Goal: Information Seeking & Learning: Learn about a topic

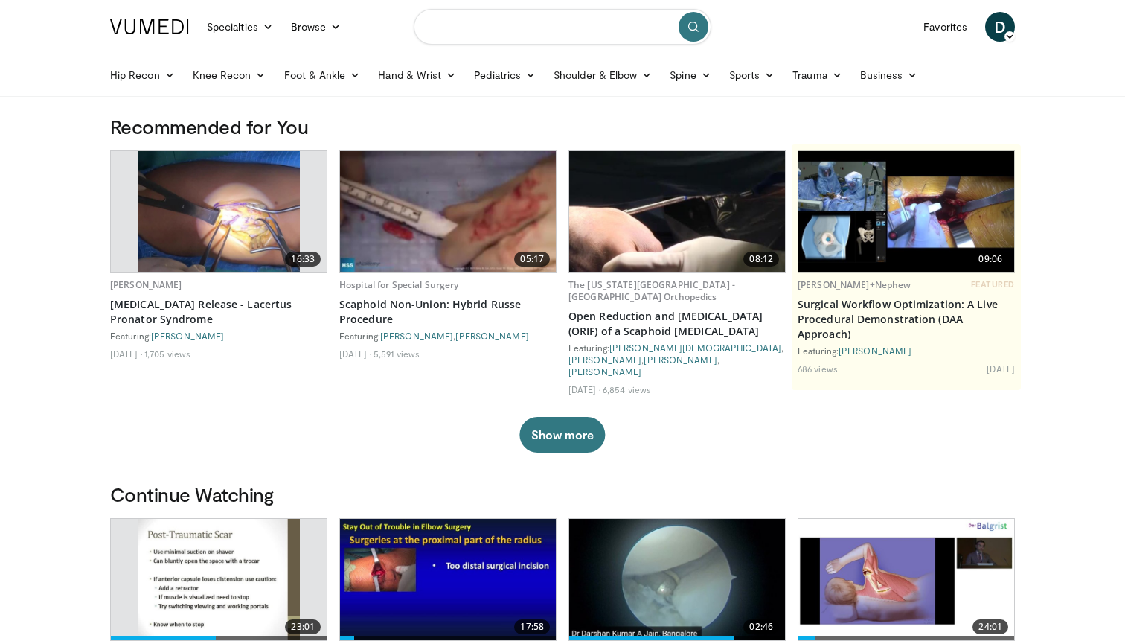
click at [545, 32] on input "Search topics, interventions" at bounding box center [563, 27] width 298 height 36
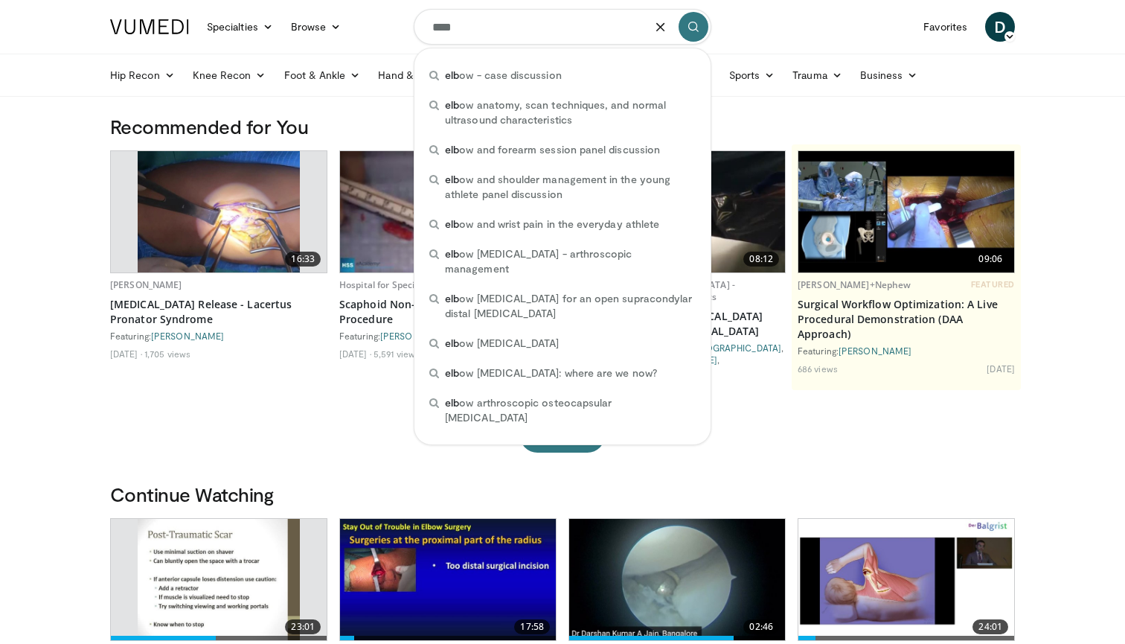
type input "*****"
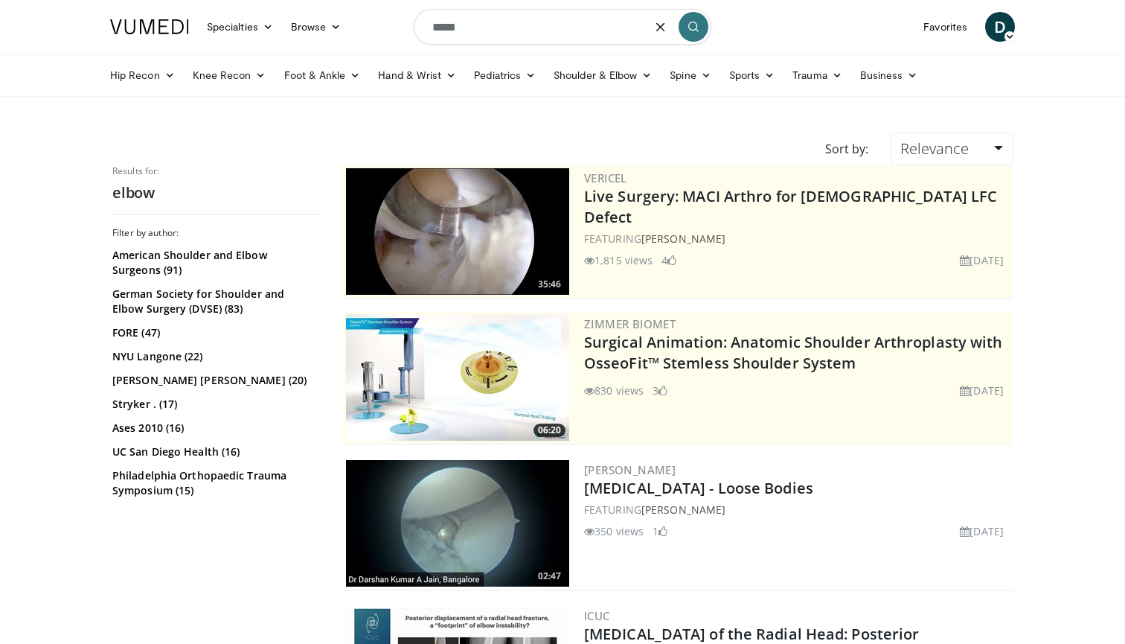
click at [475, 26] on input "*****" at bounding box center [563, 27] width 298 height 36
type input "**********"
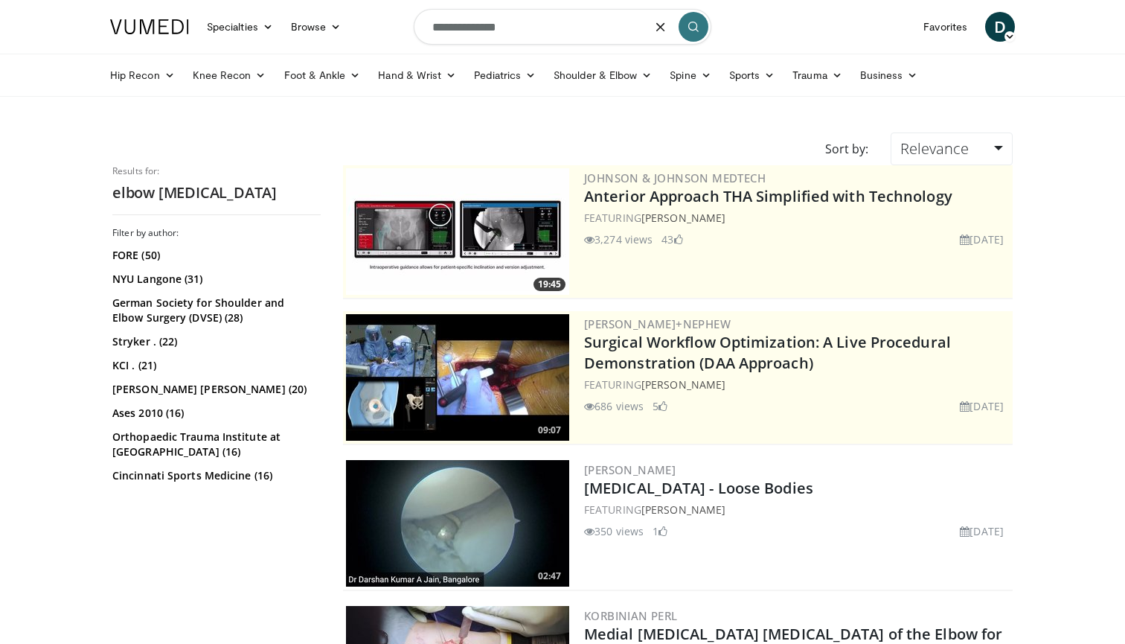
drag, startPoint x: 528, startPoint y: 22, endPoint x: 469, endPoint y: 21, distance: 59.5
click at [469, 21] on input "**********" at bounding box center [563, 27] width 298 height 36
type input "**********"
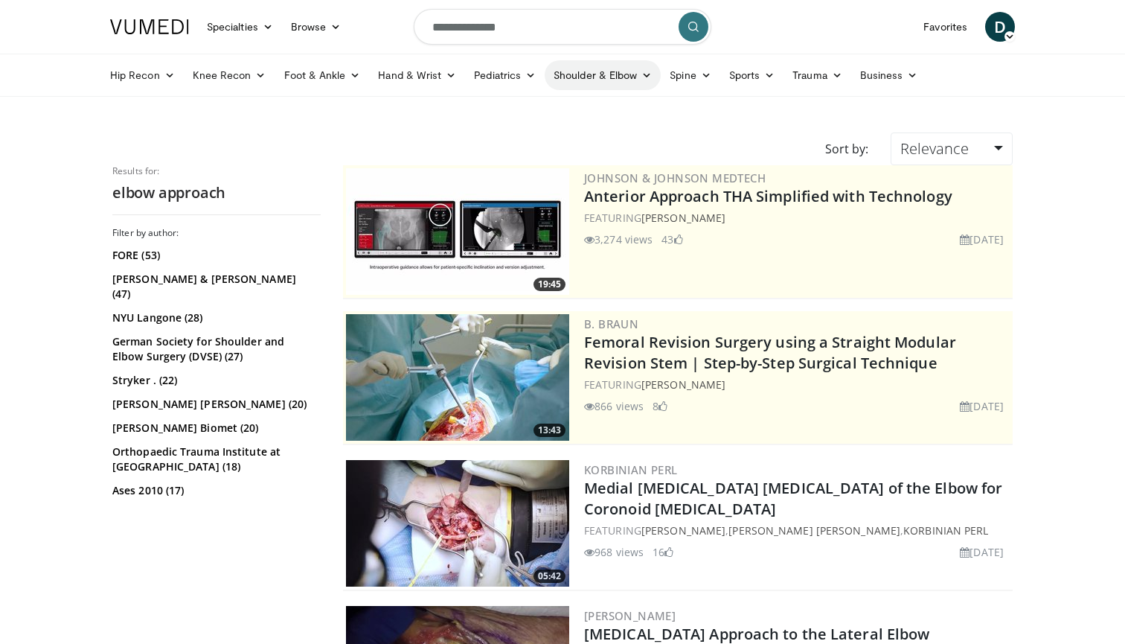
click at [587, 69] on link "Shoulder & Elbow" at bounding box center [603, 75] width 116 height 30
click at [545, 106] on link "Elbow" at bounding box center [572, 110] width 177 height 24
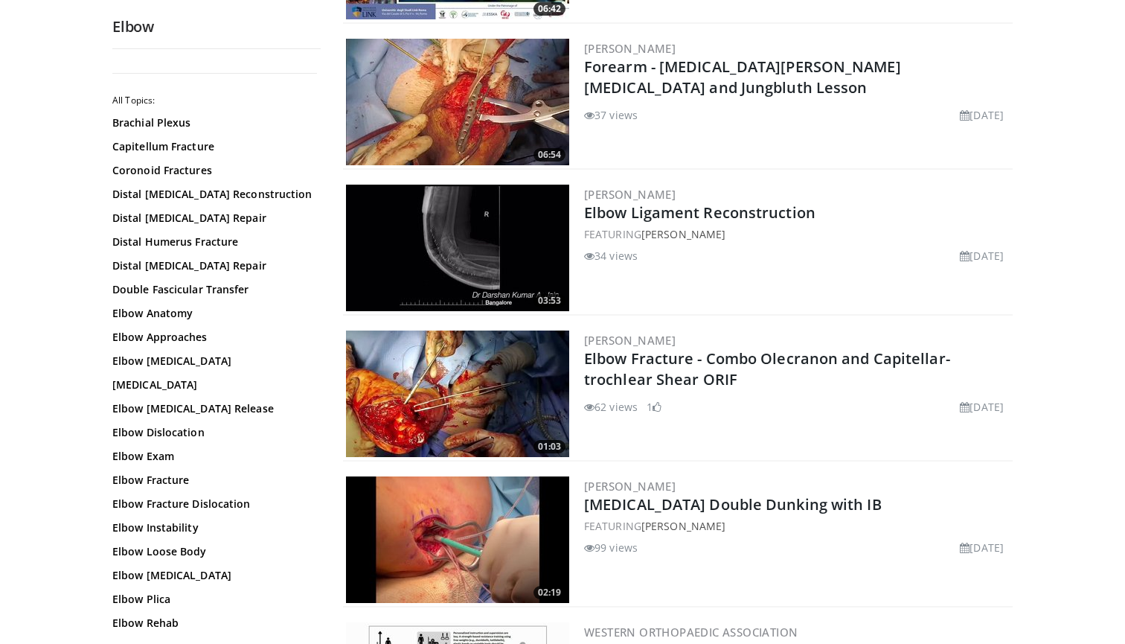
scroll to position [427, 0]
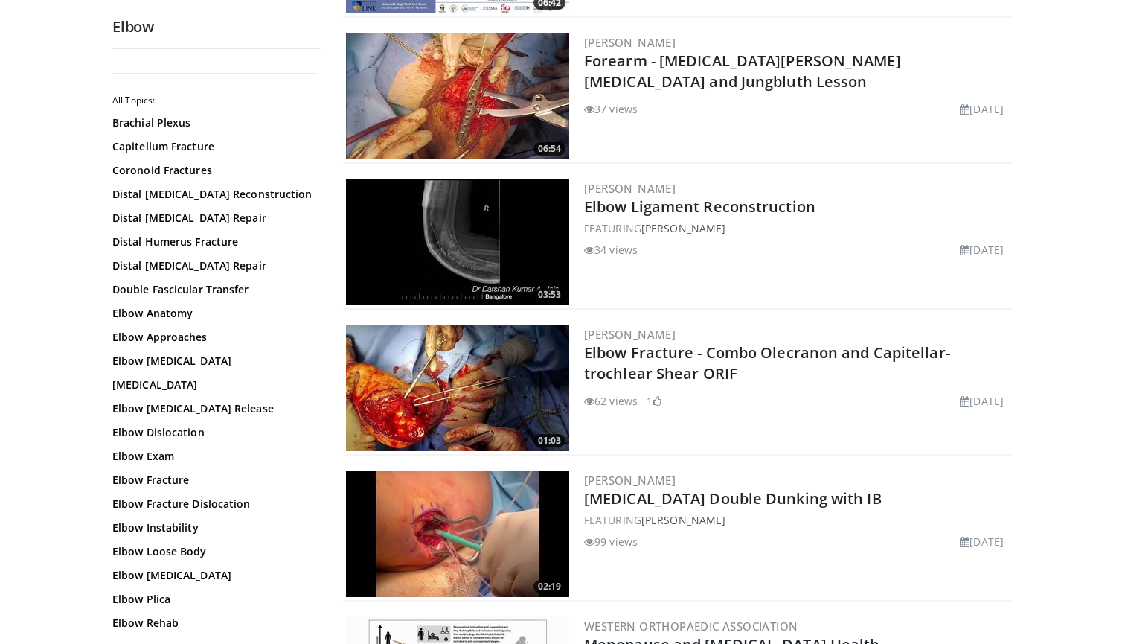
click at [466, 227] on img at bounding box center [457, 242] width 223 height 126
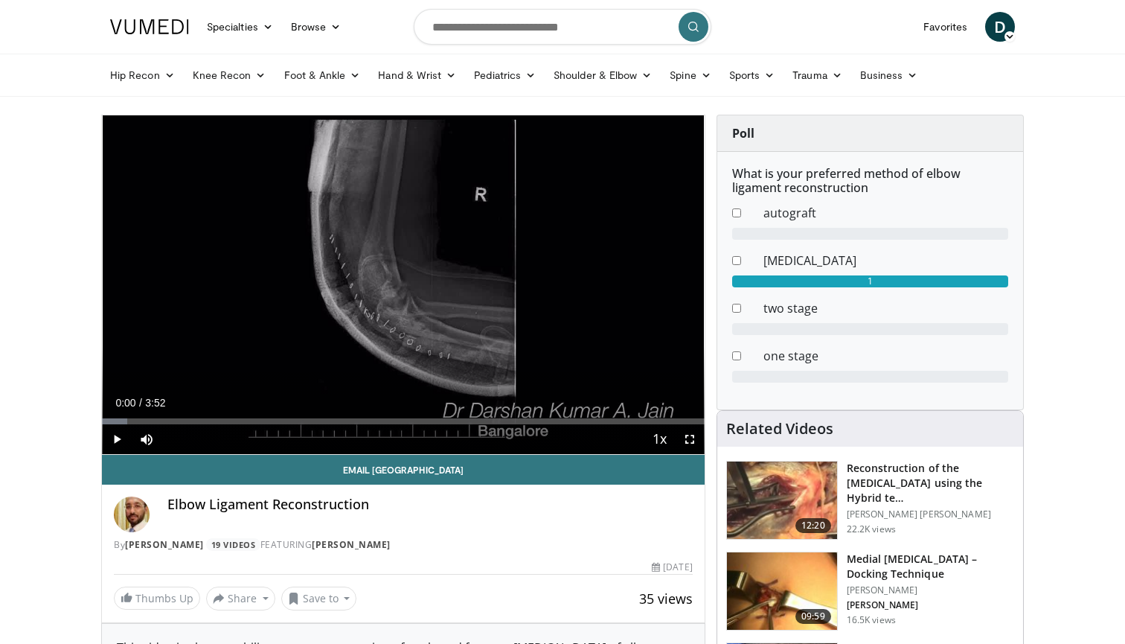
click at [117, 440] on span "Video Player" at bounding box center [117, 439] width 30 height 30
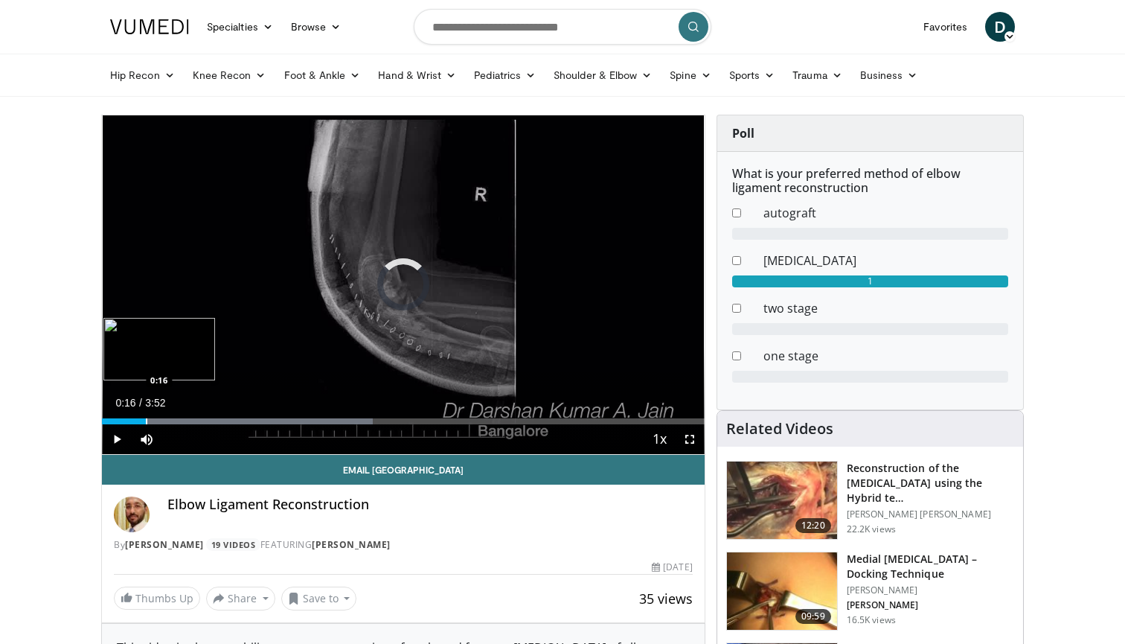
click at [146, 423] on div "Progress Bar" at bounding box center [146, 421] width 1 height 6
click at [153, 422] on div "Progress Bar" at bounding box center [153, 421] width 1 height 6
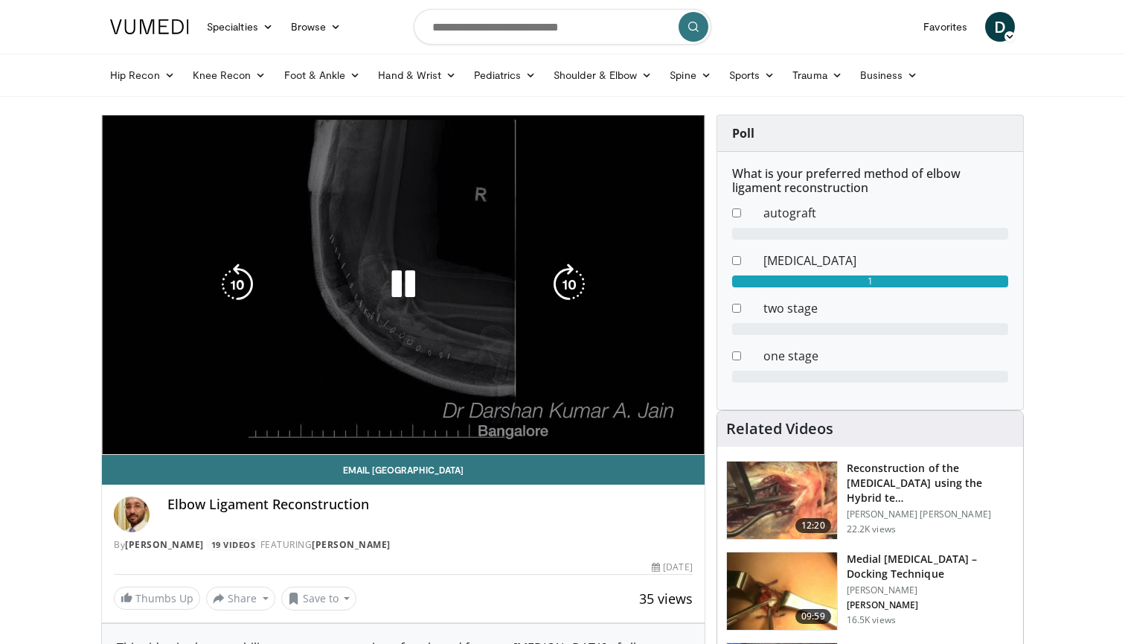
click at [159, 422] on div "10 seconds Tap to unmute" at bounding box center [403, 284] width 603 height 339
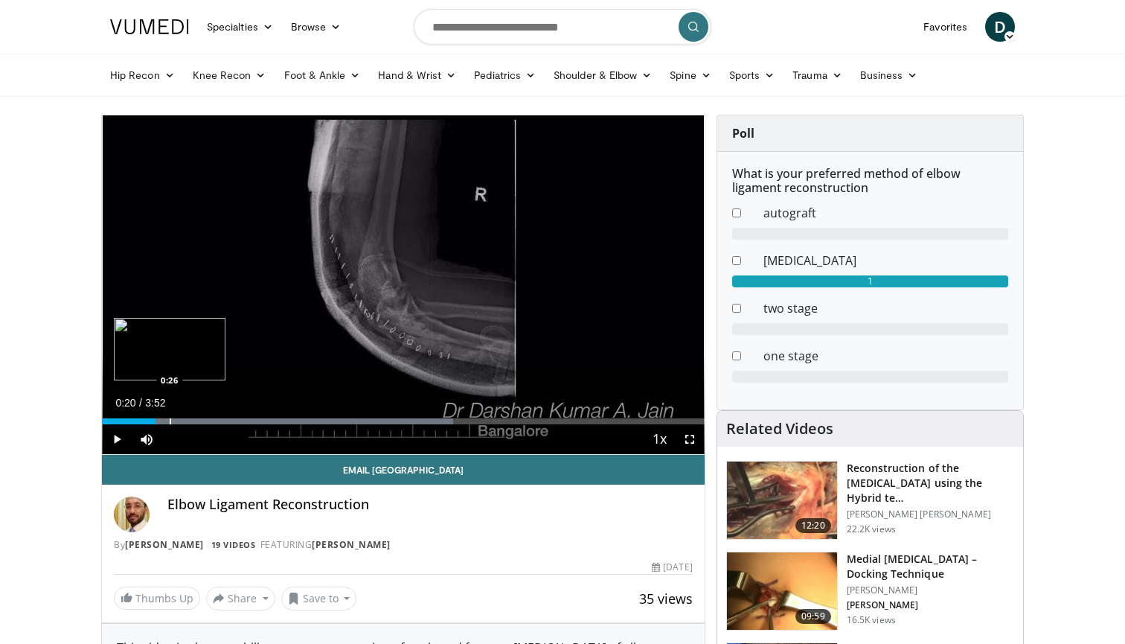
click at [170, 422] on div "Progress Bar" at bounding box center [170, 421] width 1 height 6
click at [190, 423] on div "Progress Bar" at bounding box center [190, 421] width 1 height 6
click at [123, 437] on span "Video Player" at bounding box center [117, 439] width 30 height 30
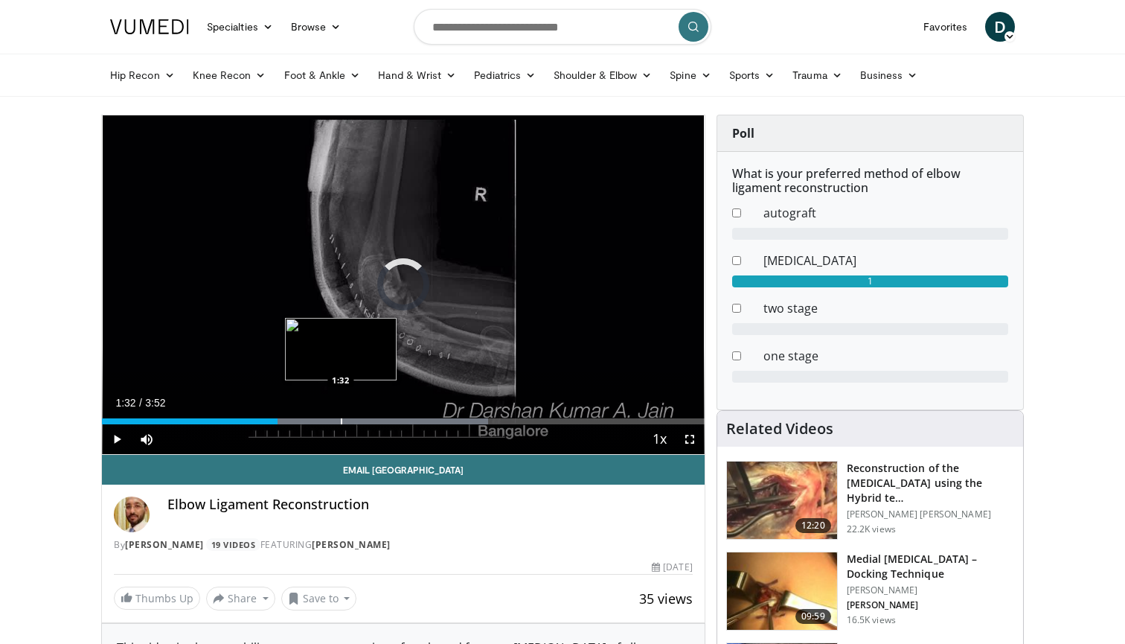
click at [341, 418] on div "Progress Bar" at bounding box center [341, 421] width 1 height 6
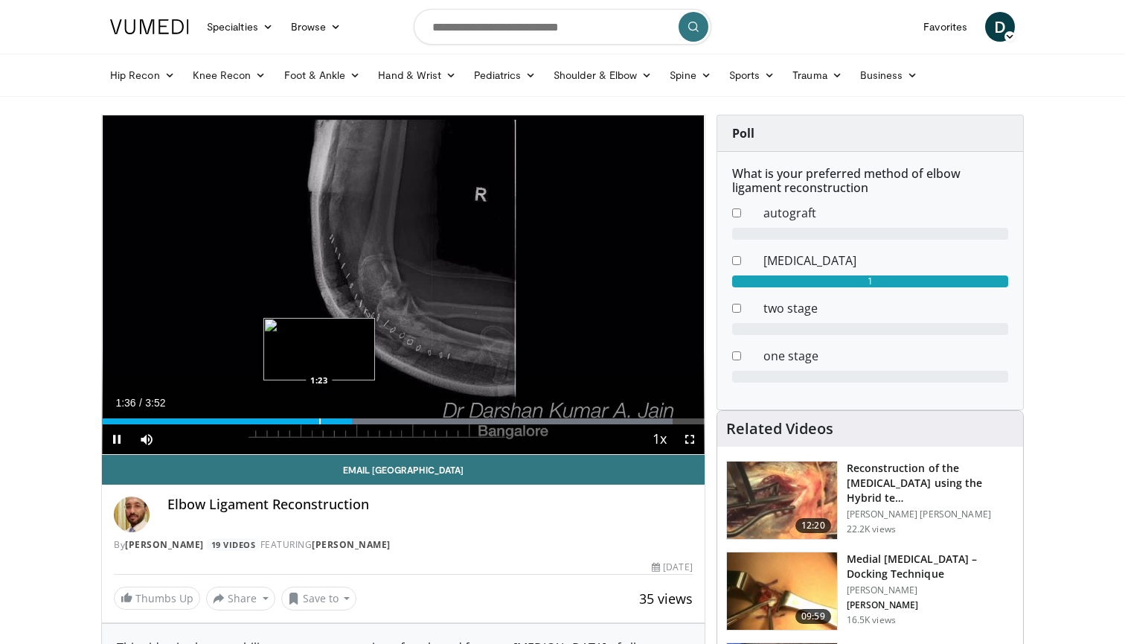
click at [319, 420] on div "Progress Bar" at bounding box center [319, 421] width 1 height 6
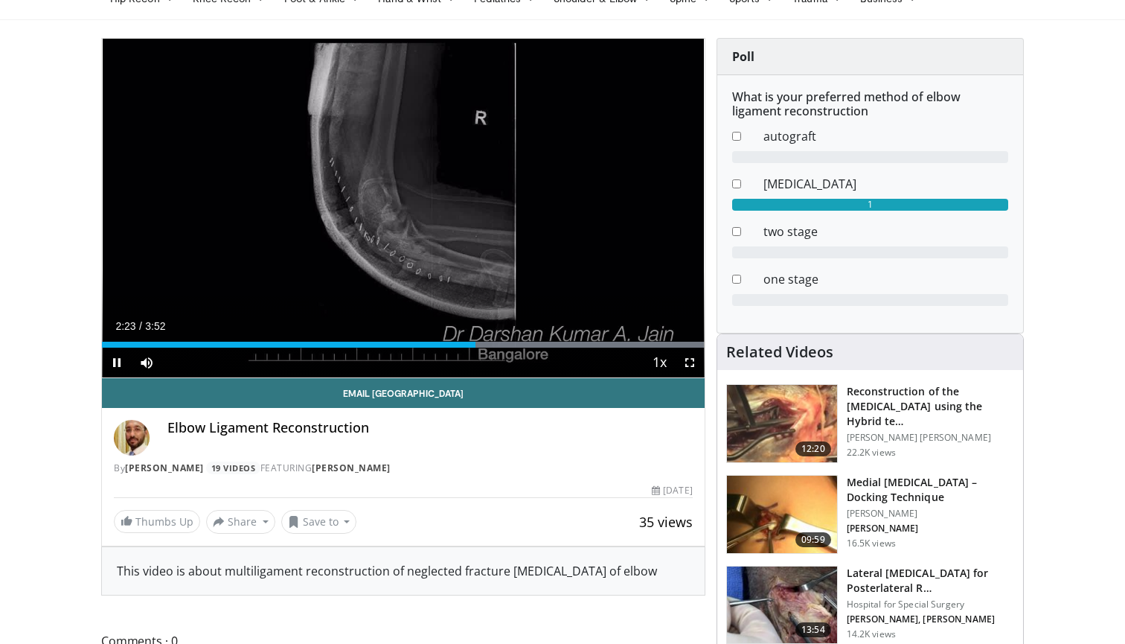
scroll to position [86, 0]
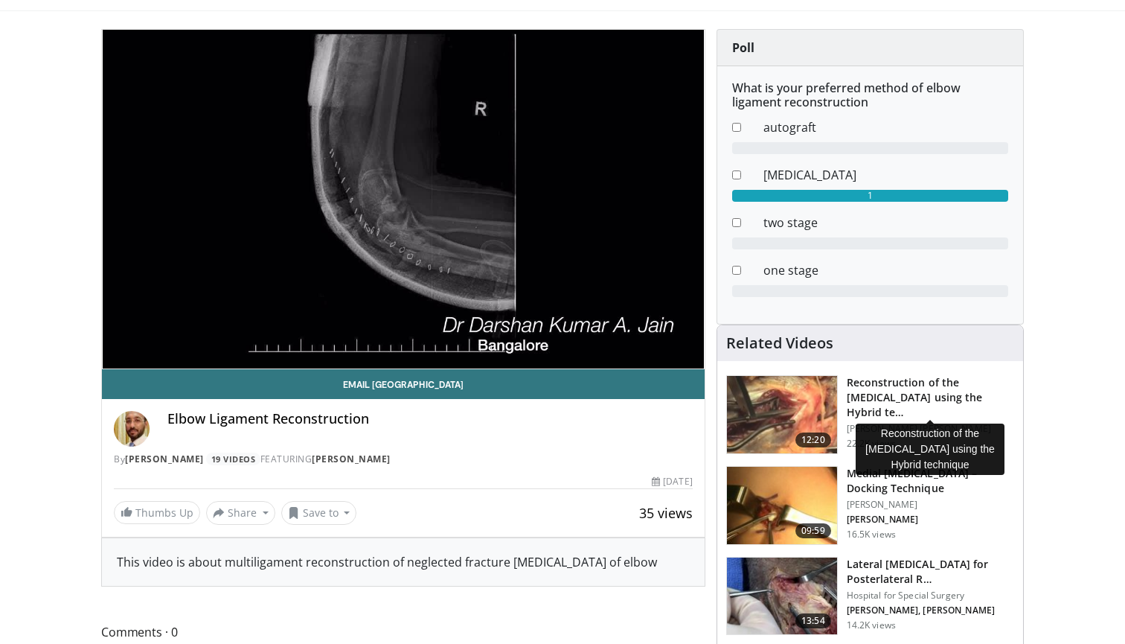
click at [888, 395] on h3 "Reconstruction of the Medial Collateral Ligament using the Hybrid te…" at bounding box center [930, 397] width 167 height 45
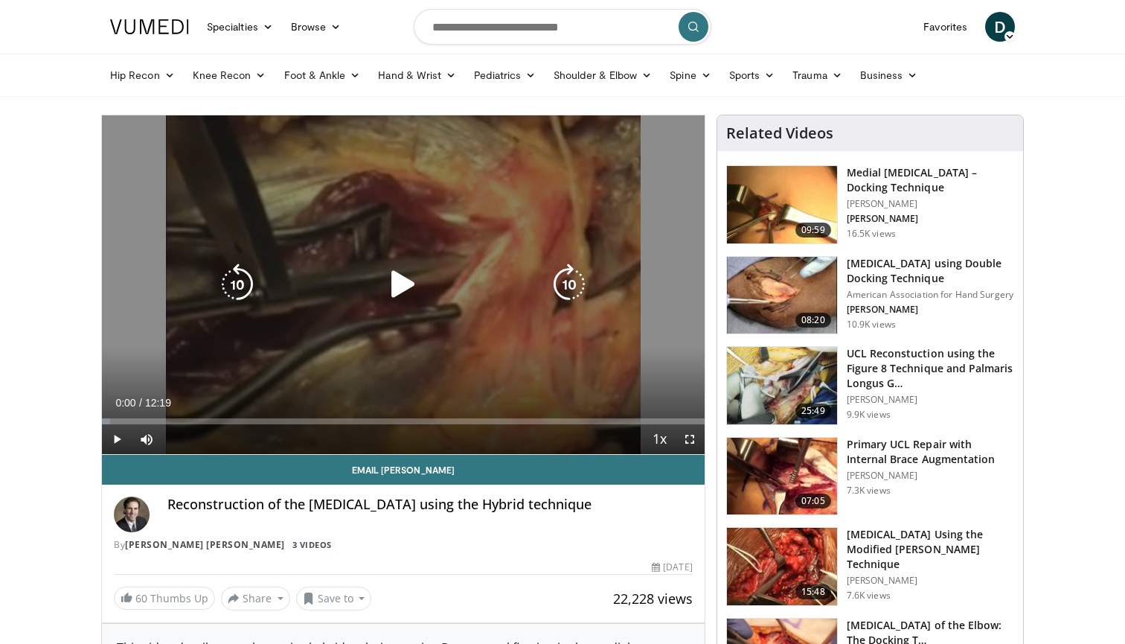
click at [401, 283] on icon "Video Player" at bounding box center [403, 284] width 42 height 42
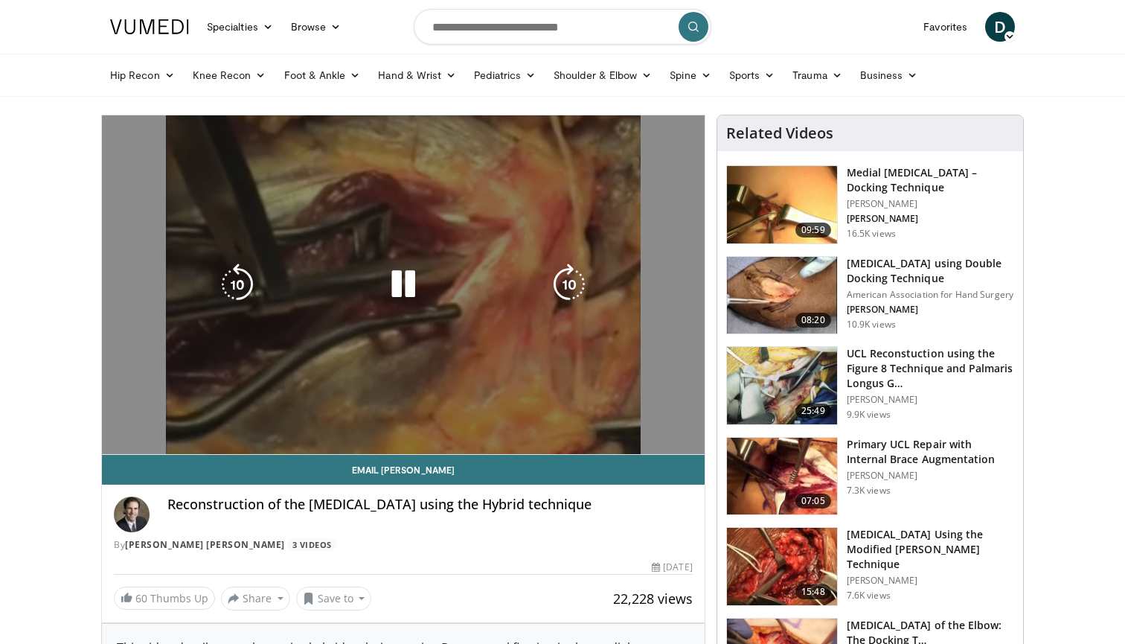
click at [118, 422] on video-js "**********" at bounding box center [403, 284] width 603 height 339
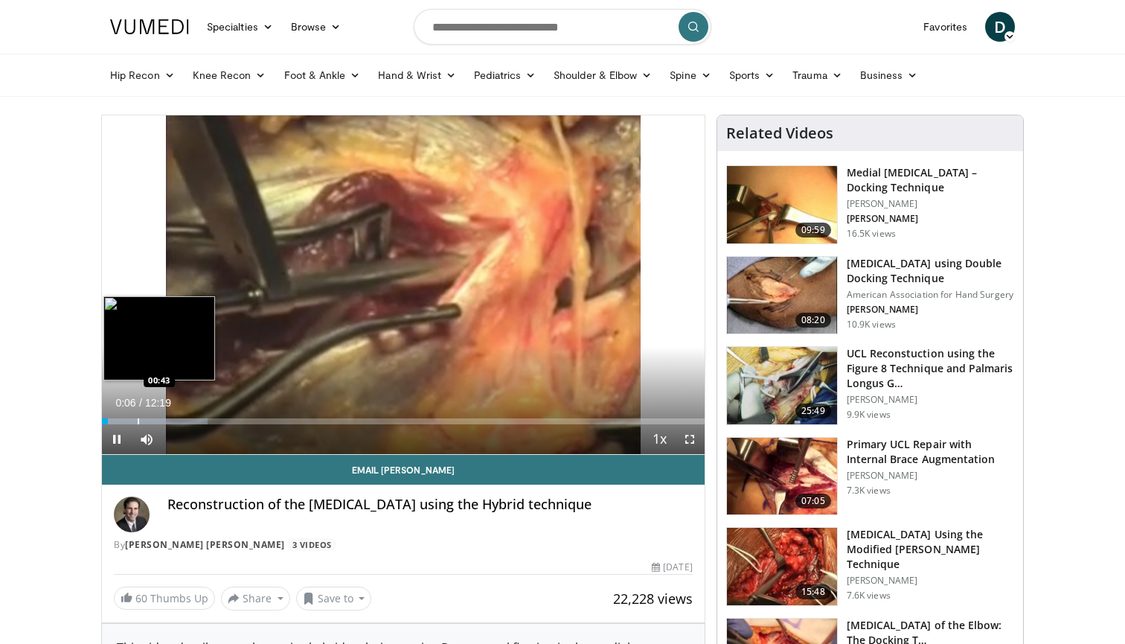
click at [138, 418] on div "Progress Bar" at bounding box center [138, 421] width 1 height 6
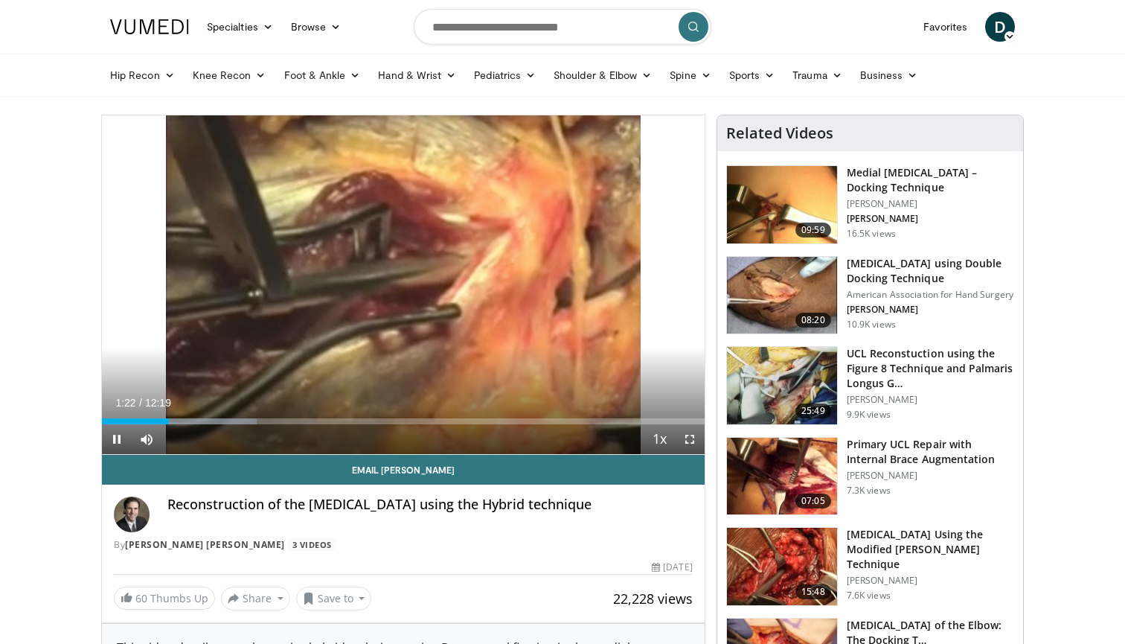
click at [690, 437] on span "Video Player" at bounding box center [690, 439] width 30 height 30
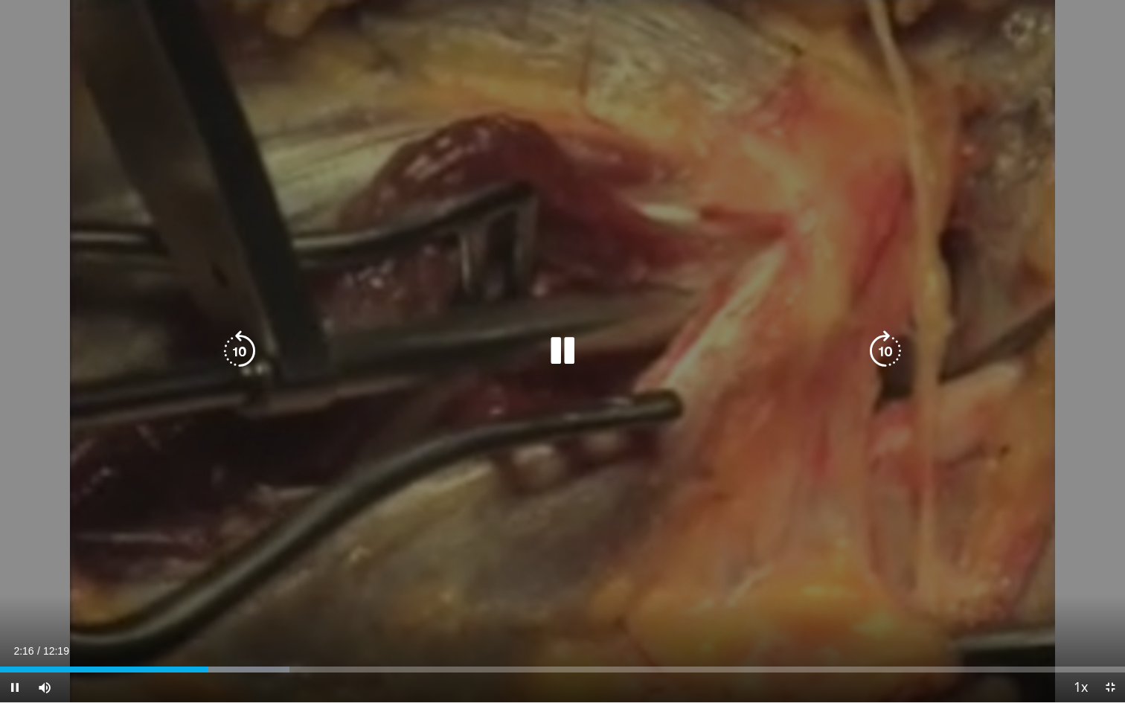
click at [879, 357] on icon "Video Player" at bounding box center [886, 351] width 42 height 42
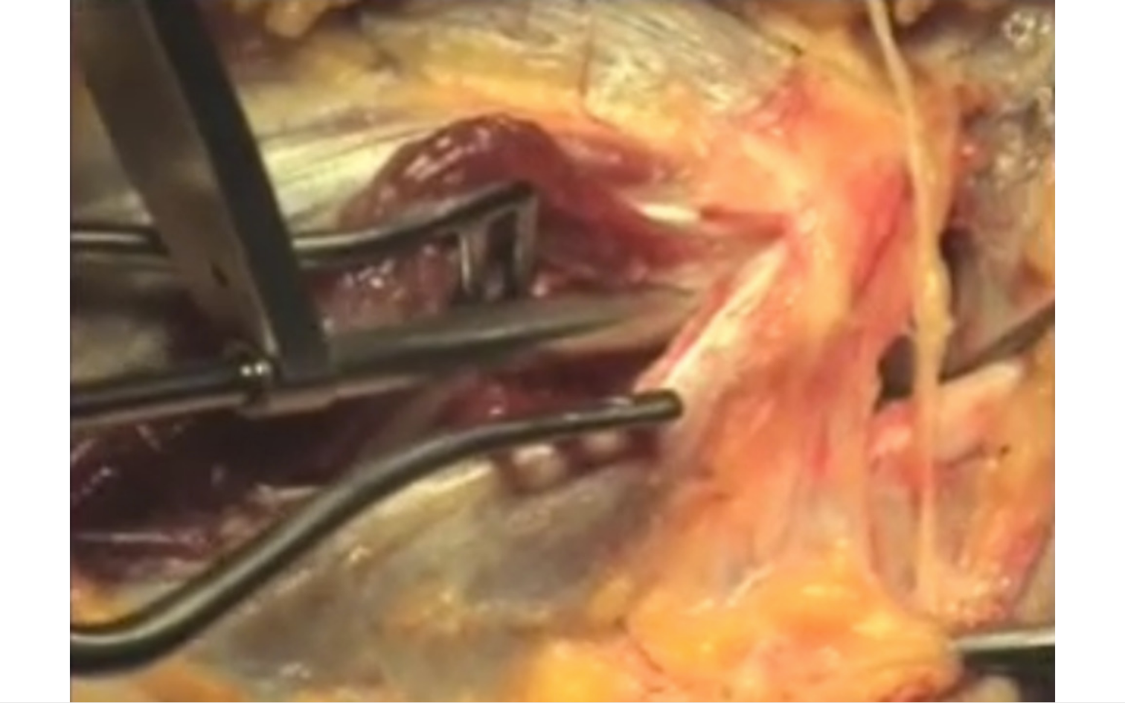
click at [879, 357] on div "40 seconds Tap to unmute" at bounding box center [562, 351] width 1125 height 702
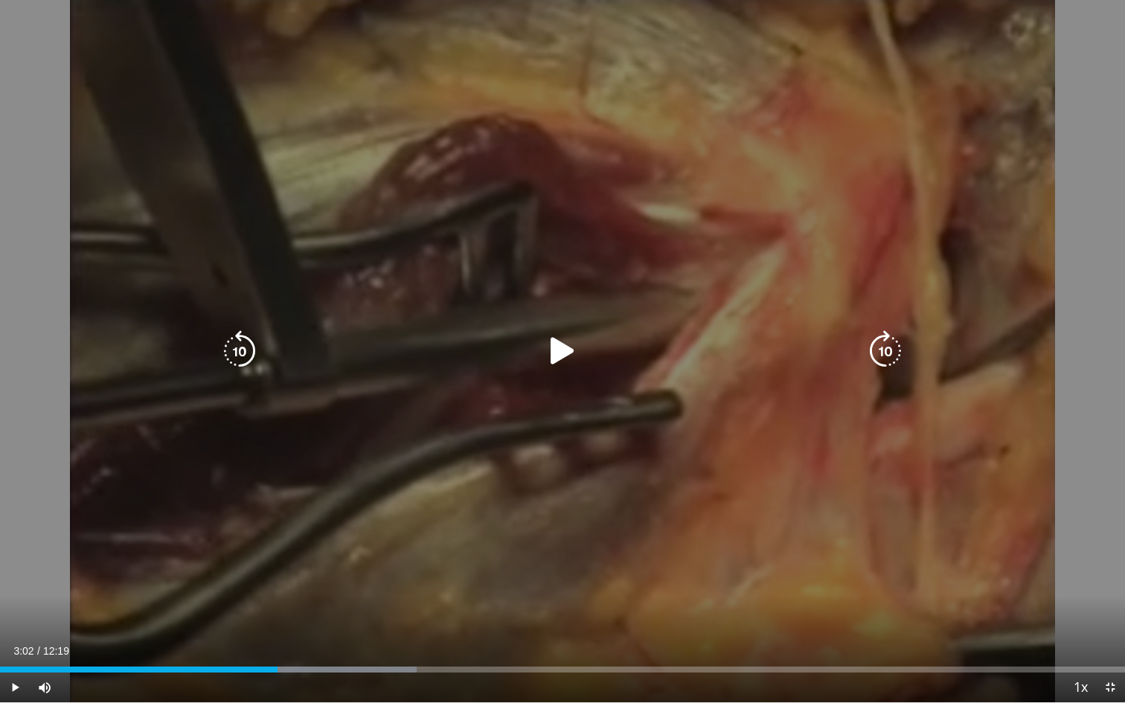
click at [881, 355] on icon "Video Player" at bounding box center [886, 351] width 42 height 42
drag, startPoint x: 300, startPoint y: 670, endPoint x: 557, endPoint y: 358, distance: 404.3
click at [557, 358] on video-js "**********" at bounding box center [562, 351] width 1125 height 703
drag, startPoint x: 297, startPoint y: 667, endPoint x: 562, endPoint y: 362, distance: 404.0
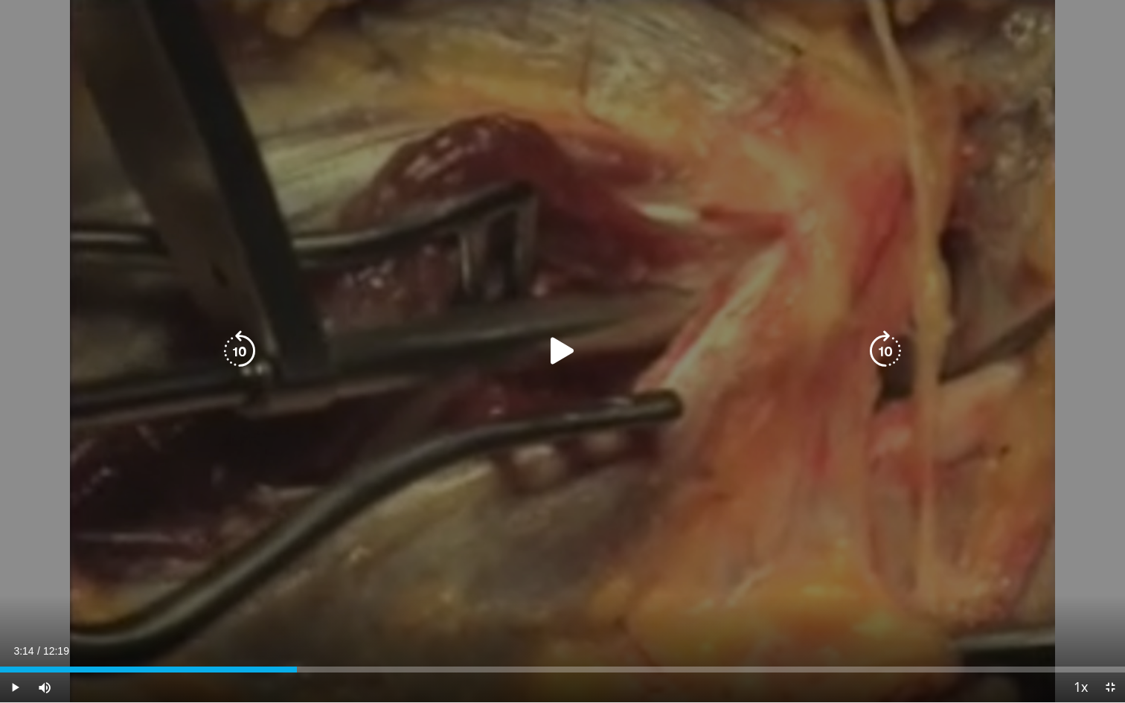
click at [562, 362] on video-js "**********" at bounding box center [562, 351] width 1125 height 703
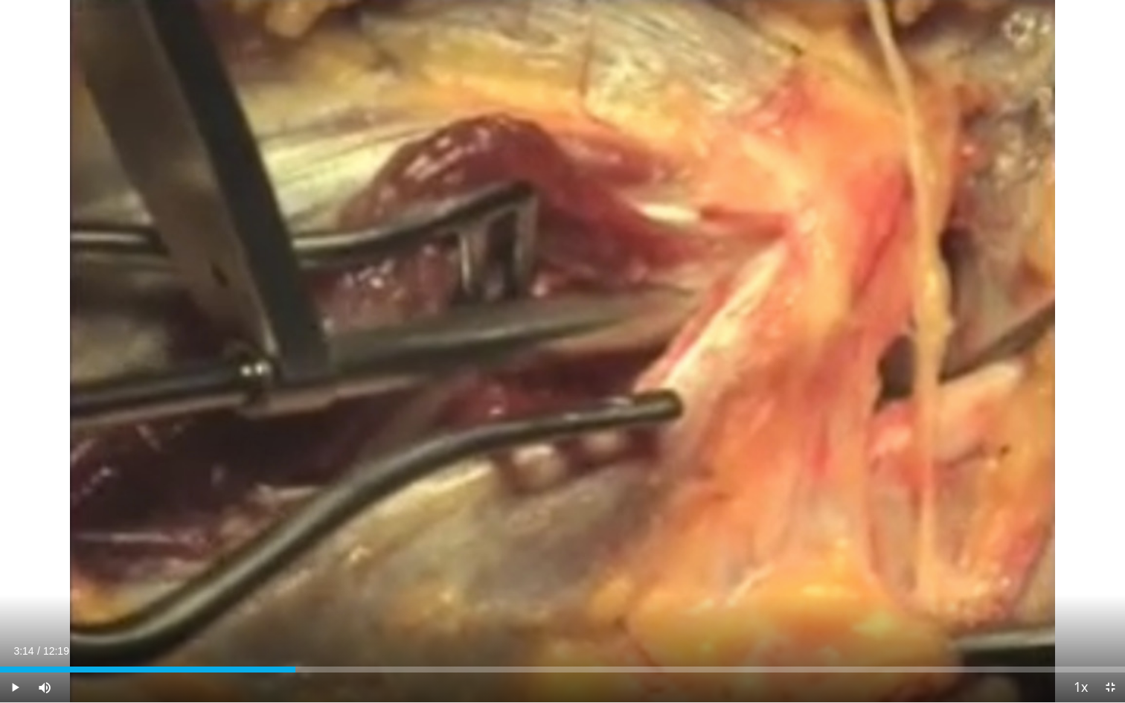
click at [14, 643] on span "Video Player" at bounding box center [15, 688] width 30 height 30
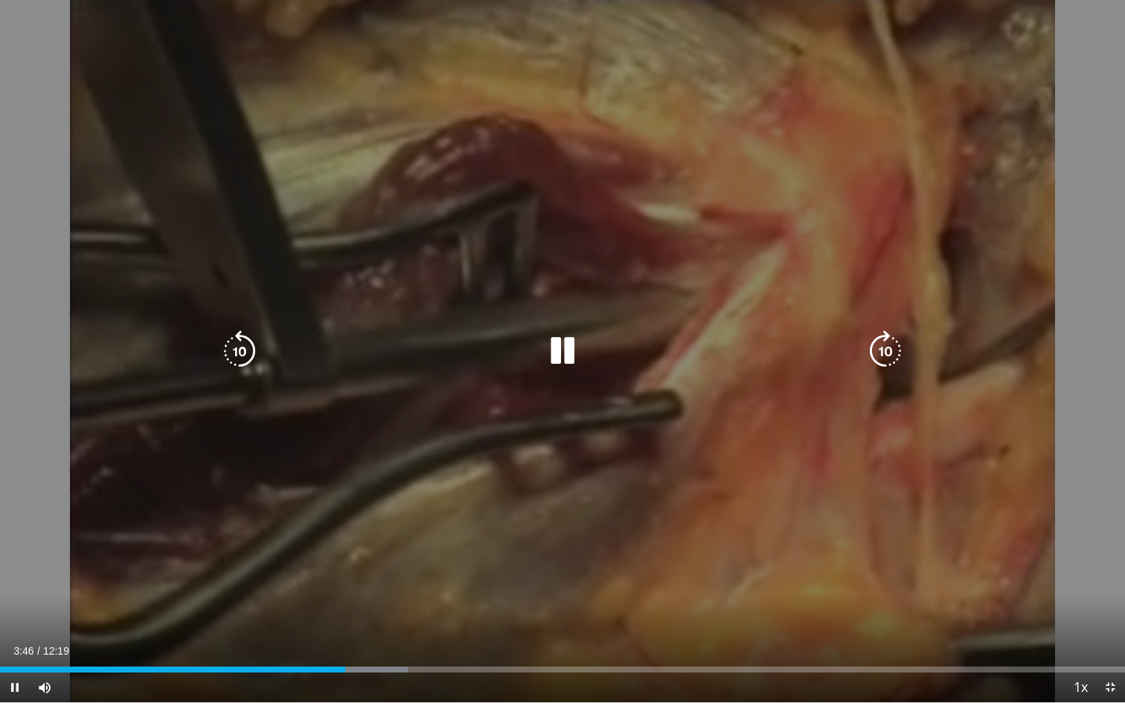
click at [879, 351] on icon "Video Player" at bounding box center [886, 351] width 42 height 42
click at [877, 354] on icon "Video Player" at bounding box center [886, 351] width 42 height 42
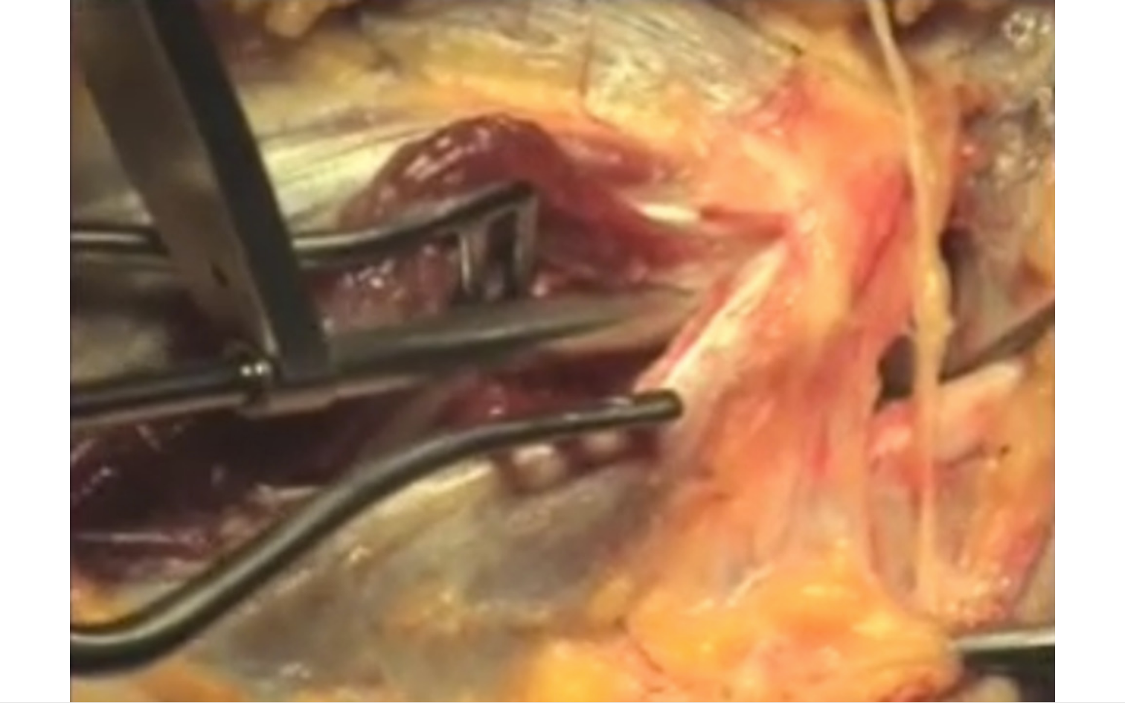
click at [923, 643] on div "20 seconds Tap to unmute" at bounding box center [562, 351] width 1125 height 702
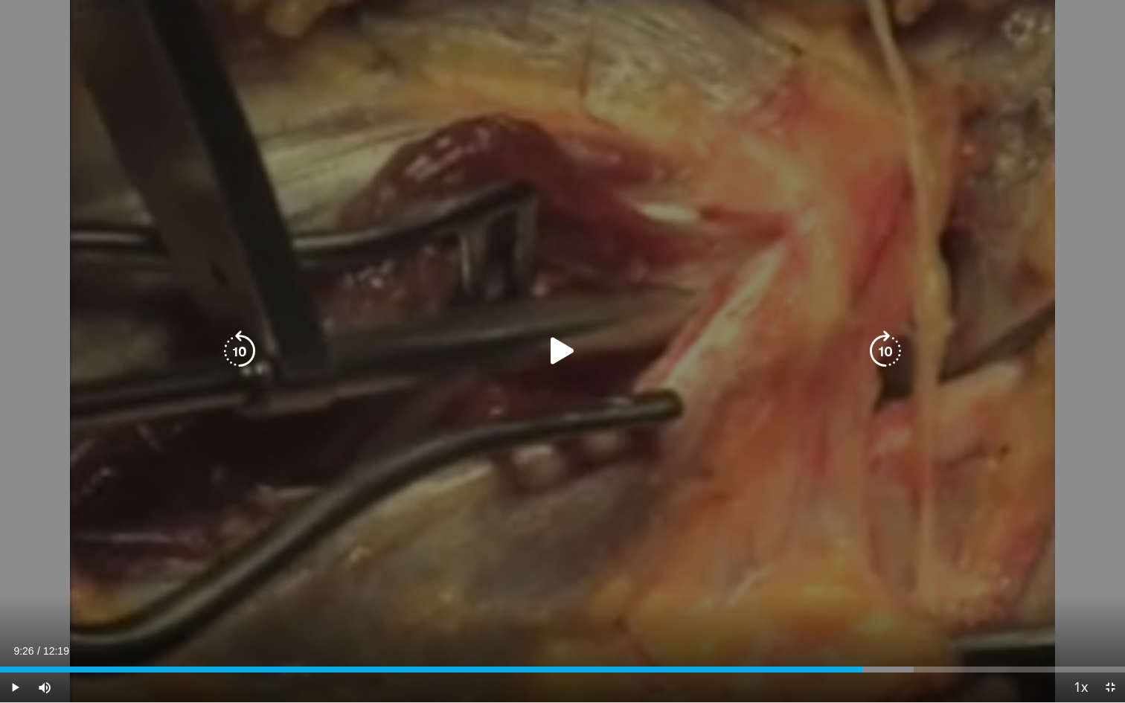
click at [568, 347] on icon "Video Player" at bounding box center [563, 351] width 42 height 42
click at [889, 348] on icon "Video Player" at bounding box center [886, 351] width 42 height 42
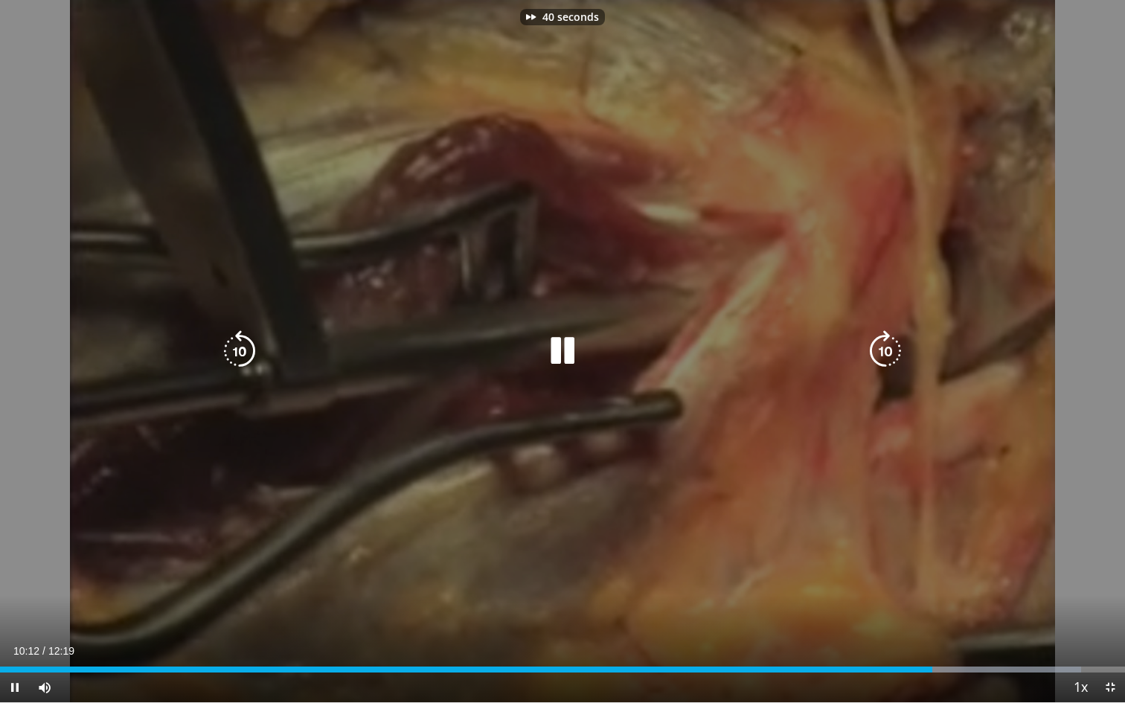
click at [888, 350] on icon "Video Player" at bounding box center [886, 351] width 42 height 42
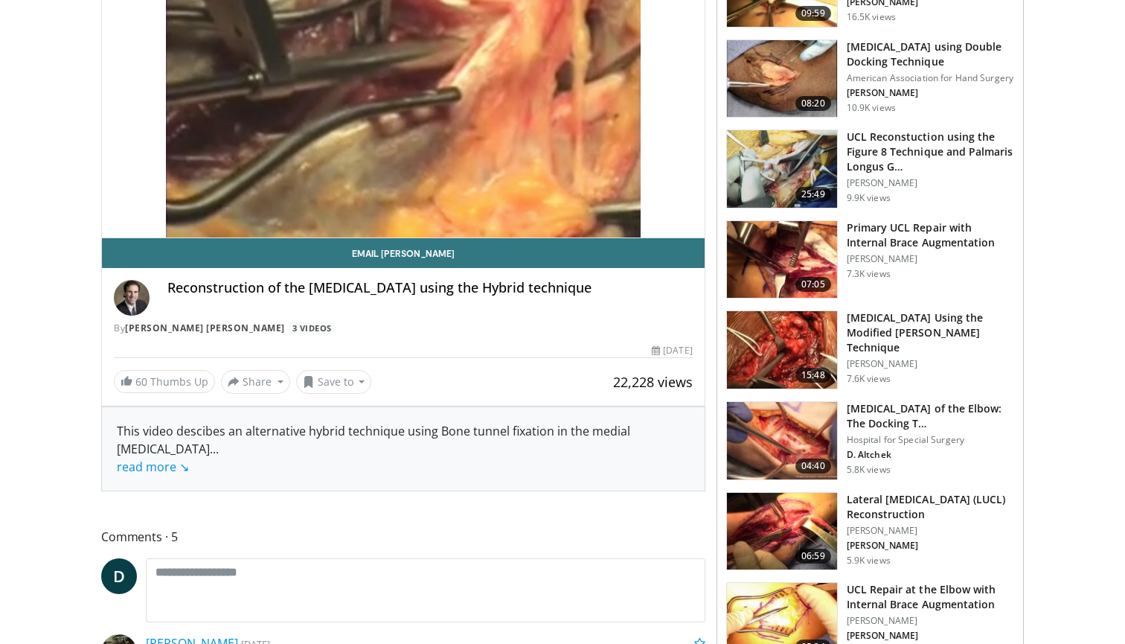
scroll to position [221, 0]
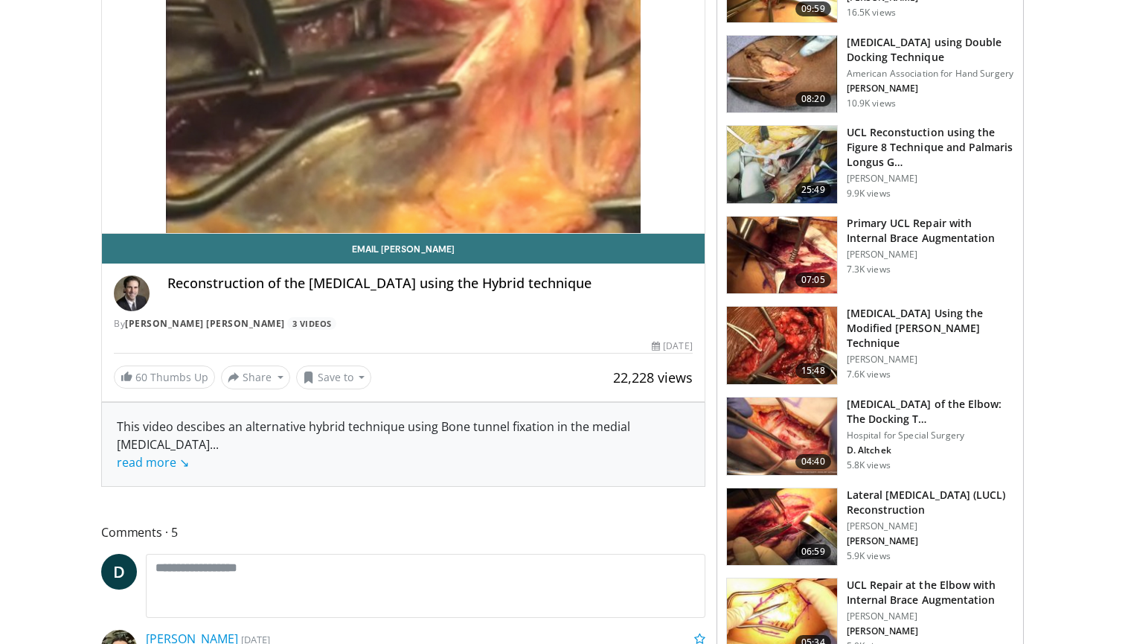
click at [774, 183] on img at bounding box center [782, 164] width 110 height 77
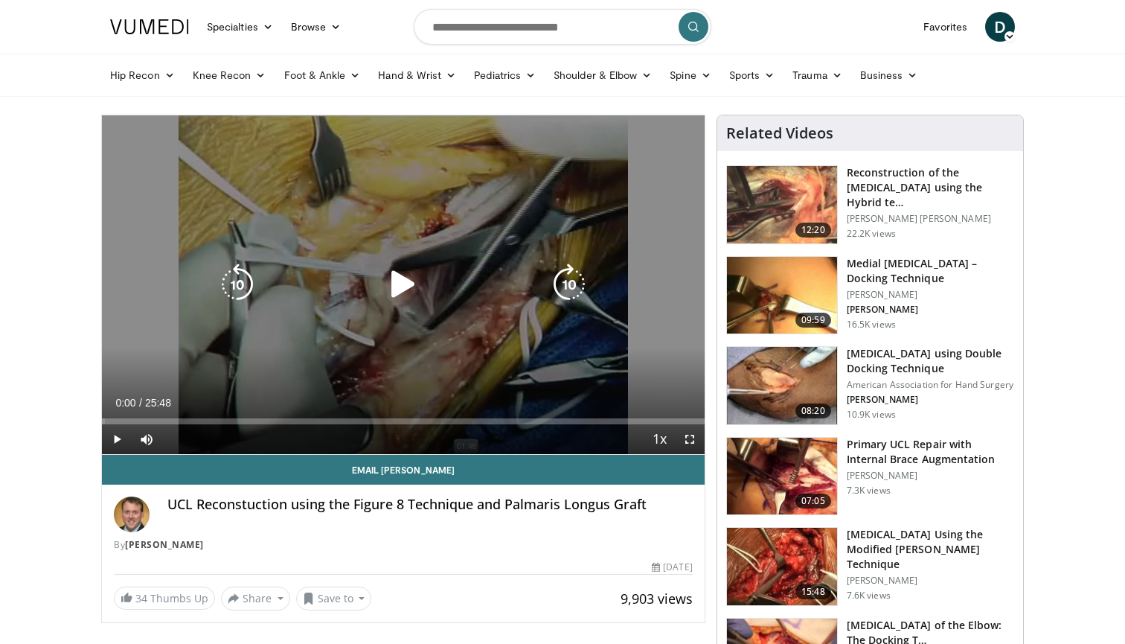
click at [404, 289] on icon "Video Player" at bounding box center [403, 284] width 42 height 42
click at [580, 286] on icon "Video Player" at bounding box center [569, 284] width 42 height 42
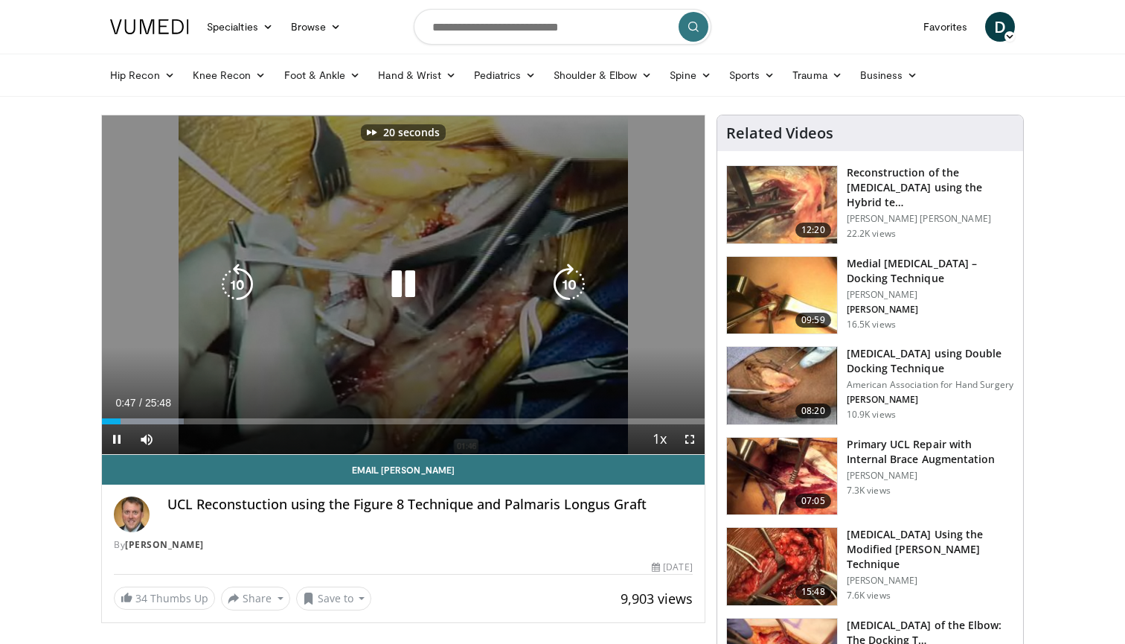
click at [580, 286] on icon "Video Player" at bounding box center [569, 284] width 42 height 42
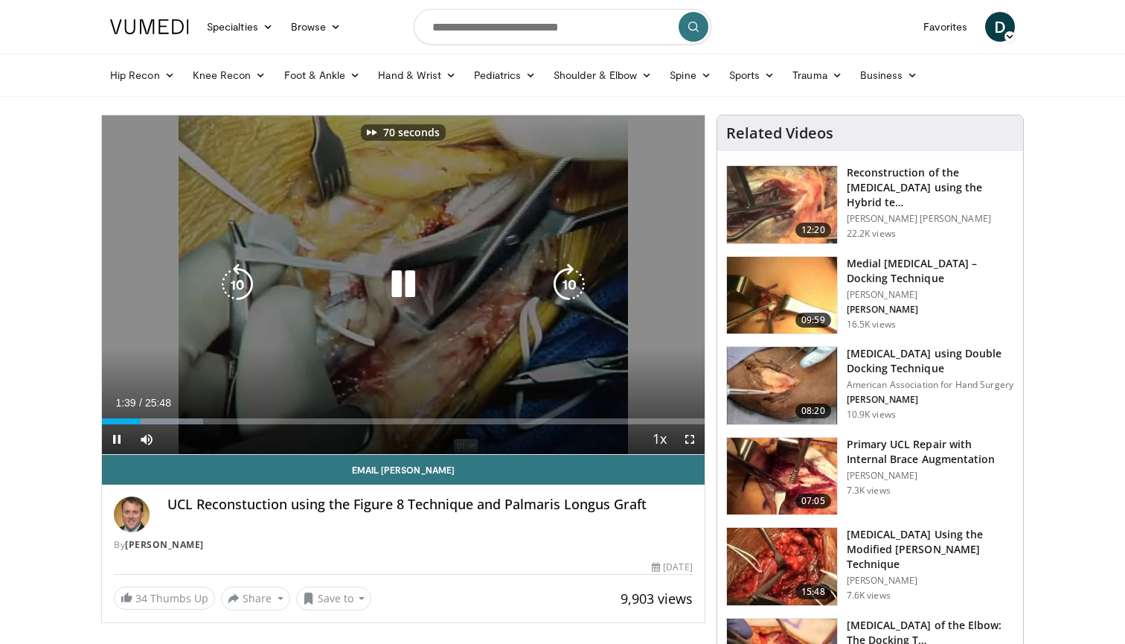
click at [580, 286] on icon "Video Player" at bounding box center [569, 284] width 42 height 42
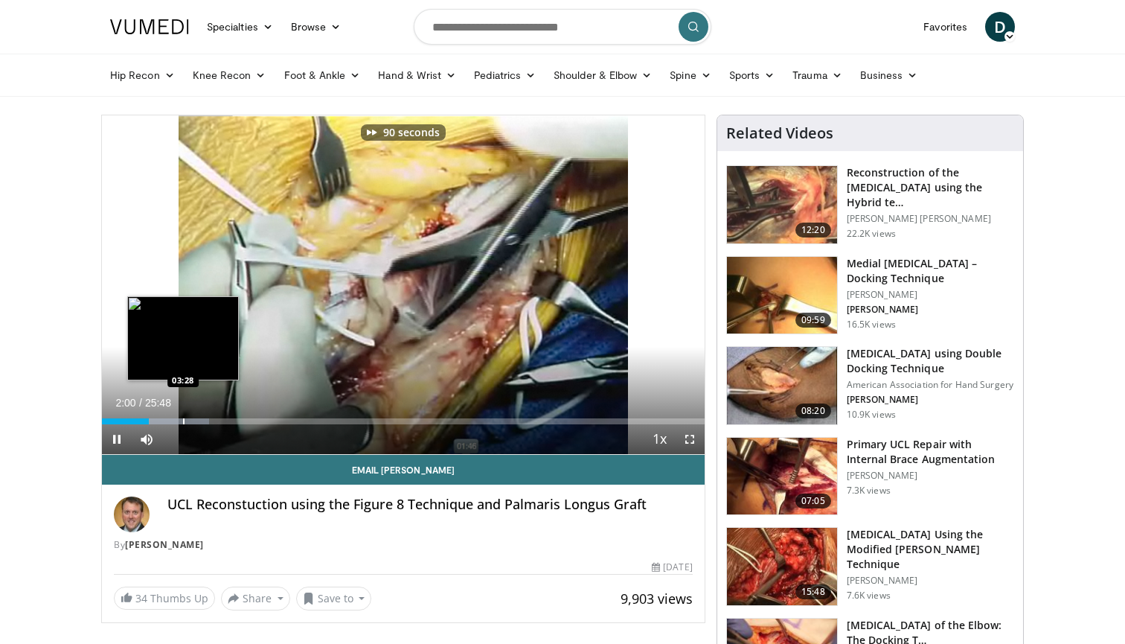
click at [183, 420] on div "Progress Bar" at bounding box center [183, 421] width 1 height 6
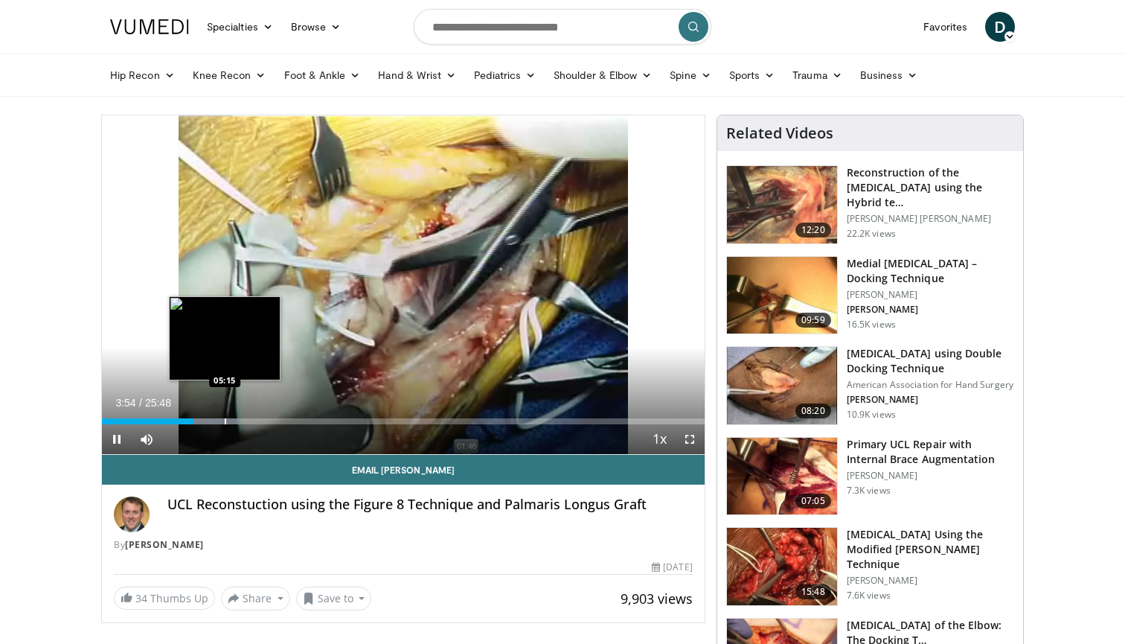
click at [225, 422] on div "Progress Bar" at bounding box center [225, 421] width 1 height 6
click at [234, 423] on div "Progress Bar" at bounding box center [234, 421] width 1 height 6
click at [240, 423] on div "Progress Bar" at bounding box center [240, 421] width 1 height 6
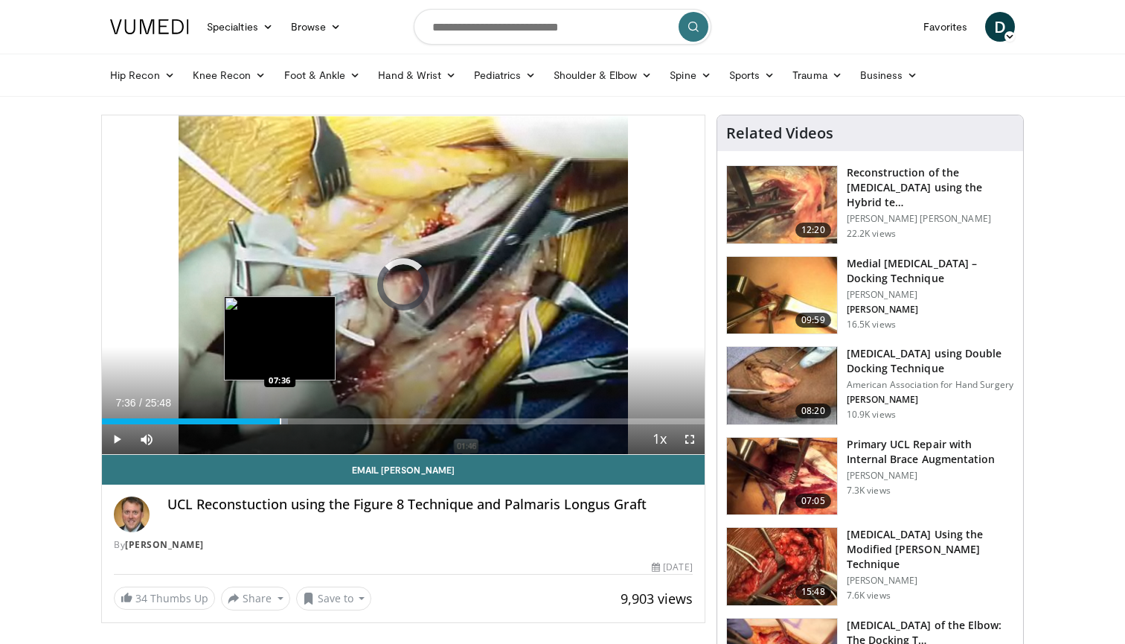
click at [280, 420] on div "Progress Bar" at bounding box center [280, 421] width 1 height 6
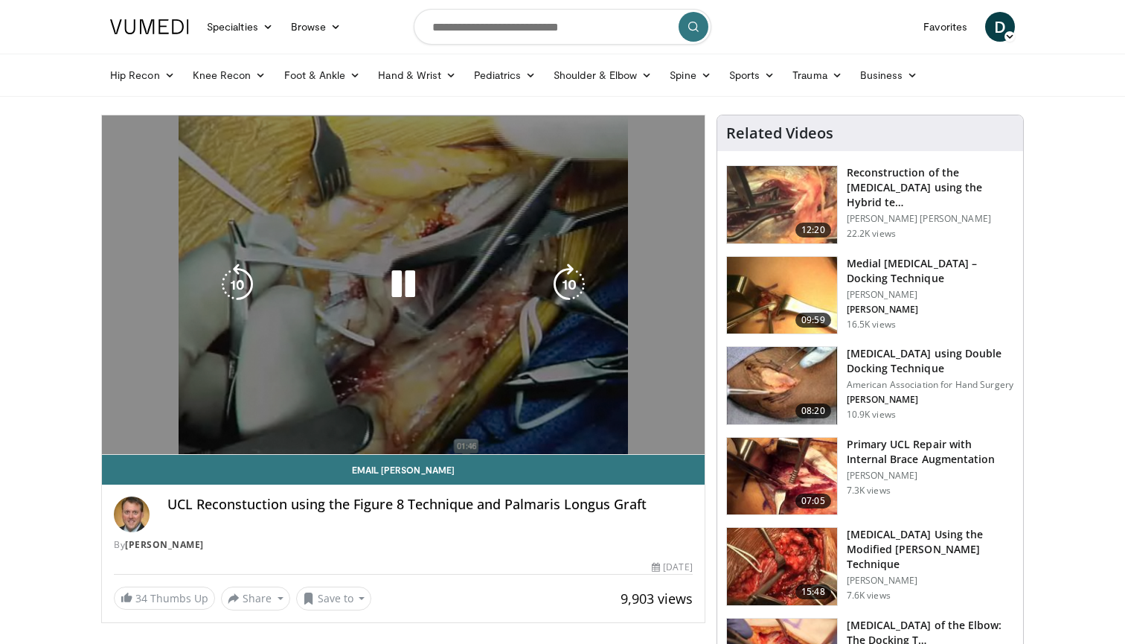
click at [280, 420] on video-js "**********" at bounding box center [403, 284] width 603 height 339
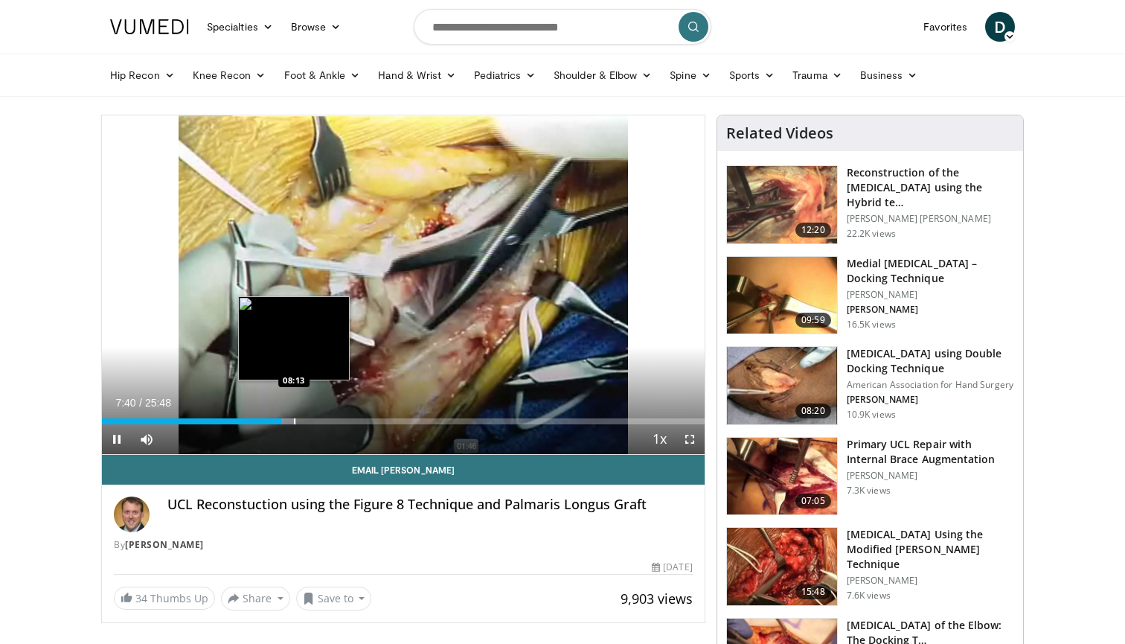
click at [294, 421] on div "Progress Bar" at bounding box center [294, 421] width 1 height 6
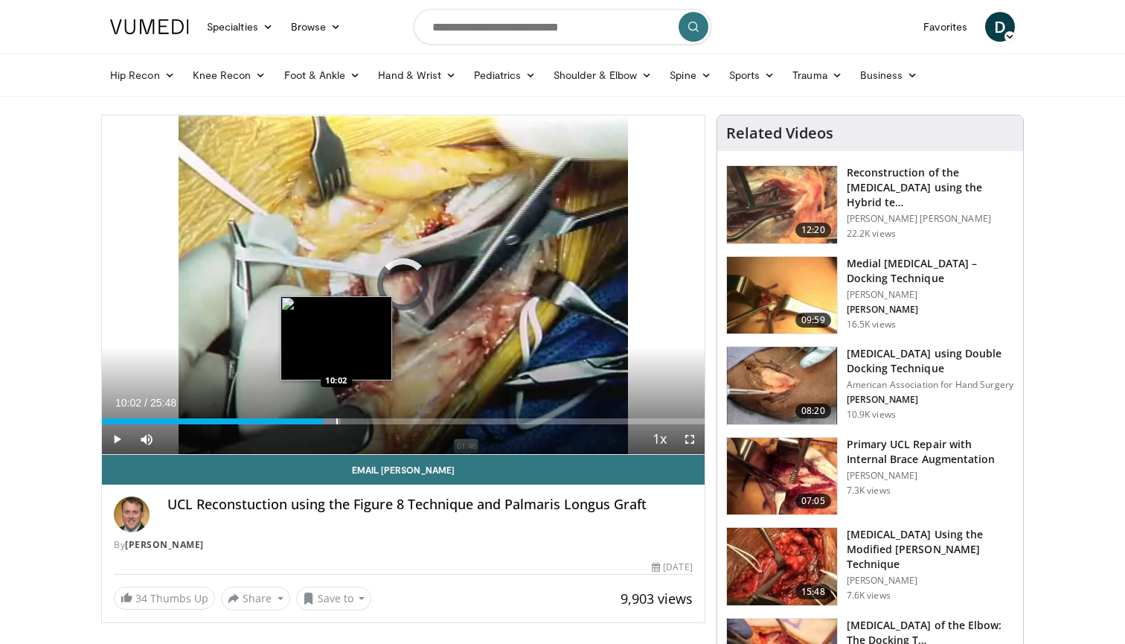
click at [336, 417] on div "Loaded : 39.69% 10:02 10:02" at bounding box center [403, 417] width 603 height 14
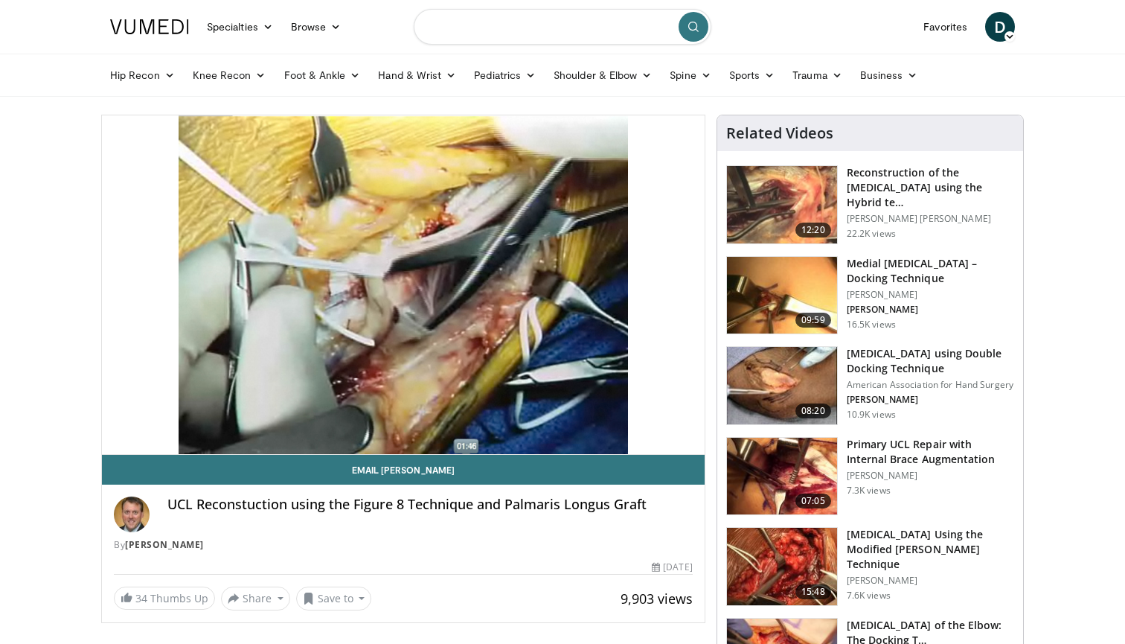
click at [526, 26] on input "Search topics, interventions" at bounding box center [563, 27] width 298 height 36
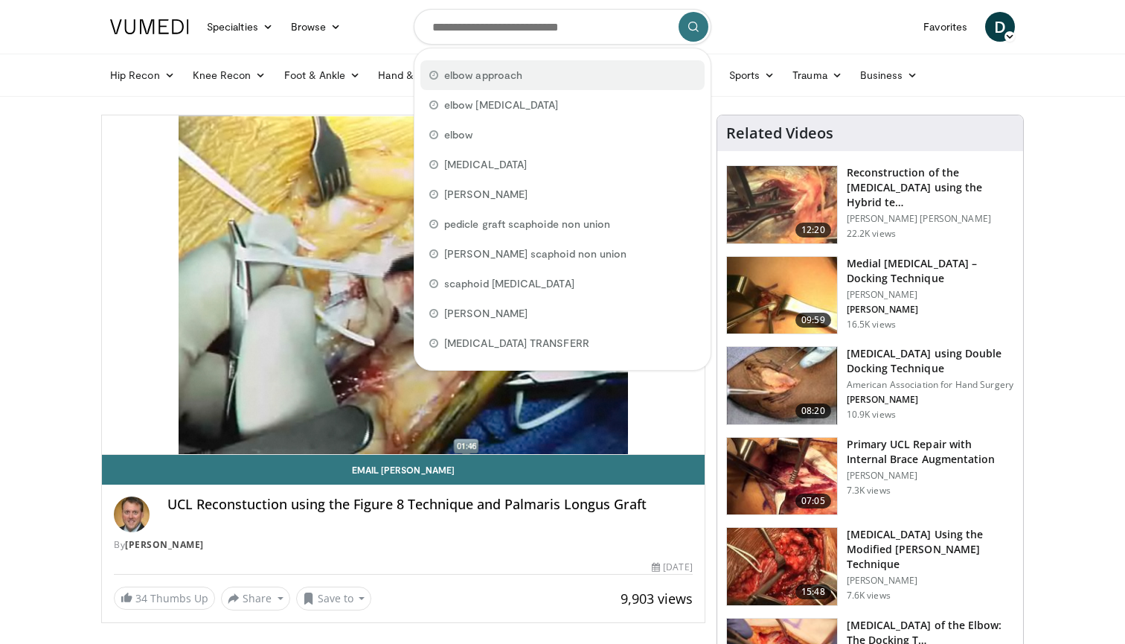
click at [498, 68] on span "elbow approach" at bounding box center [483, 75] width 78 height 15
type input "**********"
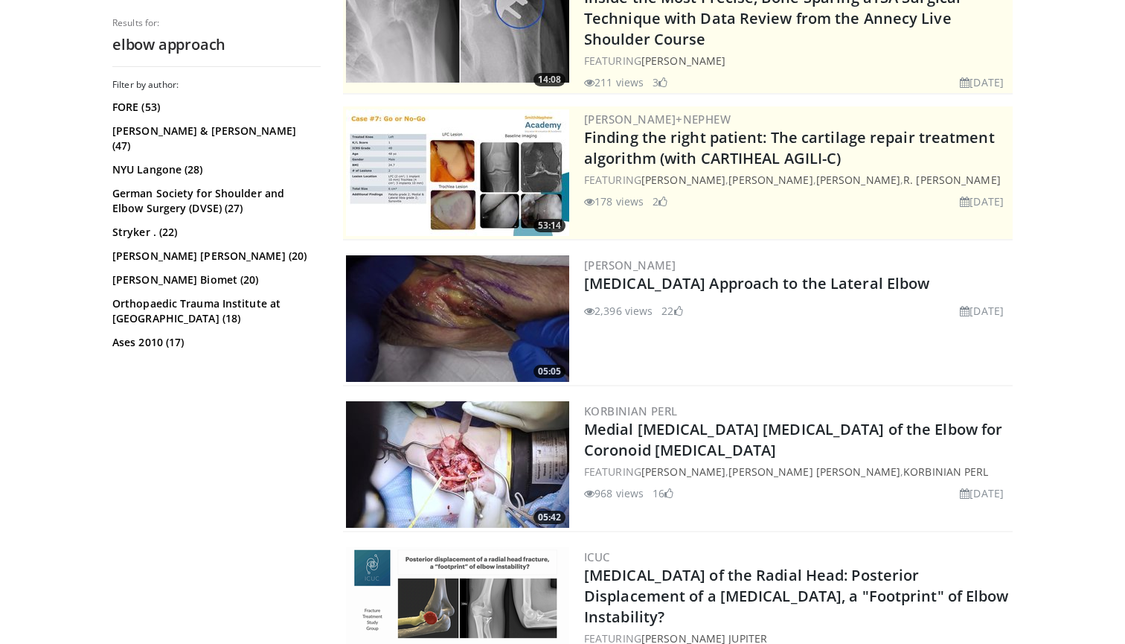
scroll to position [226, 0]
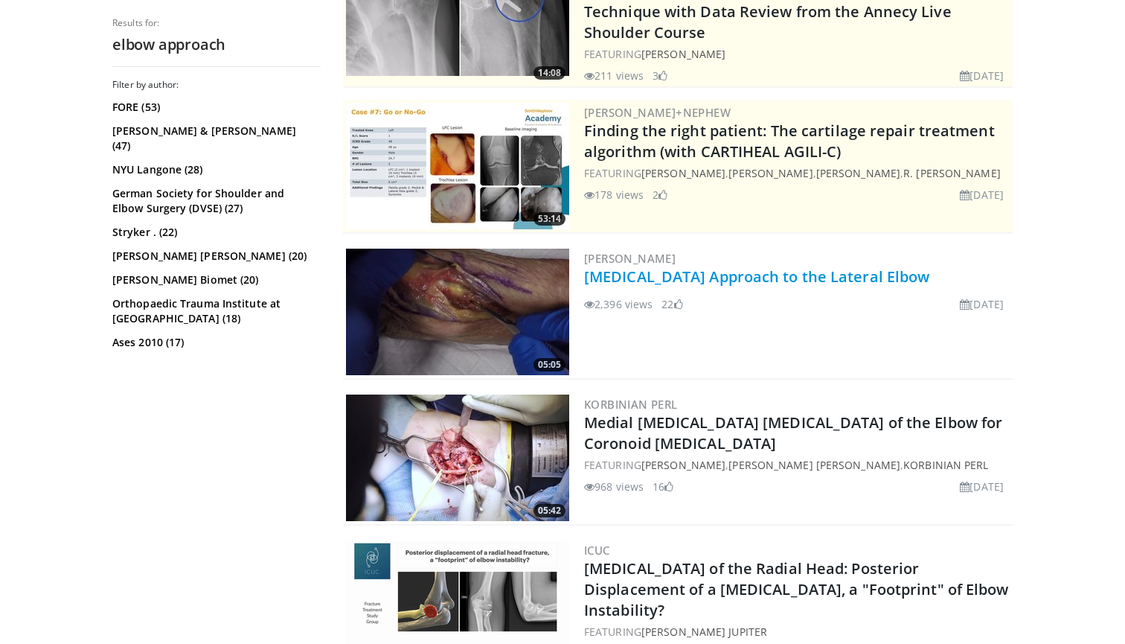
click at [680, 274] on link "[MEDICAL_DATA] Approach to the Lateral Elbow" at bounding box center [756, 276] width 345 height 20
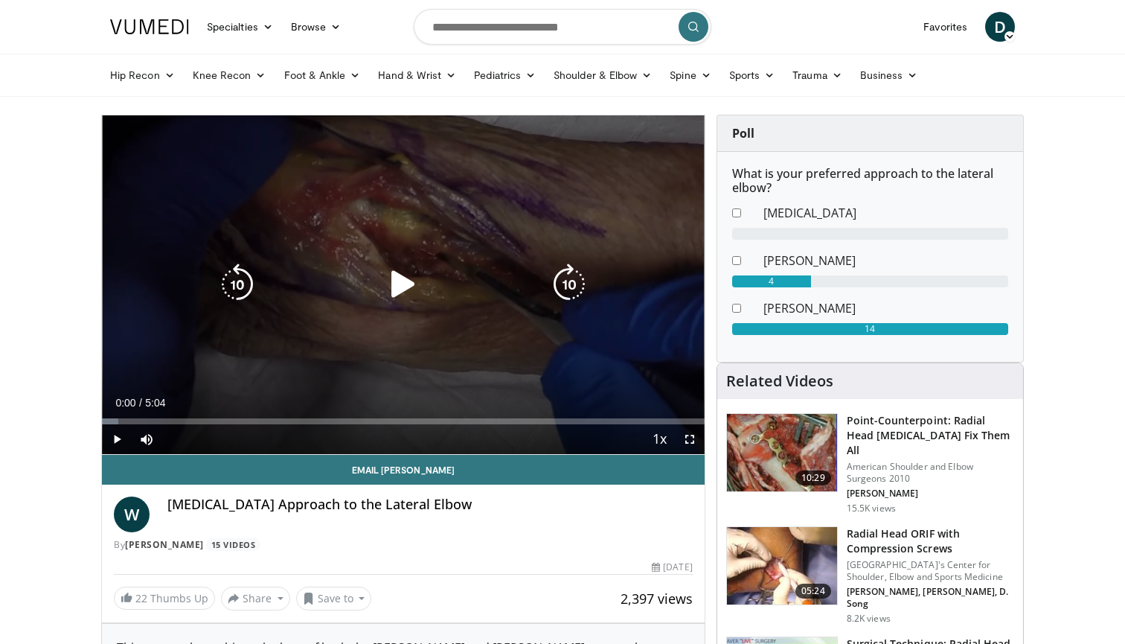
click at [397, 283] on icon "Video Player" at bounding box center [403, 284] width 42 height 42
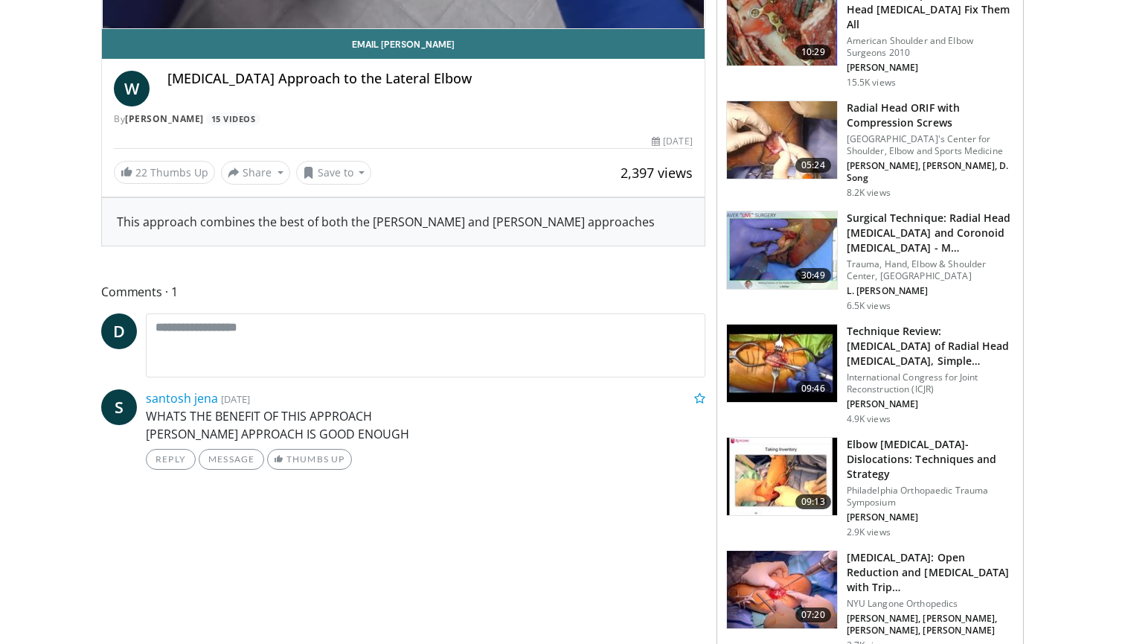
scroll to position [436, 0]
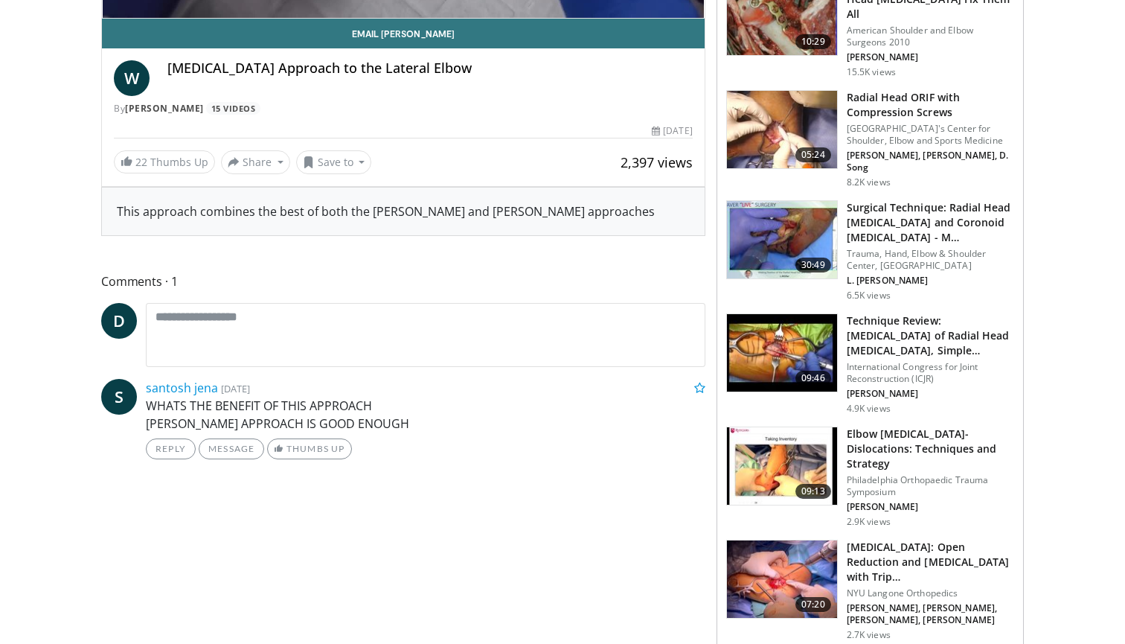
click at [794, 201] on img at bounding box center [782, 239] width 110 height 77
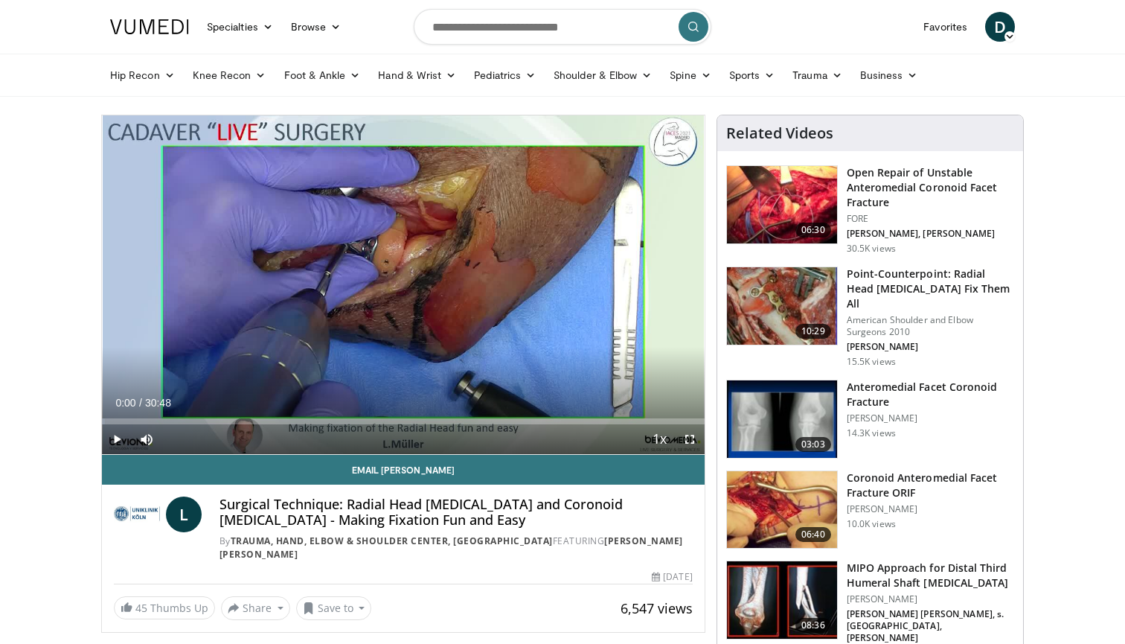
click at [116, 440] on span "Video Player" at bounding box center [117, 439] width 30 height 30
click at [117, 418] on div "Progress Bar" at bounding box center [117, 421] width 1 height 6
click at [132, 418] on div "Progress Bar" at bounding box center [132, 421] width 1 height 6
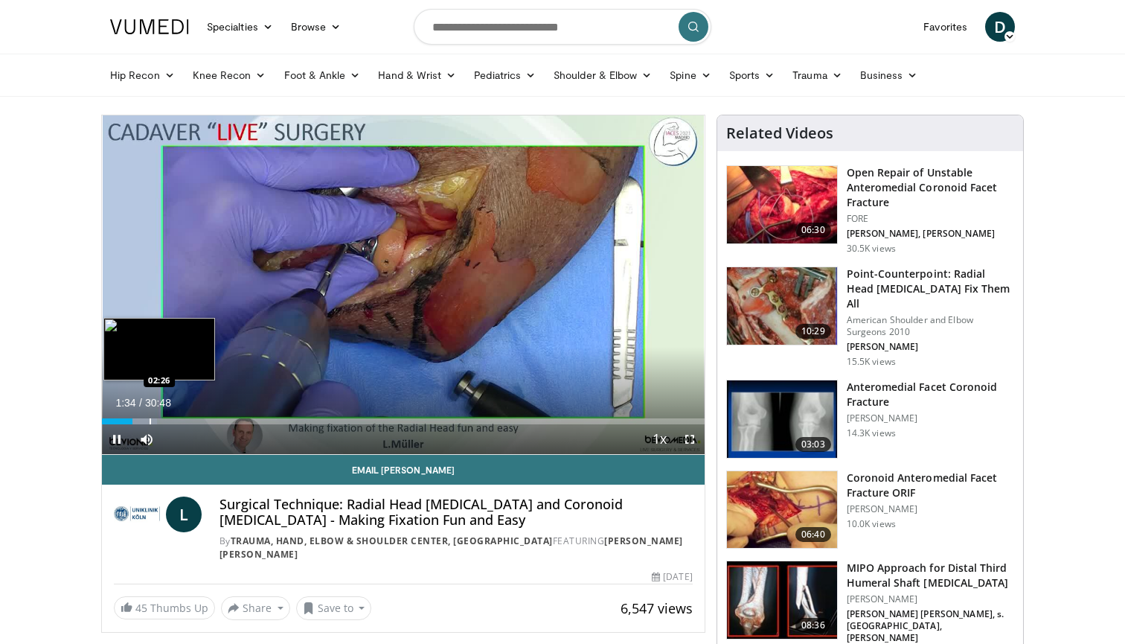
click at [150, 416] on div "Loaded : 9.19% 01:34 02:26" at bounding box center [403, 417] width 603 height 14
click at [170, 420] on div "Progress Bar" at bounding box center [170, 421] width 1 height 6
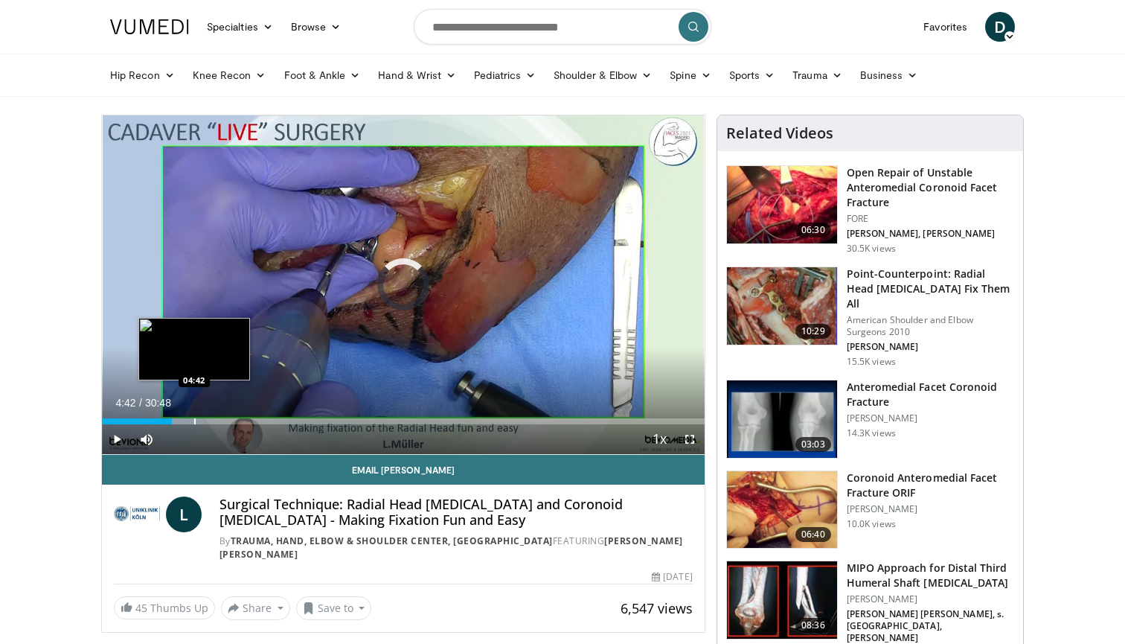
click at [194, 422] on div "Progress Bar" at bounding box center [194, 421] width 1 height 6
click at [211, 420] on div "Progress Bar" at bounding box center [211, 421] width 1 height 6
click at [222, 419] on div "Progress Bar" at bounding box center [222, 421] width 1 height 6
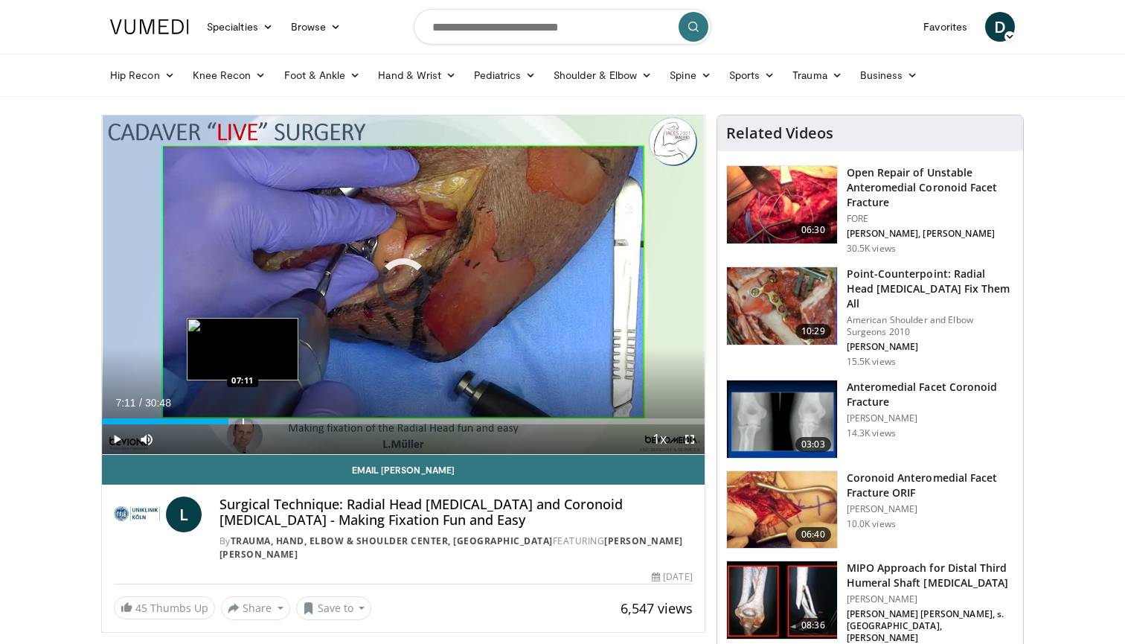
click at [243, 423] on div "Progress Bar" at bounding box center [243, 421] width 1 height 6
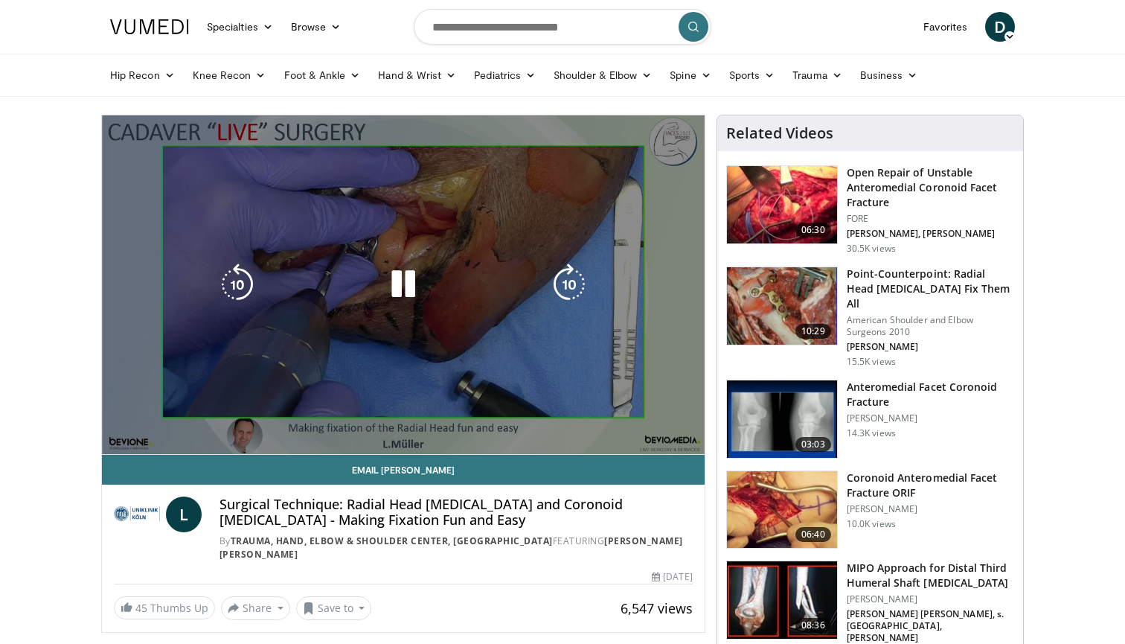
click at [257, 419] on video-js "**********" at bounding box center [403, 284] width 603 height 339
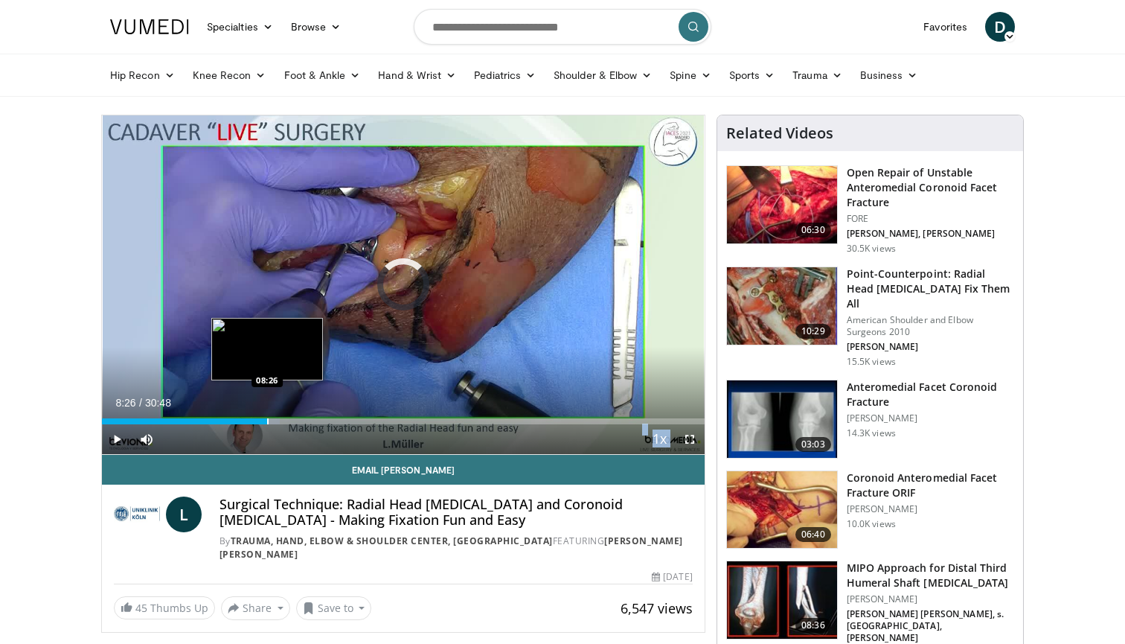
click at [267, 420] on div "Progress Bar" at bounding box center [267, 421] width 1 height 6
click at [283, 419] on div "Progress Bar" at bounding box center [283, 421] width 1 height 6
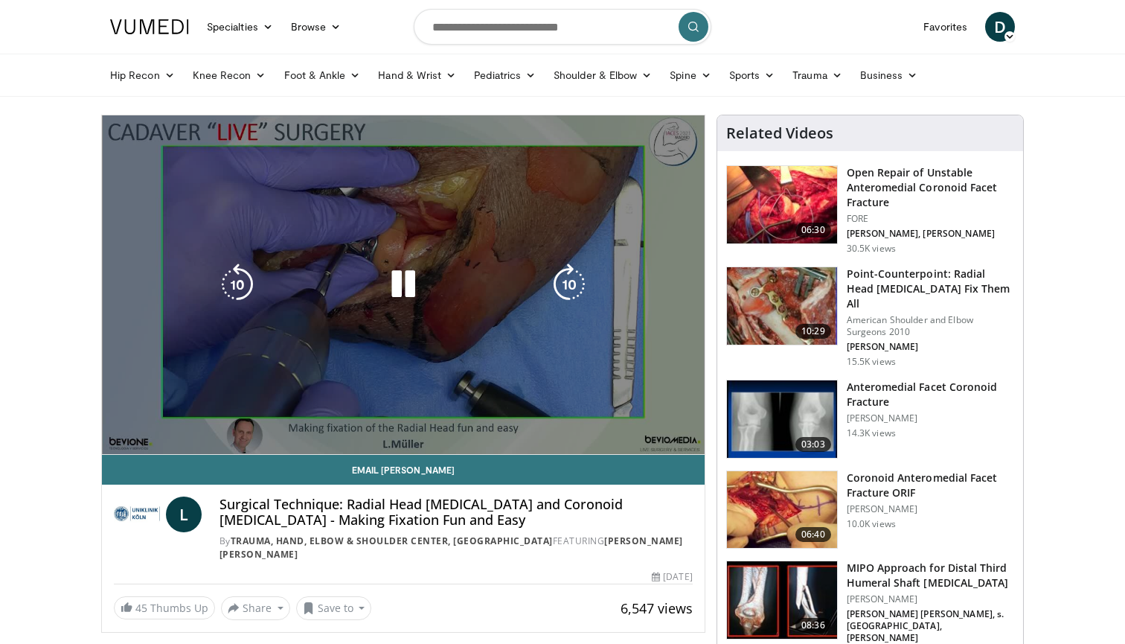
click at [300, 422] on video-js "**********" at bounding box center [403, 284] width 603 height 339
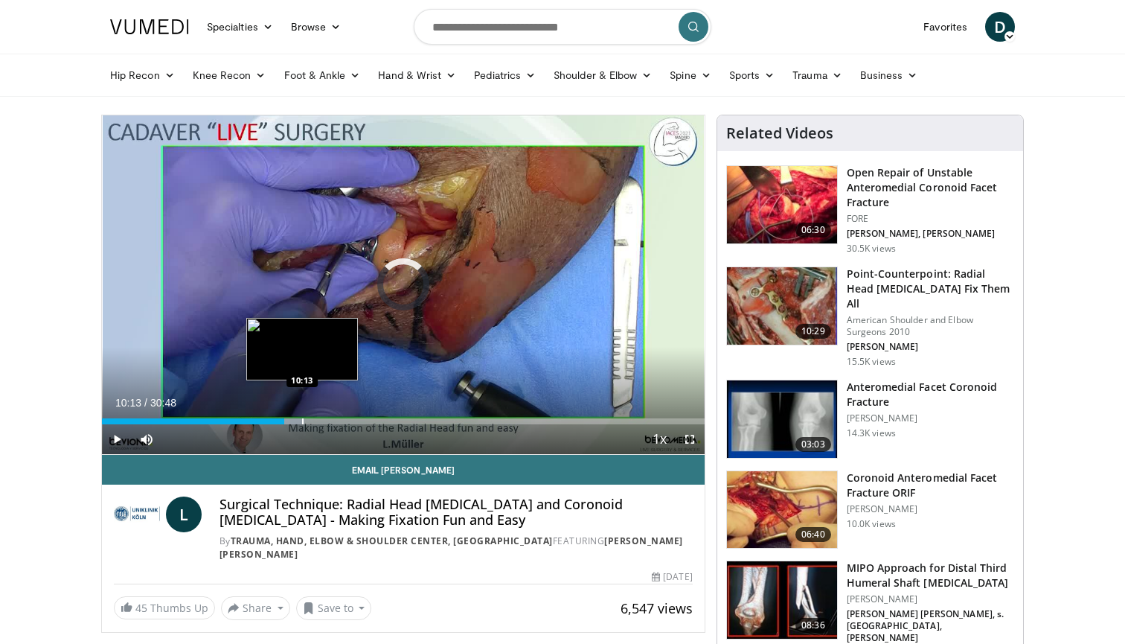
click at [302, 421] on div "Progress Bar" at bounding box center [302, 421] width 1 height 6
click at [317, 421] on div "Progress Bar" at bounding box center [317, 421] width 1 height 6
click at [337, 418] on div "Progress Bar" at bounding box center [337, 421] width 1 height 6
click at [353, 420] on div "Progress Bar" at bounding box center [353, 421] width 1 height 6
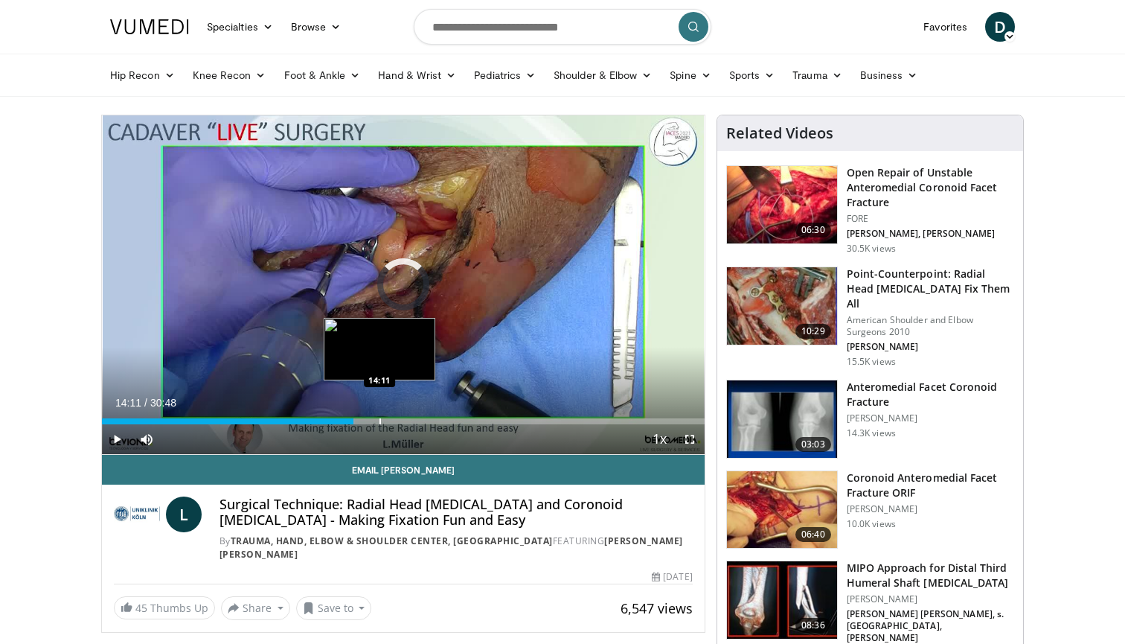
click at [379, 420] on div "Progress Bar" at bounding box center [379, 421] width 1 height 6
click at [408, 416] on div "Loaded : 49.77% 14:16 15:37" at bounding box center [403, 417] width 603 height 14
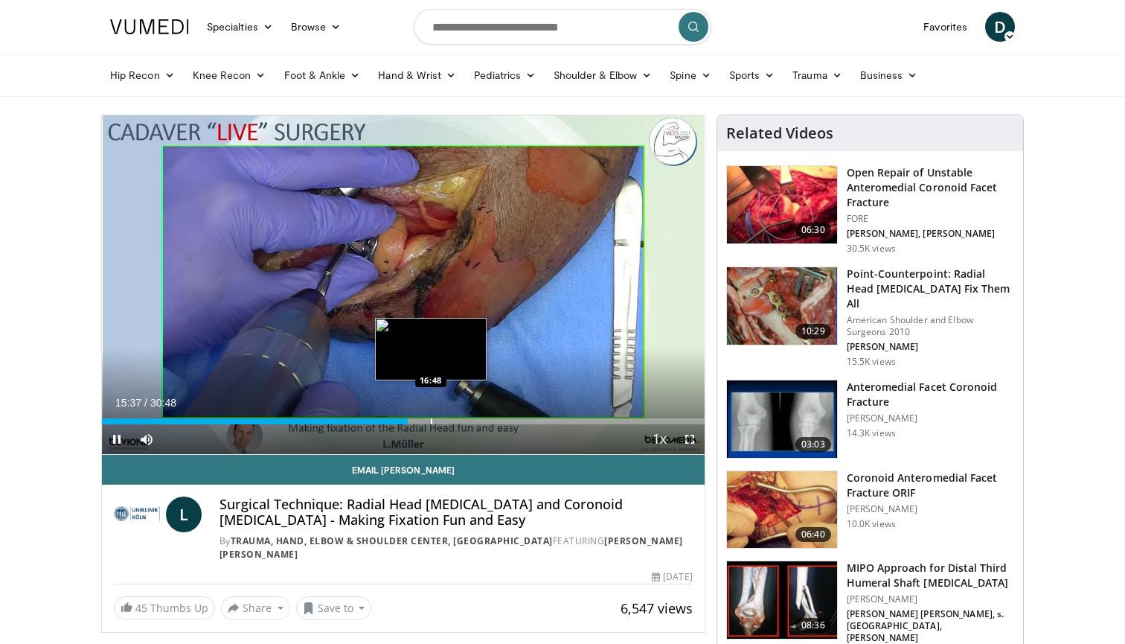
click at [431, 420] on div "Progress Bar" at bounding box center [431, 421] width 1 height 6
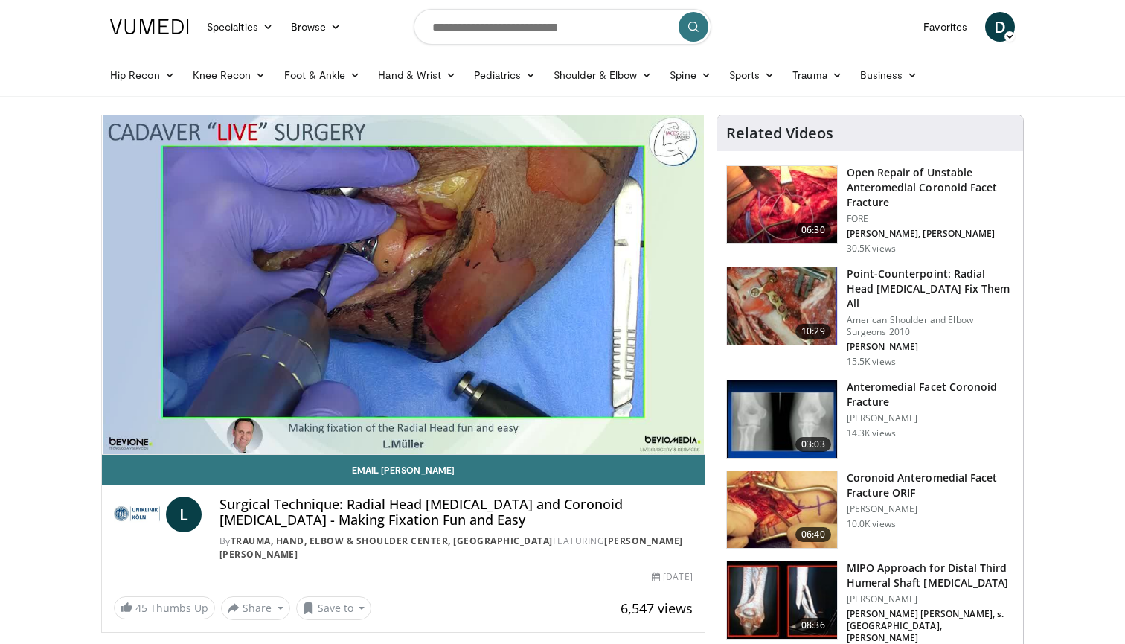
click at [452, 425] on div "10 seconds Tap to unmute" at bounding box center [403, 284] width 603 height 339
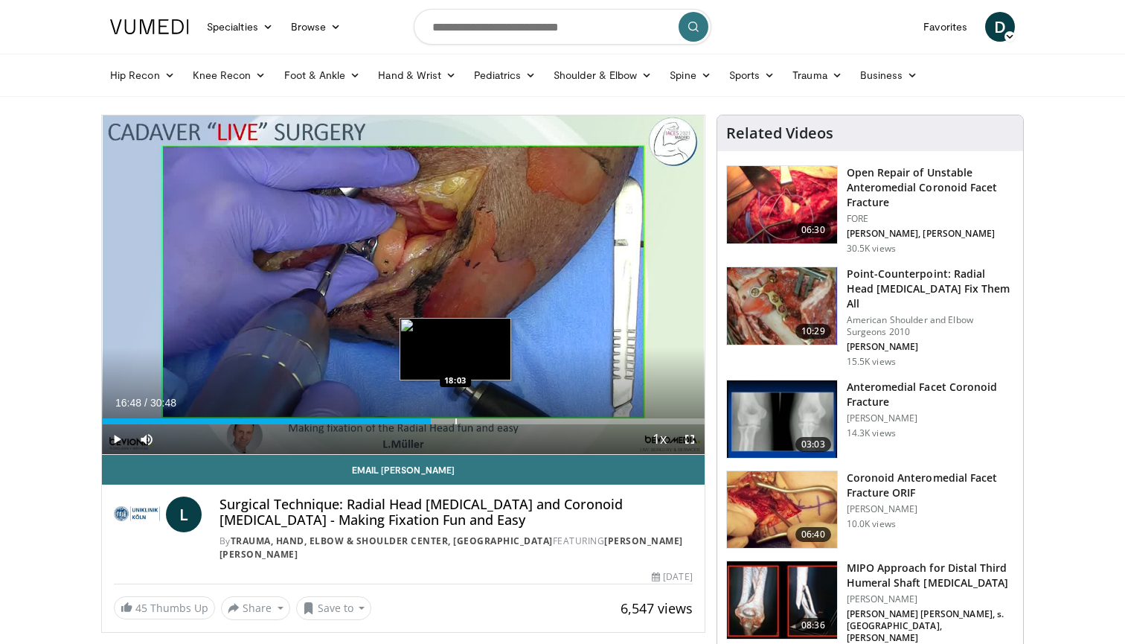
click at [455, 422] on div "Progress Bar" at bounding box center [455, 421] width 1 height 6
click at [468, 422] on div "Progress Bar" at bounding box center [468, 421] width 1 height 6
click at [484, 419] on div "Progress Bar" at bounding box center [484, 421] width 1 height 6
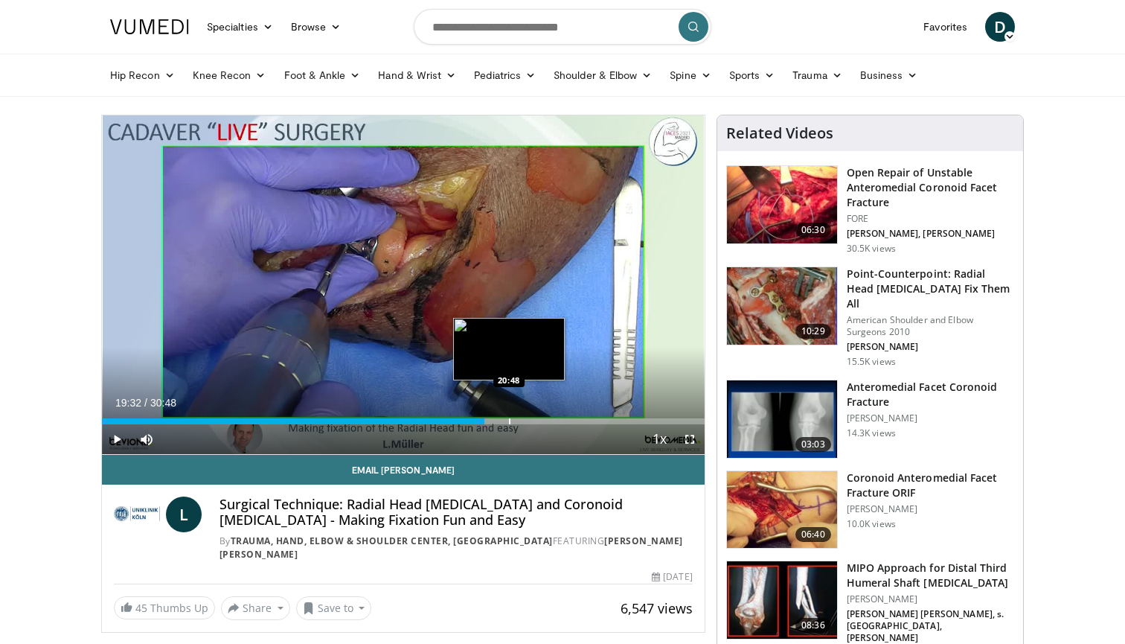
click at [510, 419] on div "Progress Bar" at bounding box center [509, 421] width 1 height 6
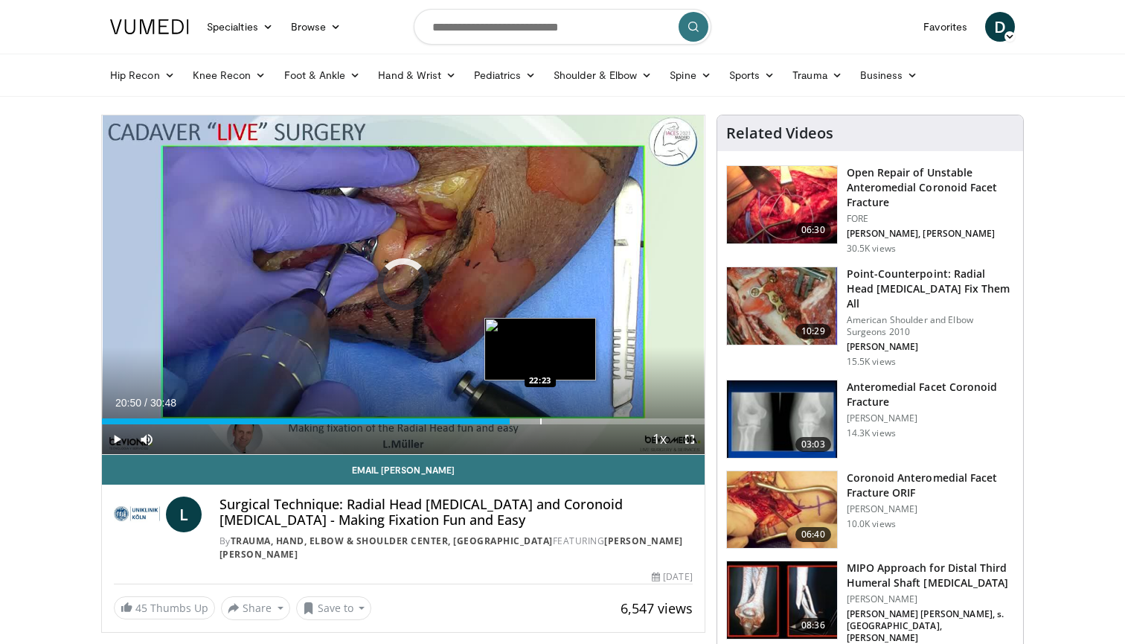
click at [540, 417] on div "Loaded : 67.68% 20:50 22:23" at bounding box center [403, 417] width 603 height 14
click at [530, 423] on div "Progress Bar" at bounding box center [530, 421] width 1 height 6
click at [513, 420] on div "Progress Bar" at bounding box center [513, 421] width 1 height 6
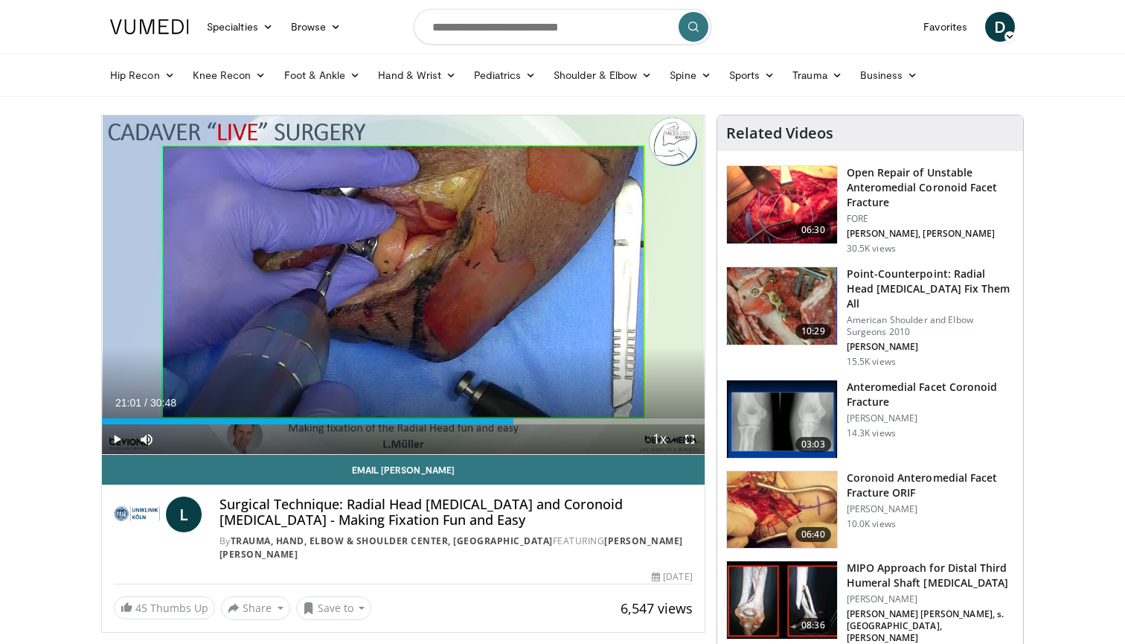
click at [112, 437] on span "Video Player" at bounding box center [117, 439] width 30 height 30
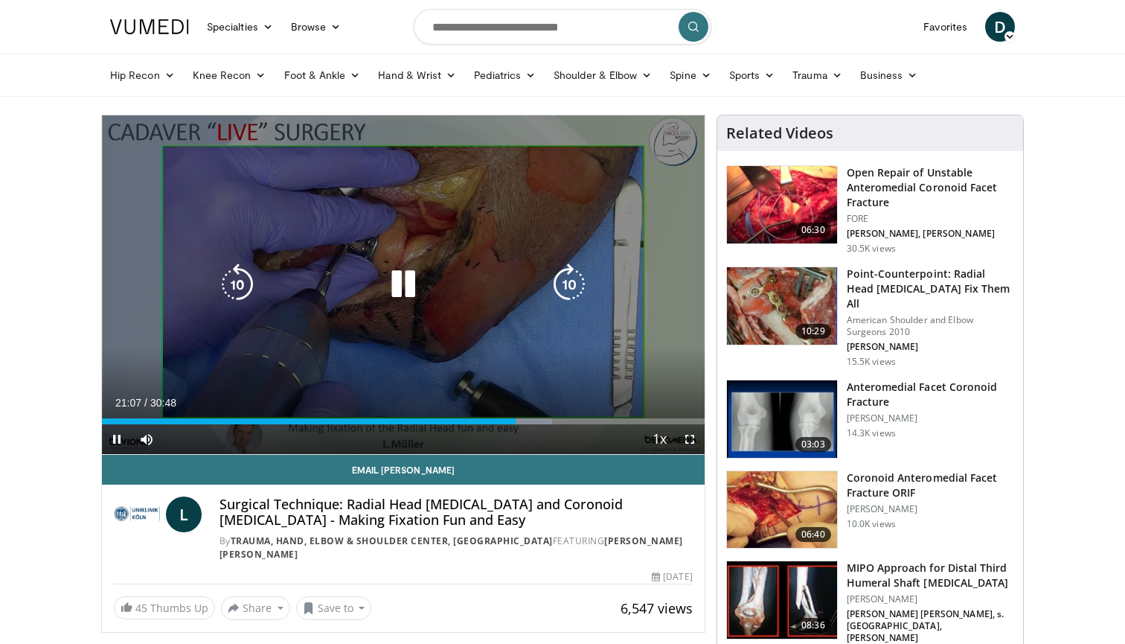
click at [232, 286] on icon "Video Player" at bounding box center [238, 284] width 42 height 42
click at [328, 248] on div "10 seconds Tap to unmute" at bounding box center [403, 284] width 603 height 339
click at [248, 283] on icon "Video Player" at bounding box center [238, 284] width 42 height 42
click at [245, 282] on icon "Video Player" at bounding box center [238, 284] width 42 height 42
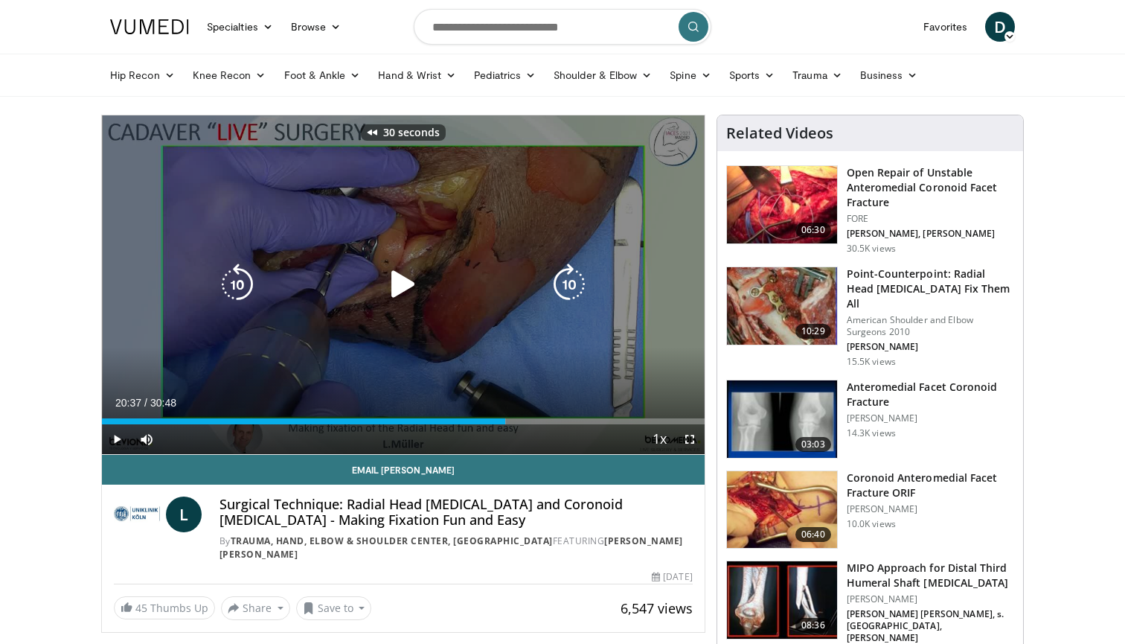
click at [245, 282] on icon "Video Player" at bounding box center [238, 284] width 42 height 42
click at [392, 286] on icon "Video Player" at bounding box center [403, 284] width 42 height 42
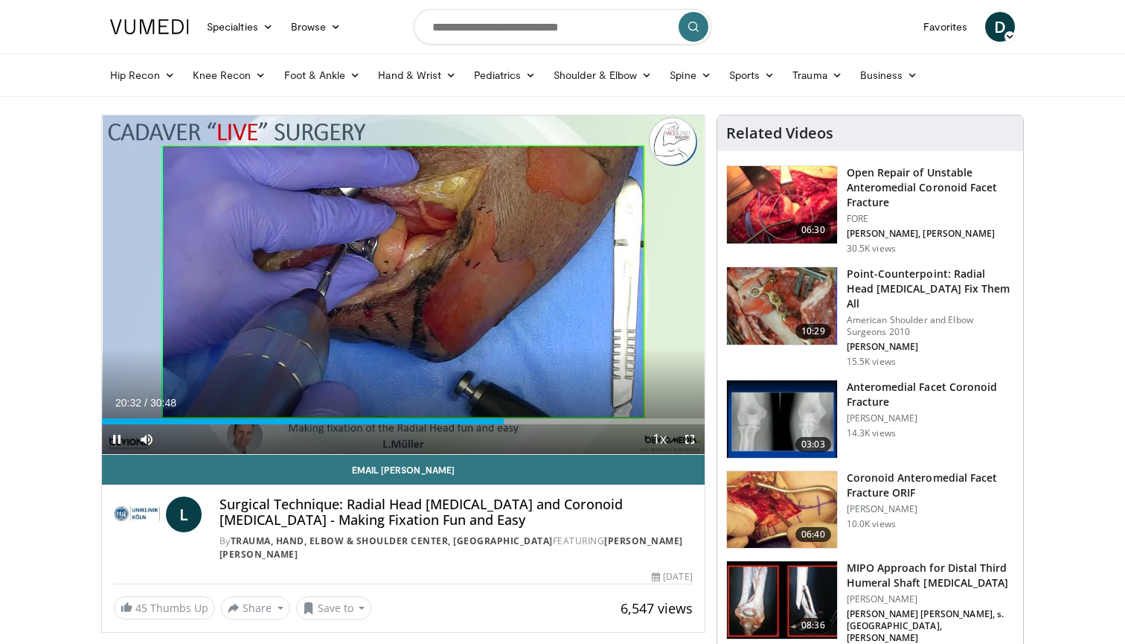
click at [693, 432] on span "Video Player" at bounding box center [690, 439] width 30 height 30
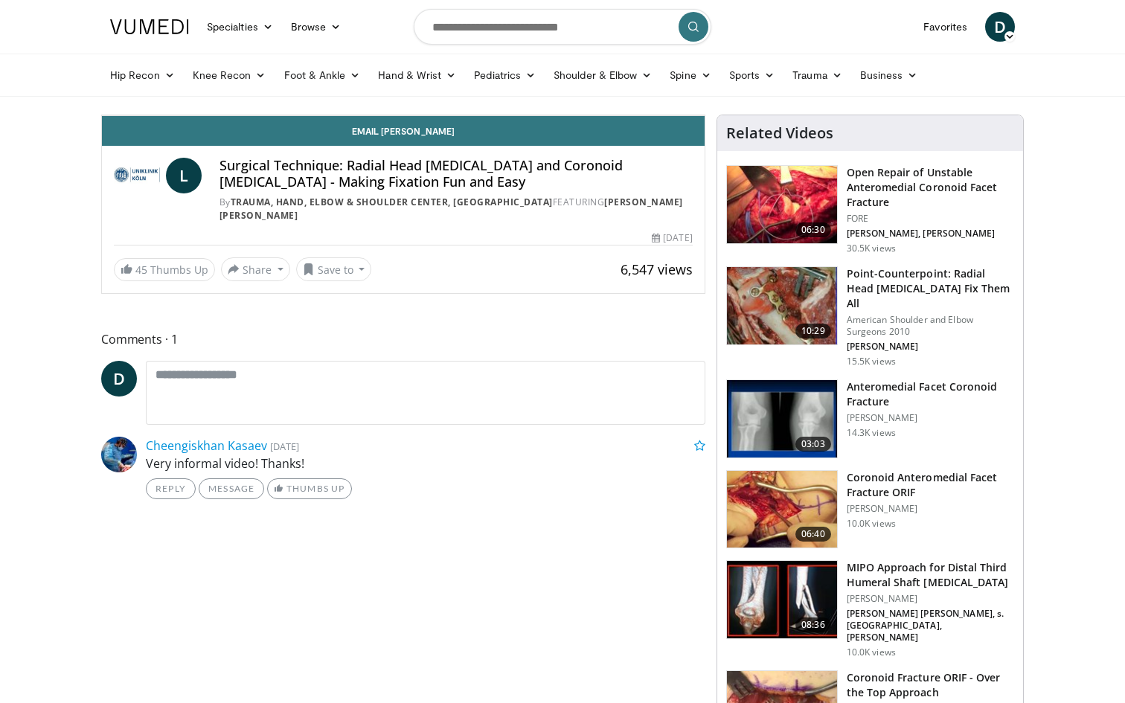
click at [705, 115] on div "40 seconds Tap to unmute" at bounding box center [403, 115] width 603 height 0
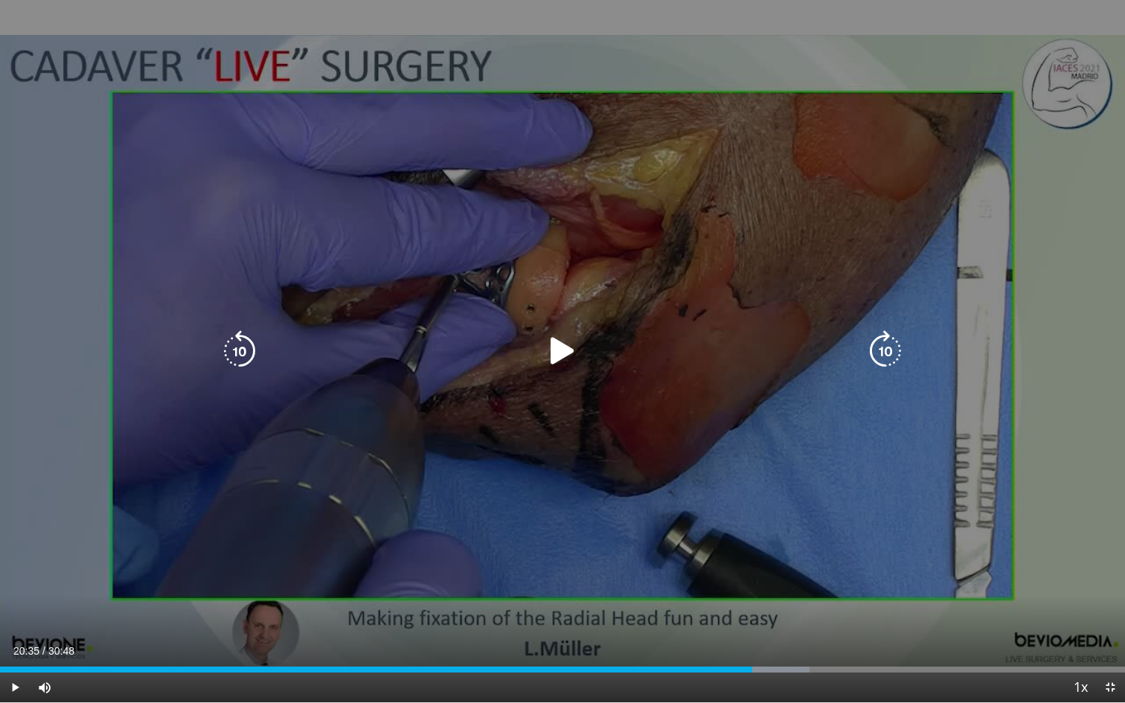
click at [1090, 456] on div "40 seconds Tap to unmute" at bounding box center [562, 351] width 1125 height 702
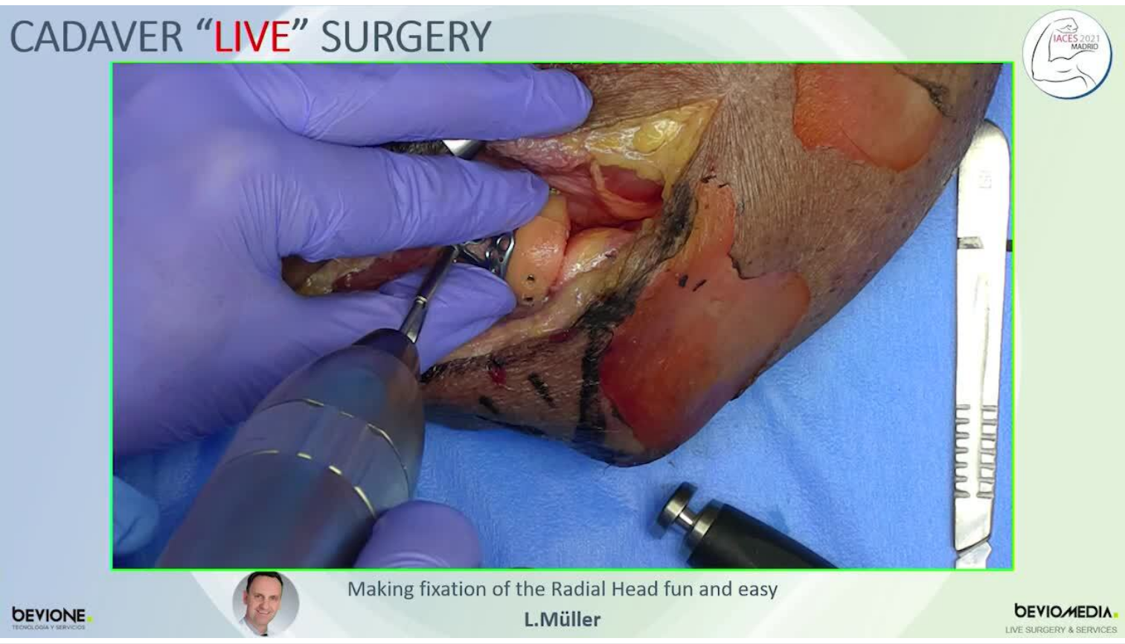
scroll to position [28, 0]
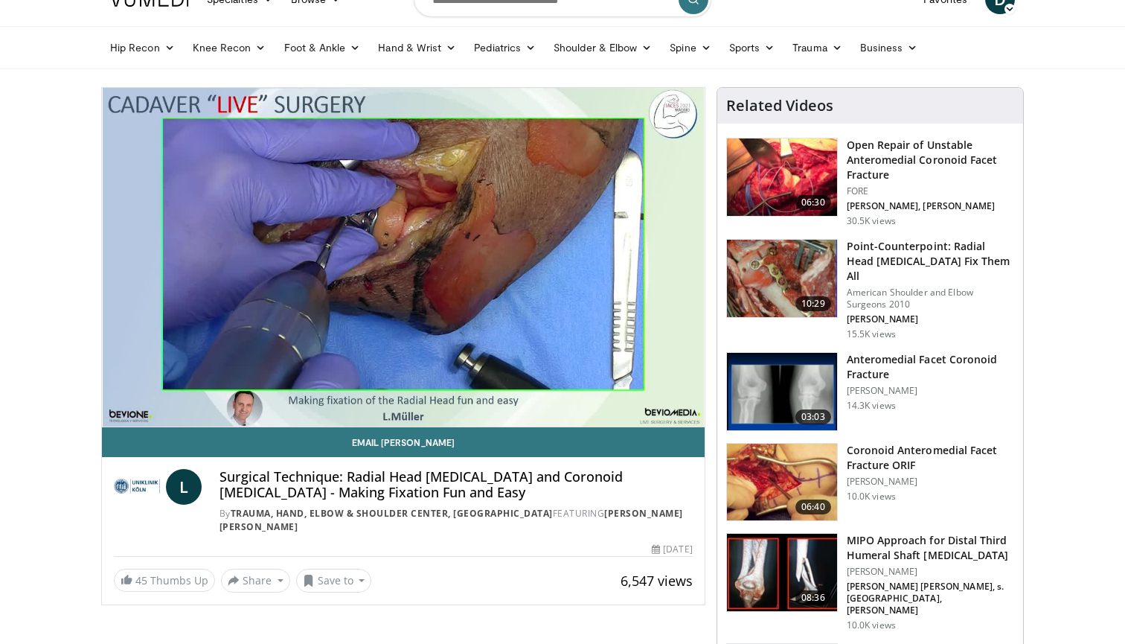
click at [775, 365] on img at bounding box center [782, 391] width 110 height 77
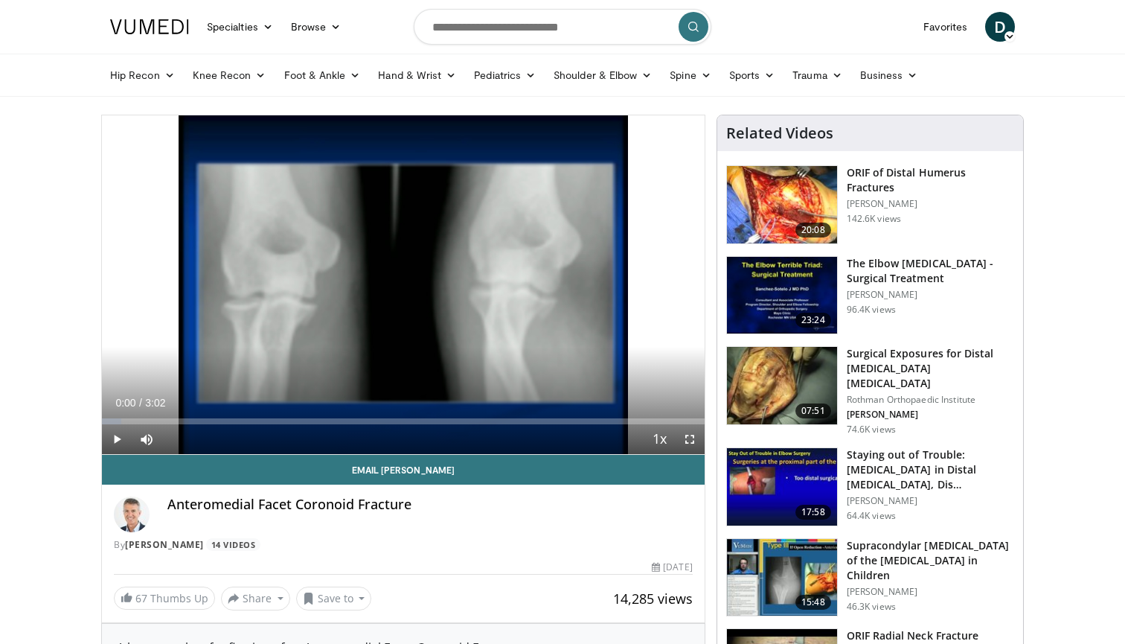
click at [120, 437] on span "Video Player" at bounding box center [117, 439] width 30 height 30
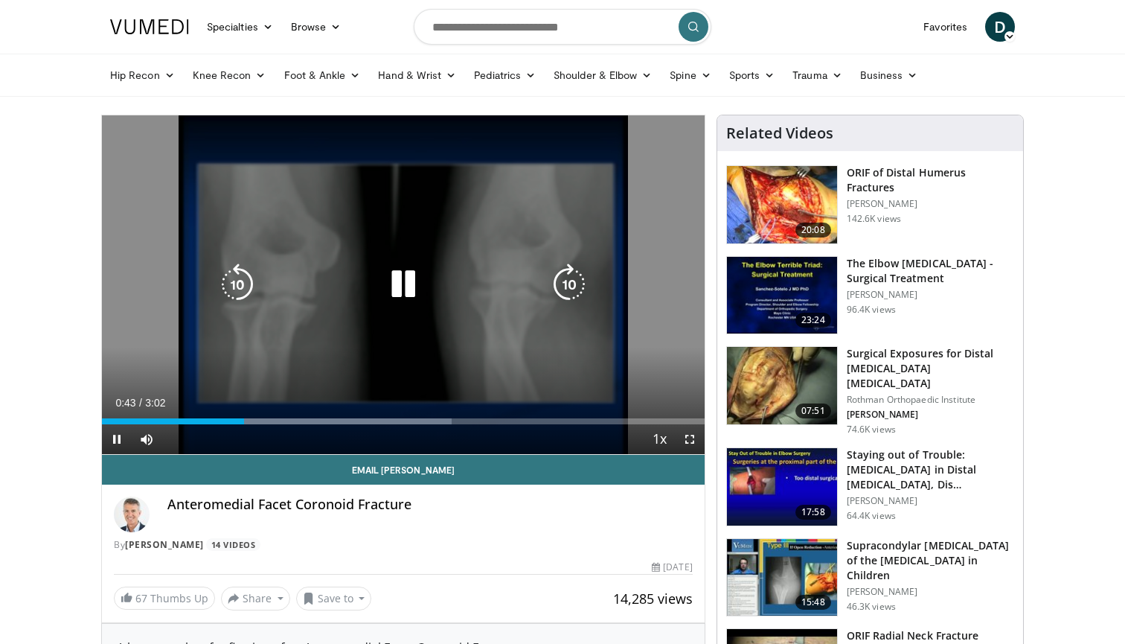
click at [562, 284] on icon "Video Player" at bounding box center [569, 284] width 42 height 42
click at [564, 288] on icon "Video Player" at bounding box center [569, 284] width 42 height 42
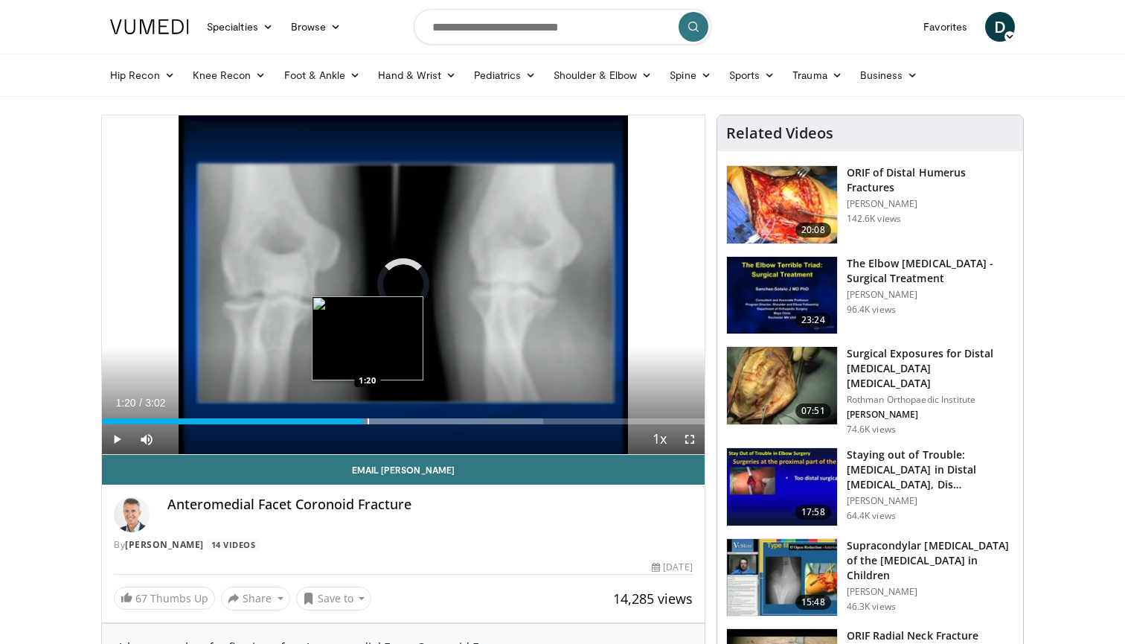
click at [368, 420] on div "Progress Bar" at bounding box center [368, 421] width 1 height 6
click at [690, 433] on span "Video Player" at bounding box center [690, 439] width 30 height 30
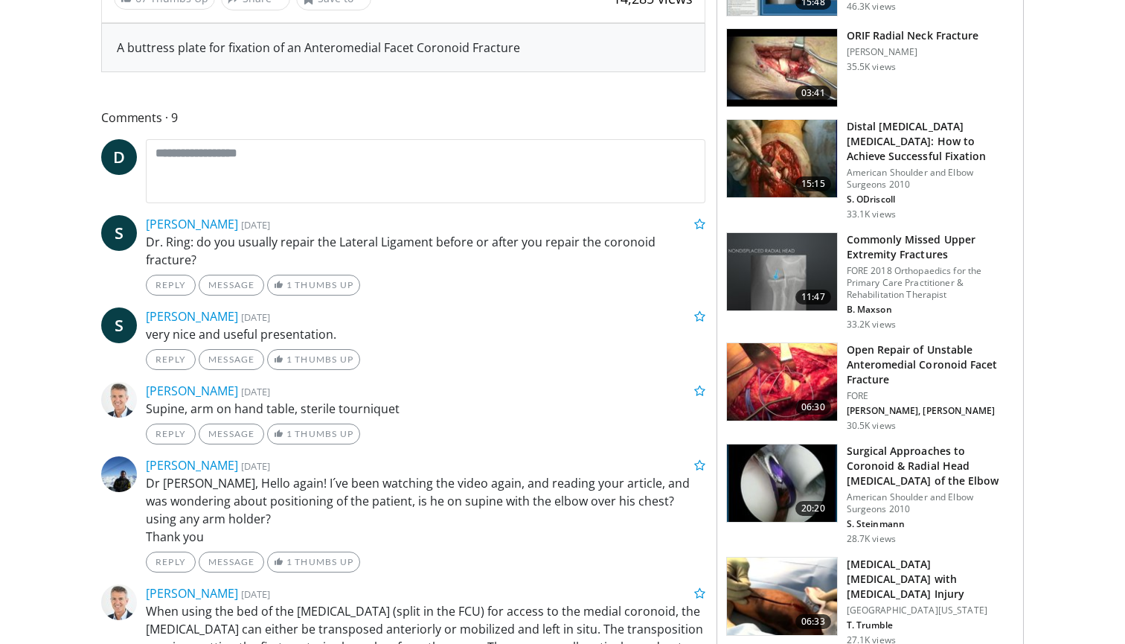
scroll to position [600, 0]
click at [773, 467] on img at bounding box center [782, 482] width 110 height 77
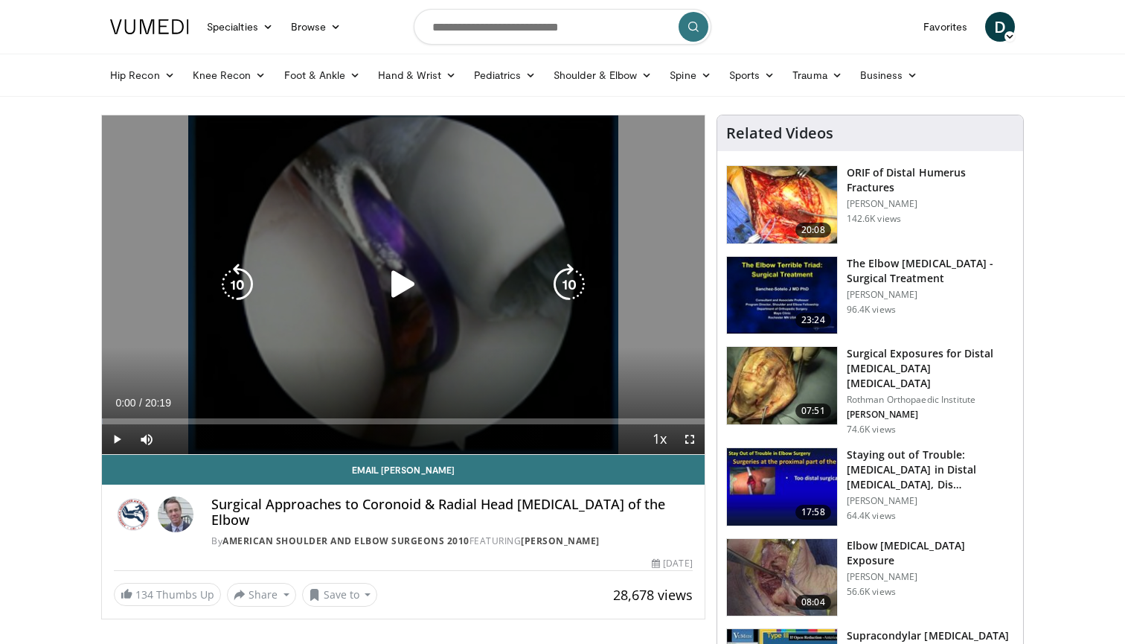
click at [412, 293] on icon "Video Player" at bounding box center [403, 284] width 42 height 42
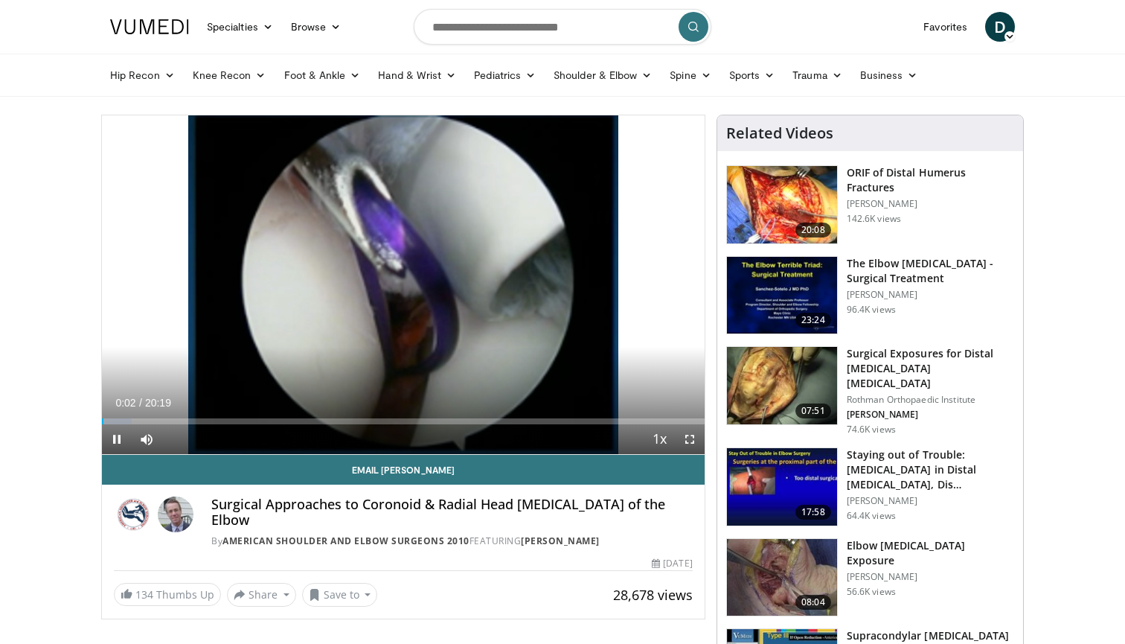
click at [692, 438] on span "Video Player" at bounding box center [690, 439] width 30 height 30
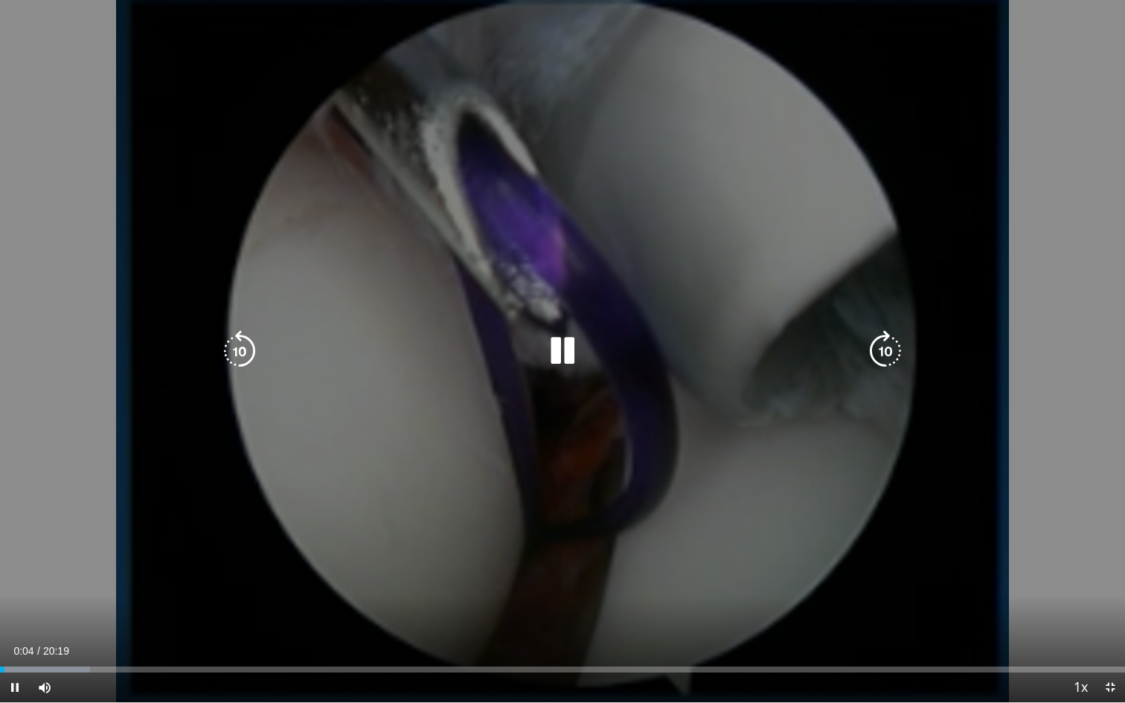
click at [1094, 516] on div "10 seconds Tap to unmute" at bounding box center [562, 351] width 1125 height 702
click at [890, 359] on icon "Video Player" at bounding box center [886, 351] width 42 height 42
click at [884, 359] on icon "Video Player" at bounding box center [886, 351] width 42 height 42
click at [564, 348] on icon "Video Player" at bounding box center [563, 351] width 42 height 42
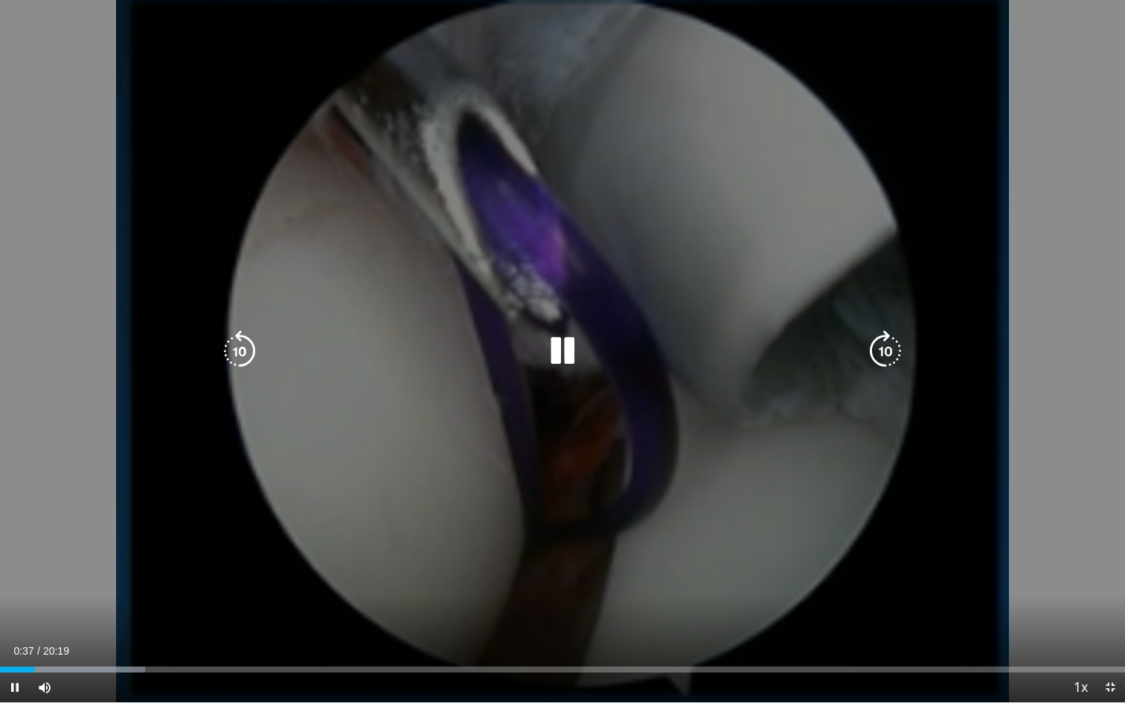
click at [888, 351] on icon "Video Player" at bounding box center [886, 351] width 42 height 42
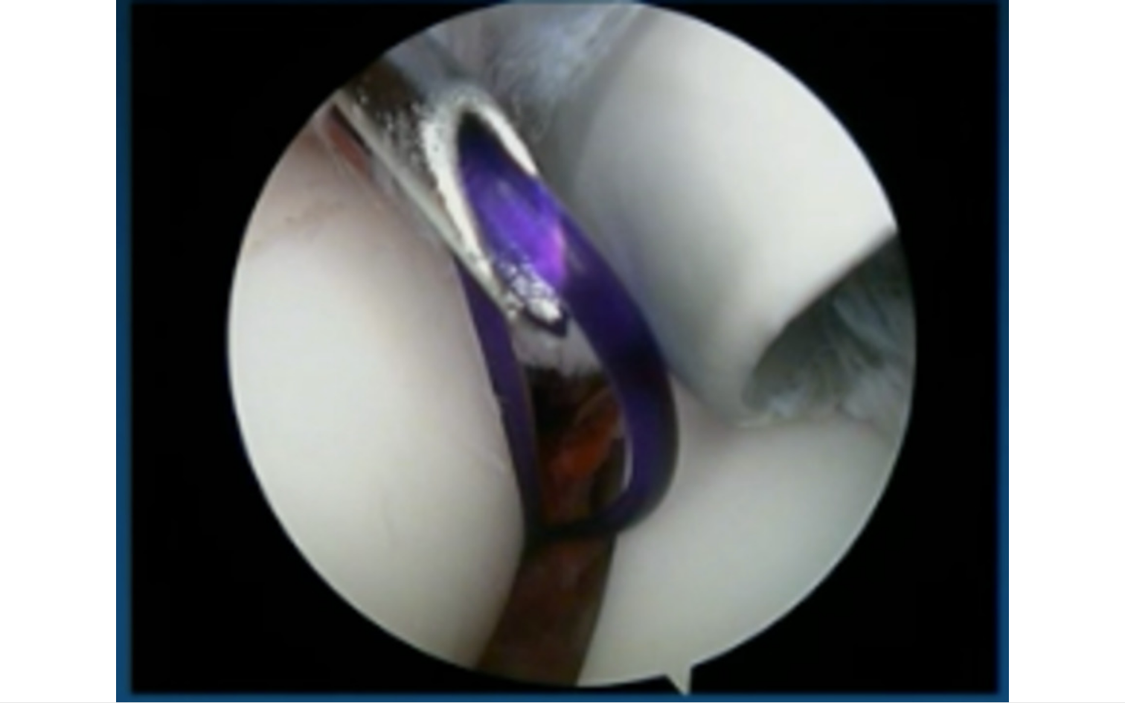
click at [101, 643] on video-js "**********" at bounding box center [562, 351] width 1125 height 703
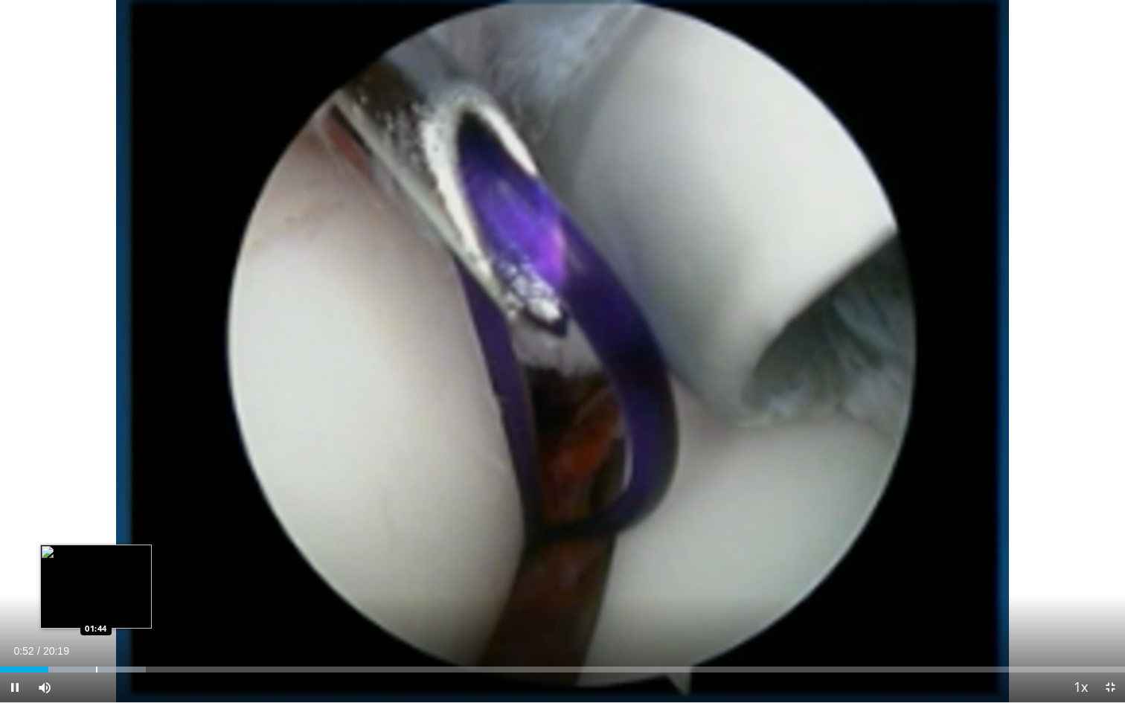
click at [96, 643] on div "Loaded : 12.98% 00:52 01:44" at bounding box center [562, 665] width 1125 height 14
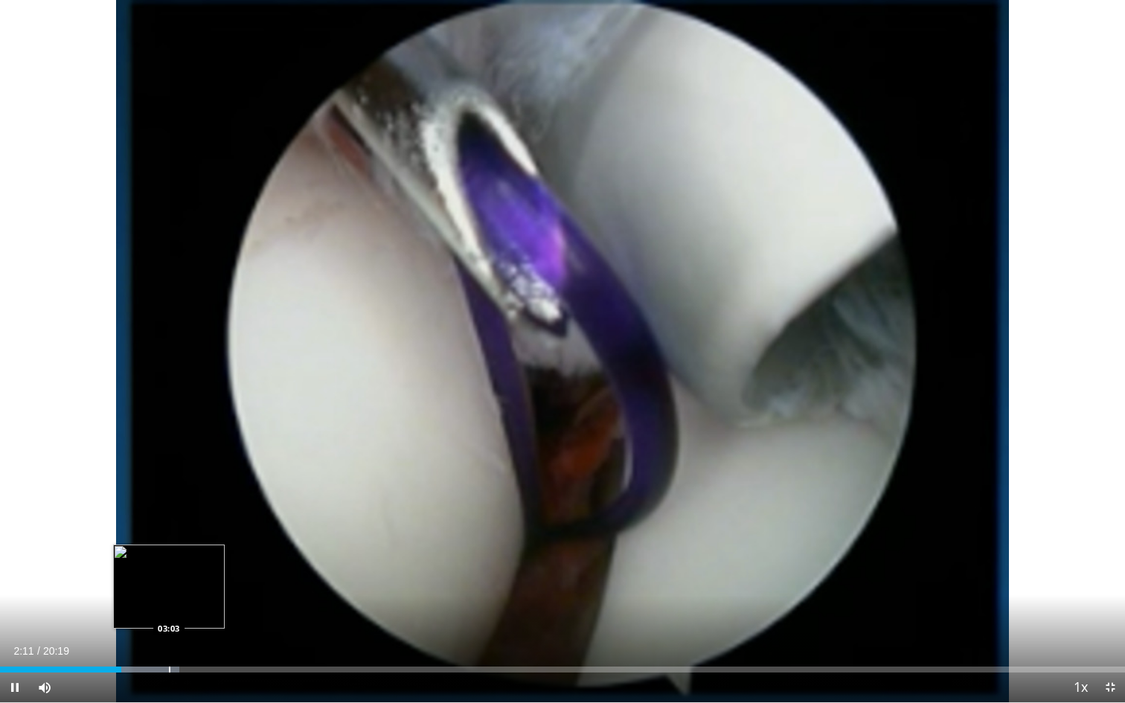
click at [169, 643] on div "Loaded : 15.95% 02:11 03:03" at bounding box center [562, 665] width 1125 height 14
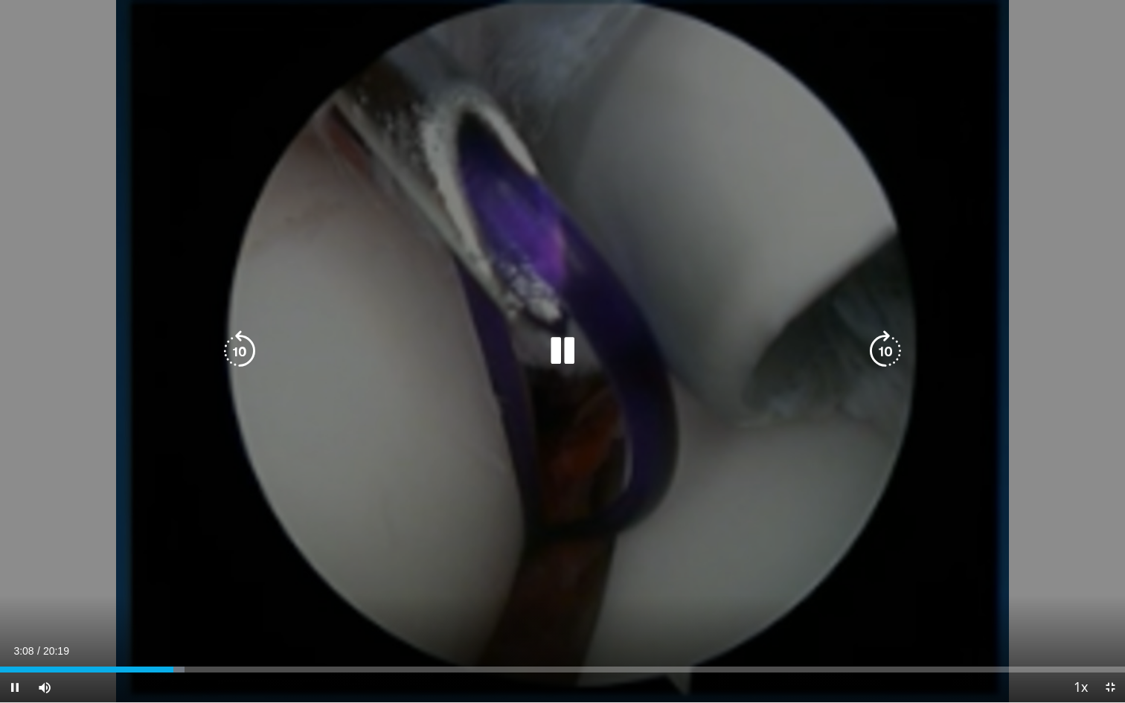
click at [229, 343] on icon "Video Player" at bounding box center [240, 351] width 42 height 42
click at [238, 351] on icon "Video Player" at bounding box center [240, 351] width 42 height 42
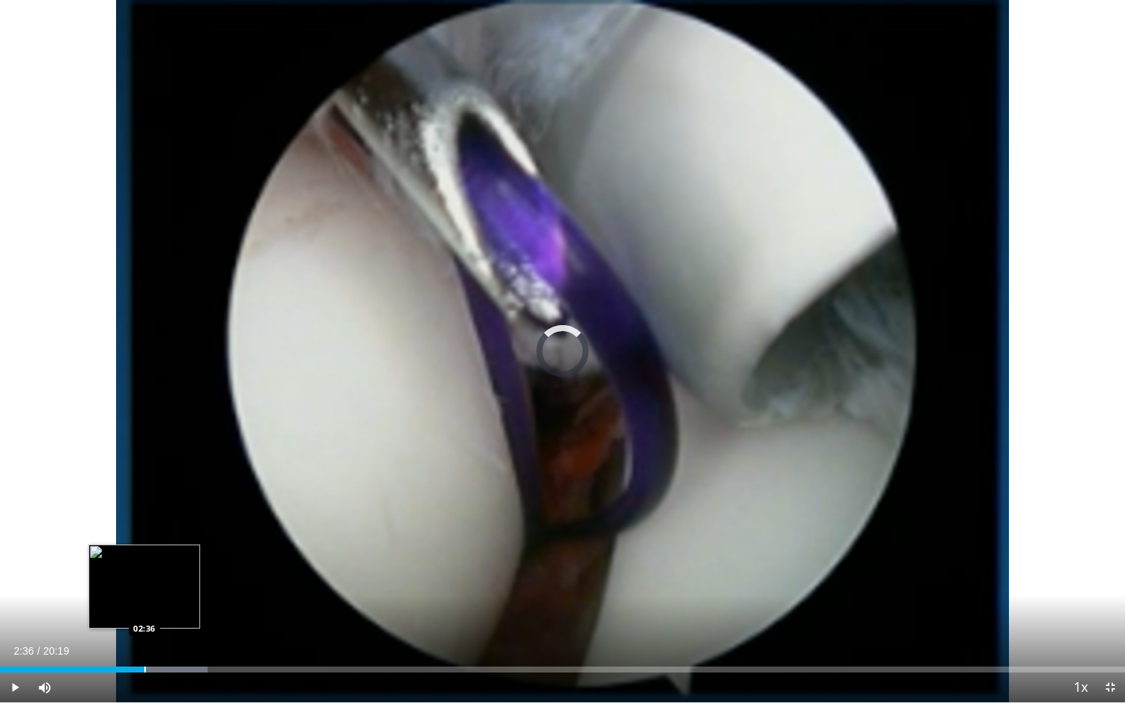
click at [144, 643] on div "Progress Bar" at bounding box center [144, 670] width 1 height 6
click at [194, 643] on div "Progress Bar" at bounding box center [194, 670] width 1 height 6
click at [210, 643] on div "Current Time 3:31 / Duration 20:19 Pause Skip Backward Skip Forward Mute Loaded…" at bounding box center [562, 688] width 1125 height 30
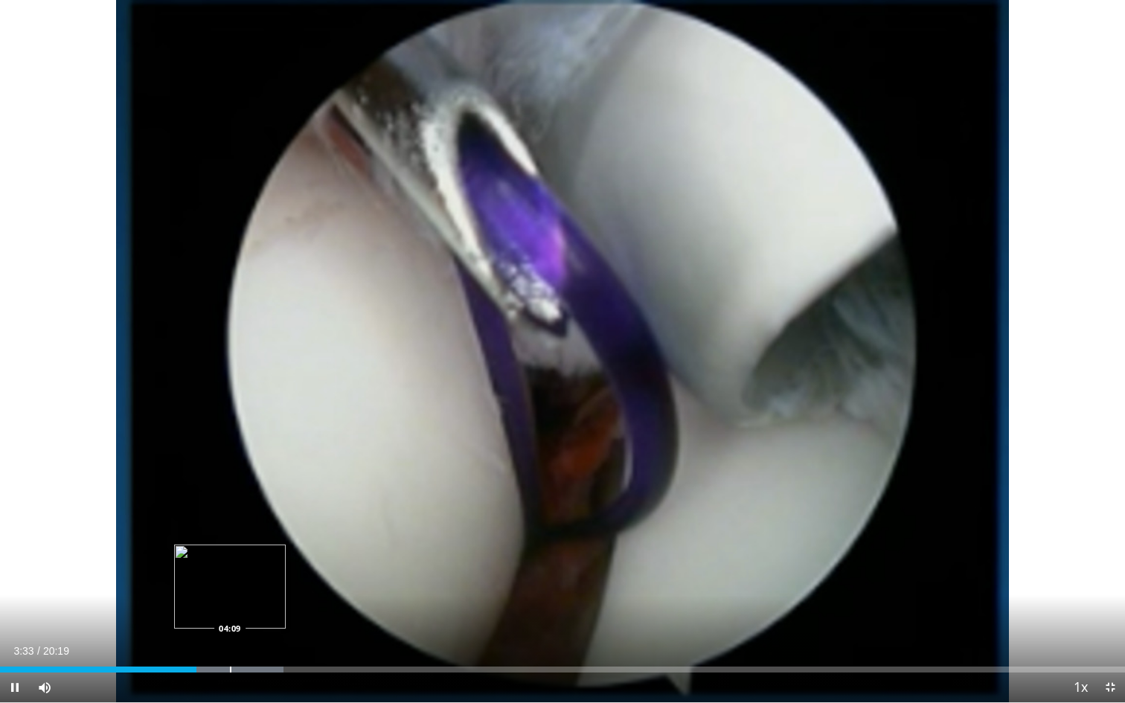
click at [230, 643] on div "Progress Bar" at bounding box center [230, 670] width 1 height 6
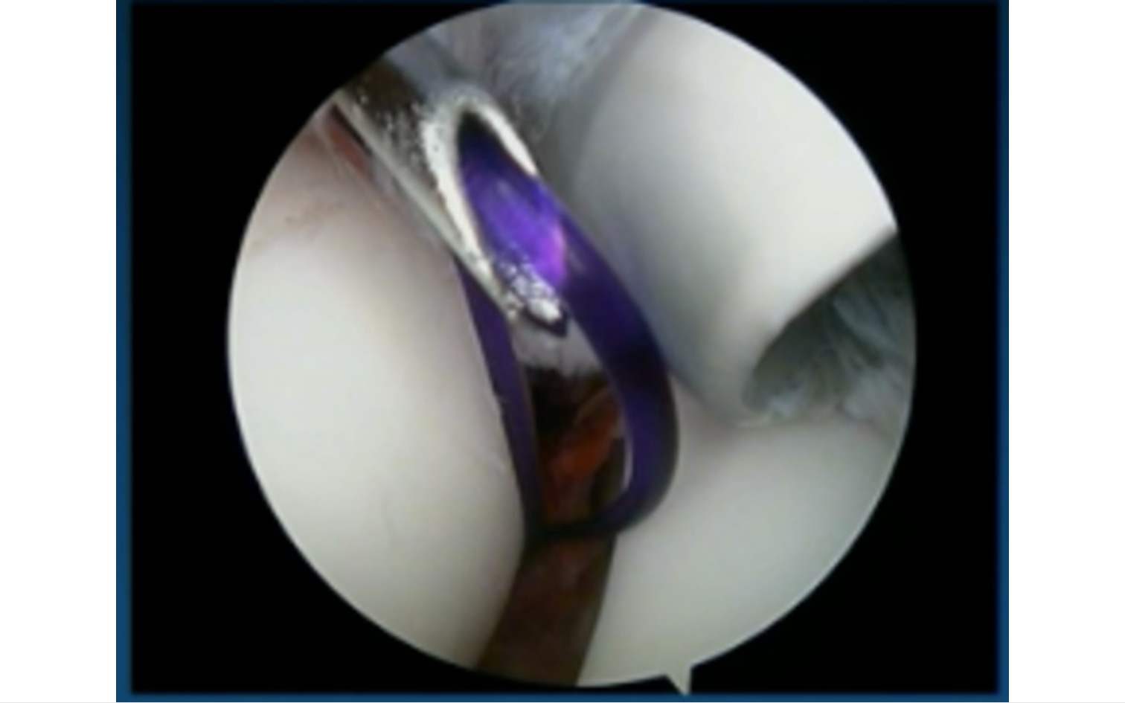
click at [243, 643] on div "30 seconds Tap to unmute" at bounding box center [562, 351] width 1125 height 702
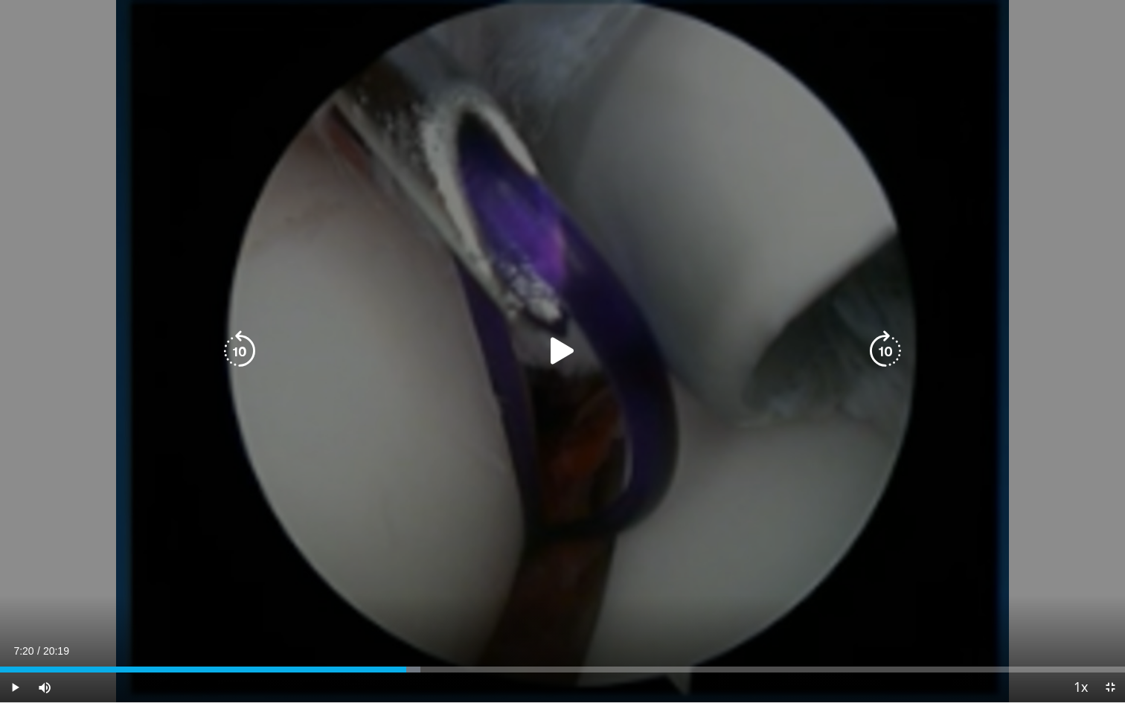
click at [556, 345] on icon "Video Player" at bounding box center [563, 351] width 42 height 42
click at [883, 354] on icon "Video Player" at bounding box center [886, 351] width 42 height 42
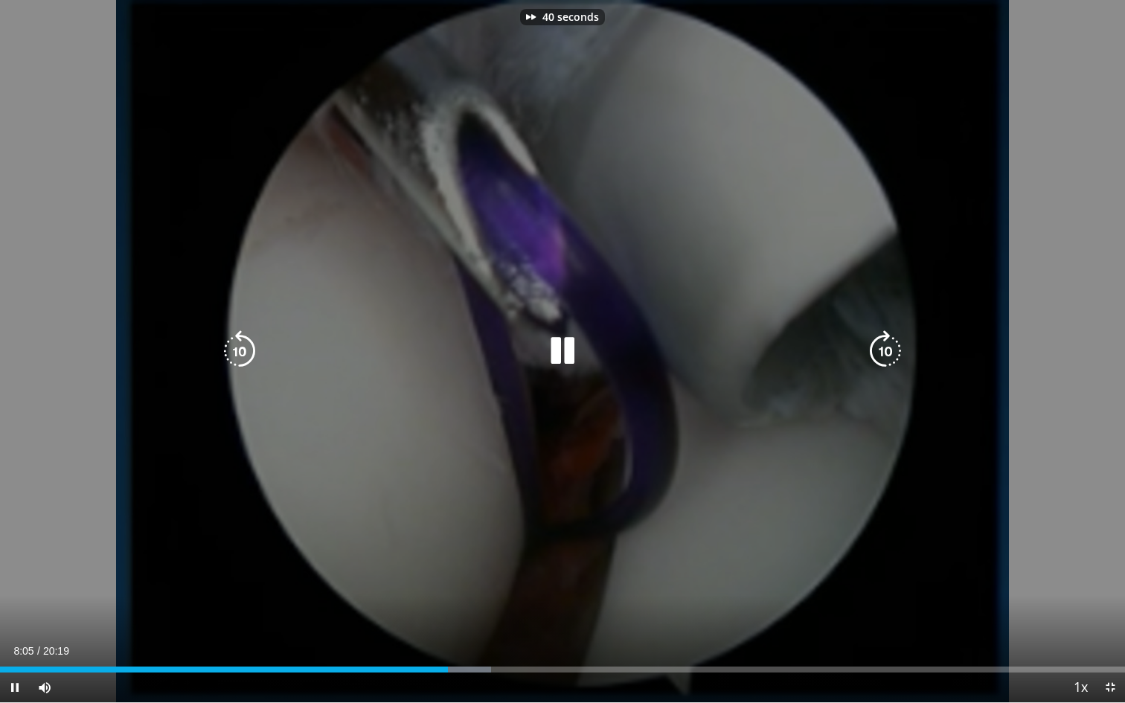
click at [883, 354] on icon "Video Player" at bounding box center [886, 351] width 42 height 42
click at [885, 352] on icon "Video Player" at bounding box center [886, 351] width 42 height 42
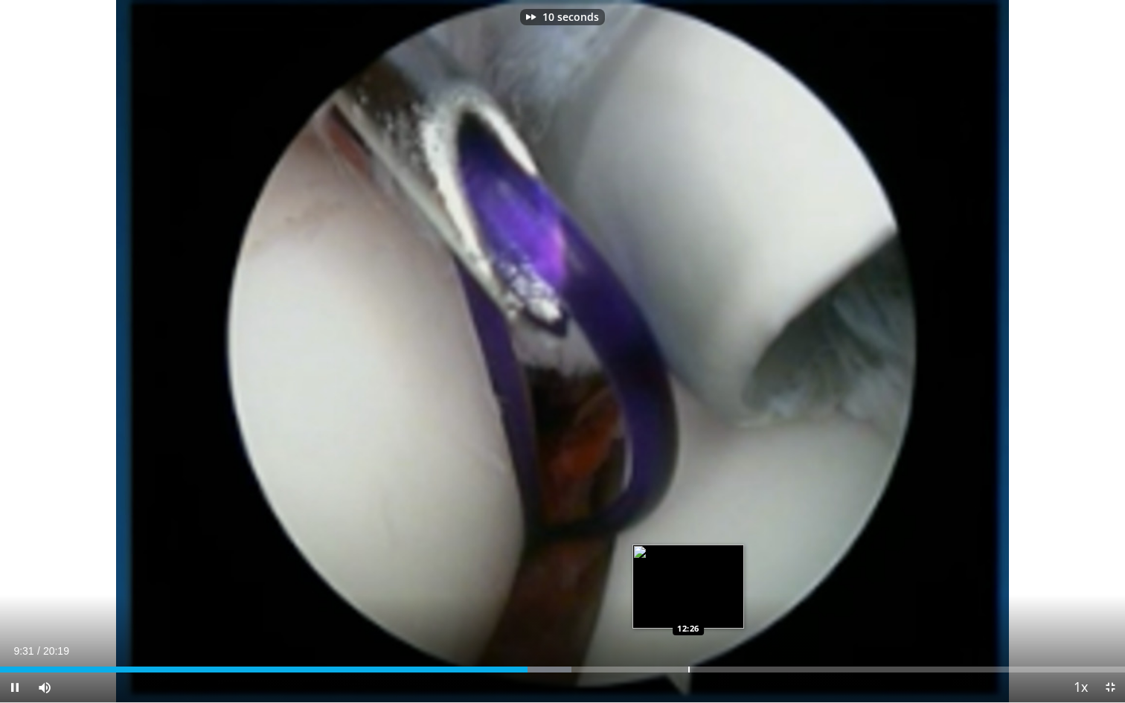
click at [562, 643] on div "Progress Bar" at bounding box center [526, 670] width 90 height 6
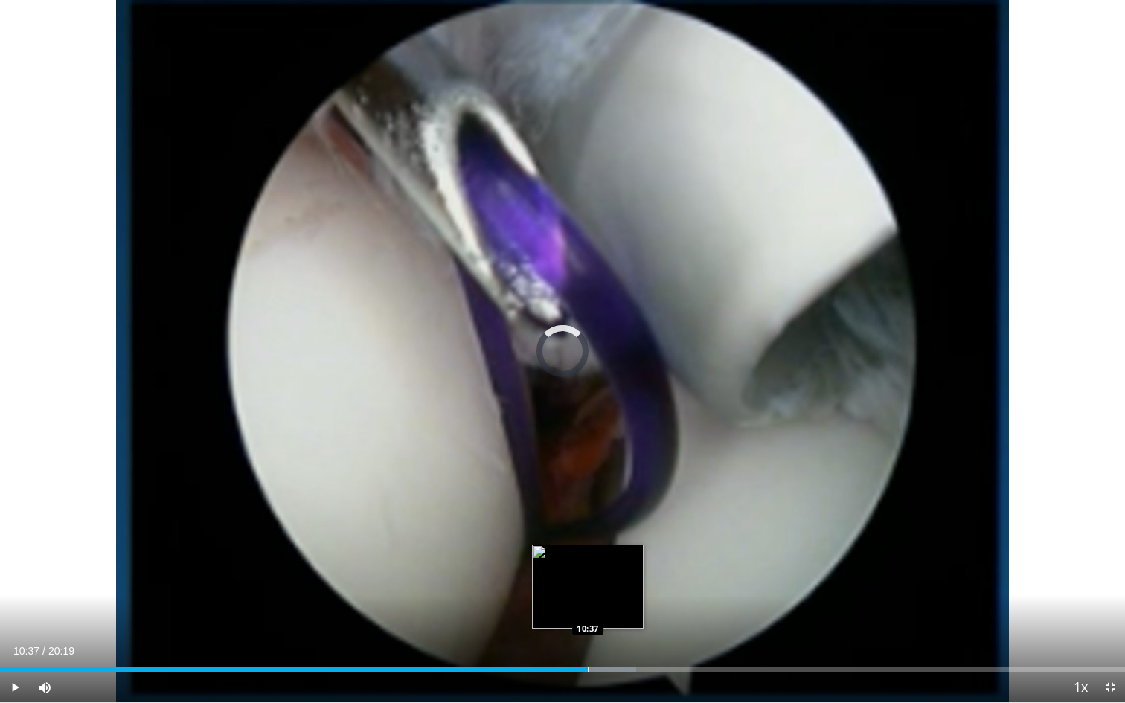
click at [588, 643] on div "Loaded : 56.55% 10:37 10:37" at bounding box center [562, 665] width 1125 height 14
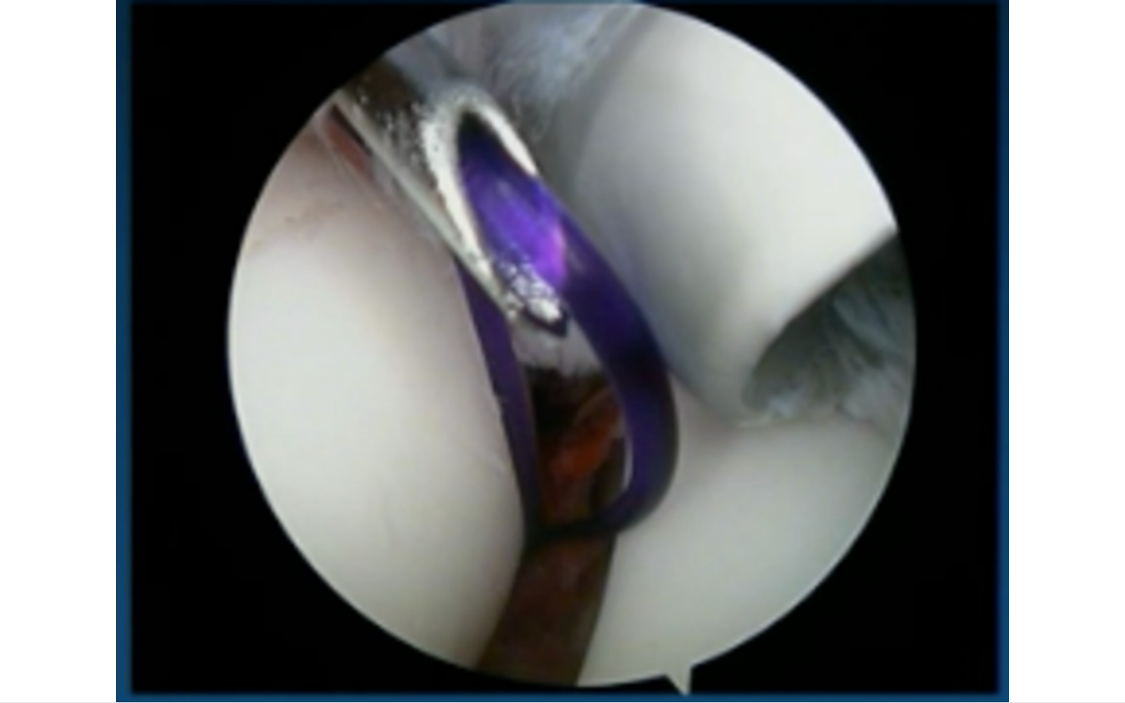
click at [600, 643] on video-js "**********" at bounding box center [562, 351] width 1125 height 703
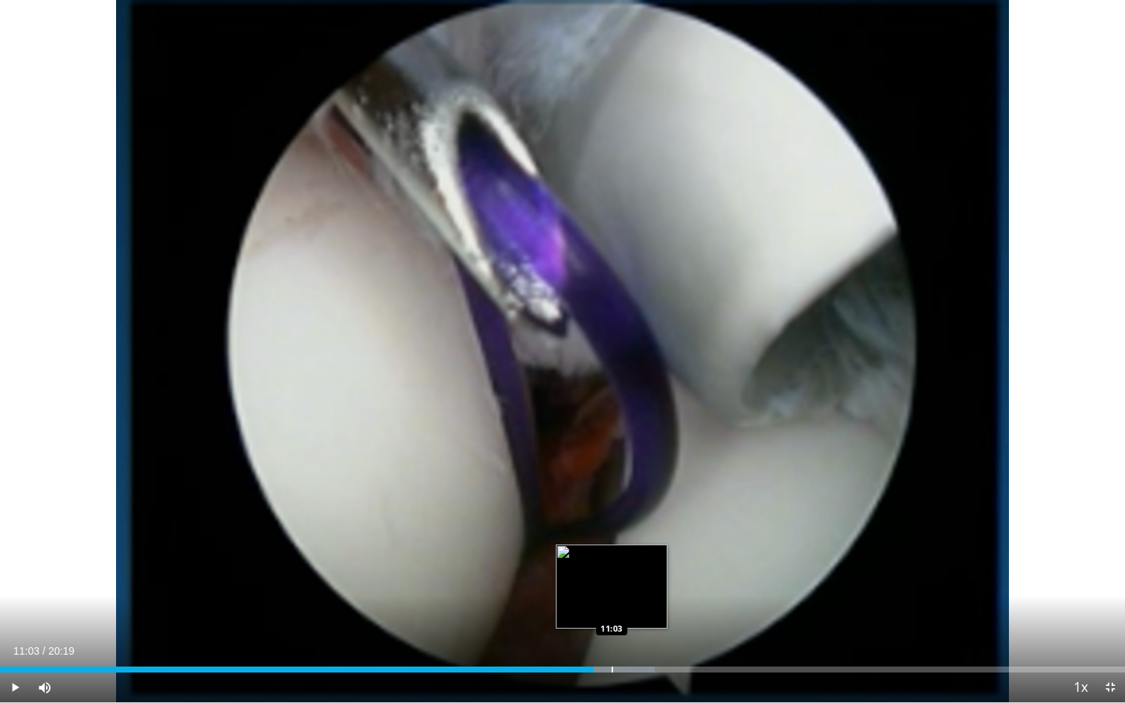
click at [612, 643] on div "Progress Bar" at bounding box center [612, 670] width 1 height 6
click at [627, 643] on div "Progress Bar" at bounding box center [627, 670] width 1 height 6
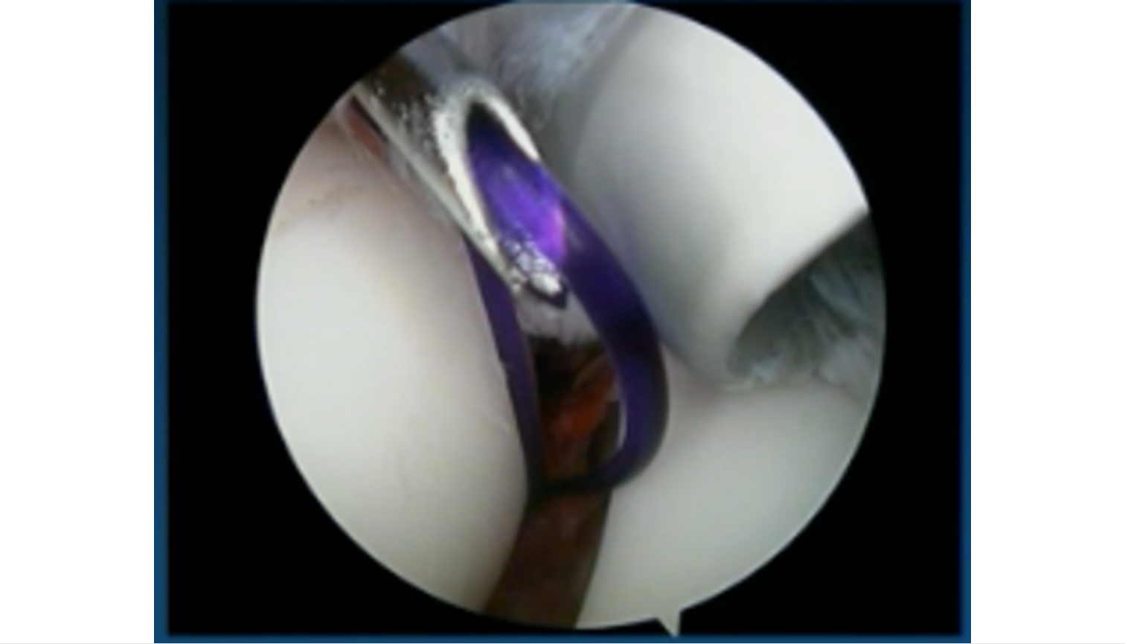
scroll to position [458, 0]
